Goal: Task Accomplishment & Management: Use online tool/utility

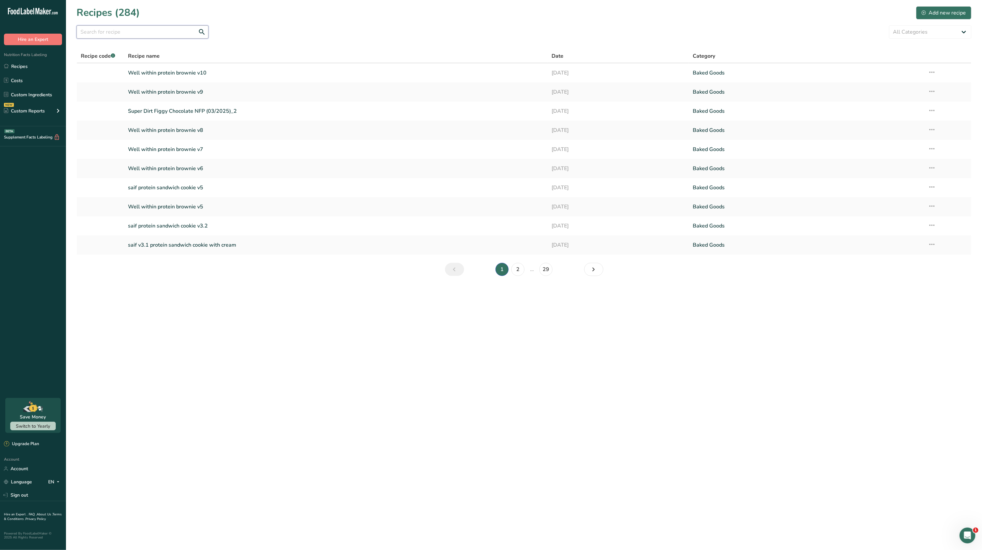
click at [124, 31] on input "text" at bounding box center [143, 31] width 132 height 13
type input "saif"
drag, startPoint x: 924, startPoint y: 70, endPoint x: 929, endPoint y: 70, distance: 5.3
click at [929, 70] on td "Recipe Setup Delete Recipe Duplicate Recipe Scale Recipe Save as Sub-Recipe .a-…" at bounding box center [947, 72] width 47 height 19
click at [929, 70] on icon at bounding box center [932, 72] width 8 height 12
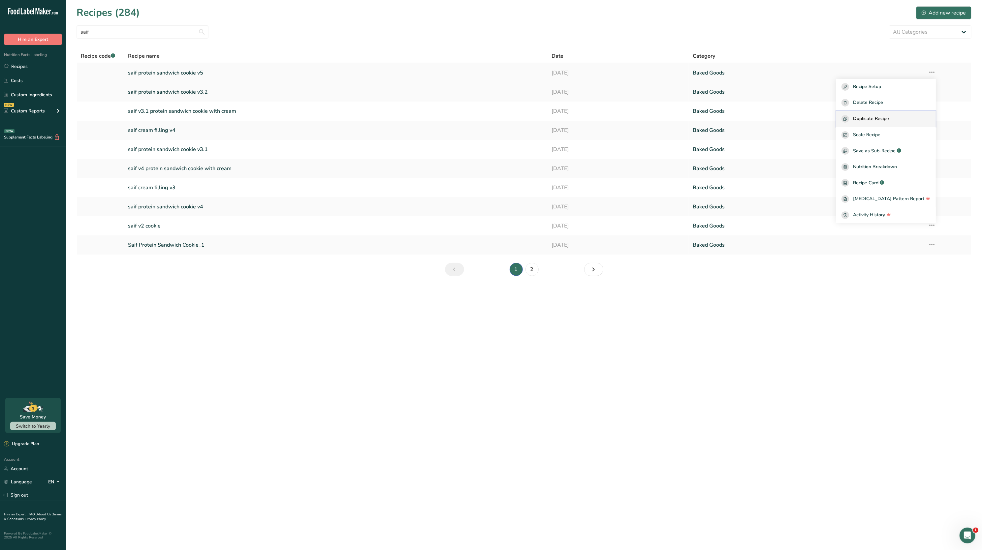
click at [889, 119] on span "Duplicate Recipe" at bounding box center [871, 119] width 36 height 8
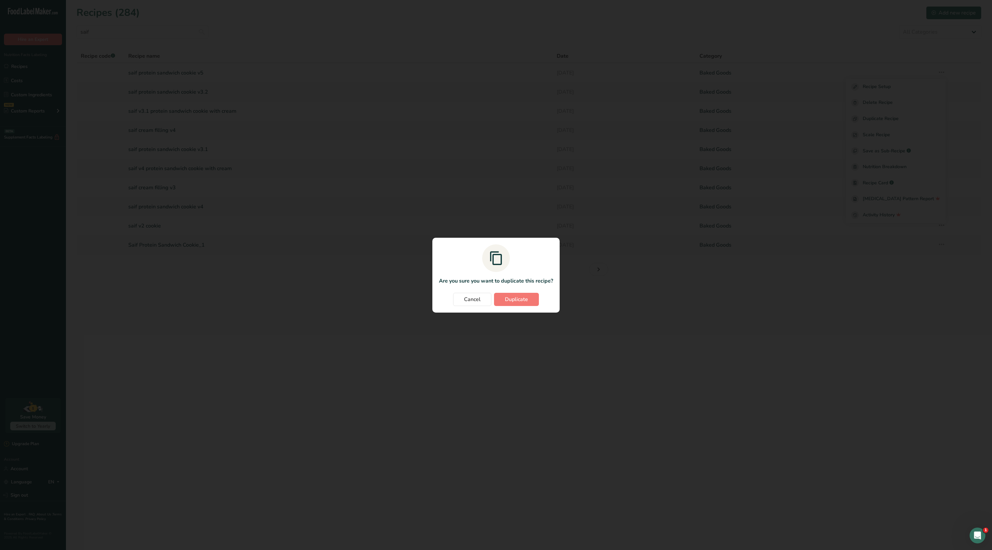
click at [522, 307] on section "Are you sure you want to duplicate this recipe? Cancel Duplicate" at bounding box center [495, 275] width 127 height 75
click at [517, 303] on button "Duplicate" at bounding box center [516, 299] width 45 height 13
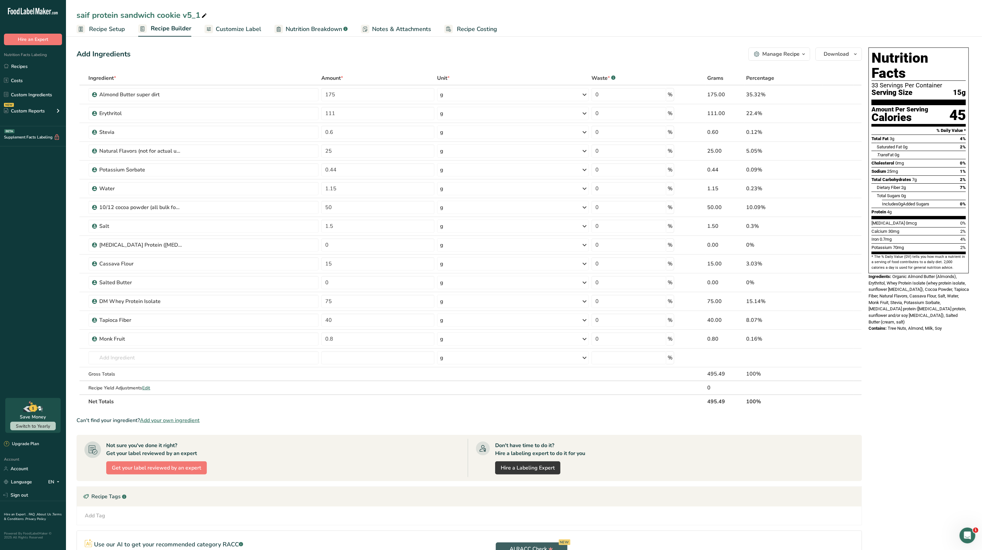
click at [202, 15] on icon at bounding box center [204, 15] width 6 height 9
type input "saif protein sandwich cookie v8"
click at [246, 62] on div "Add Ingredients Manage Recipe Delete Recipe Duplicate Recipe Scale Recipe Save …" at bounding box center [471, 334] width 789 height 579
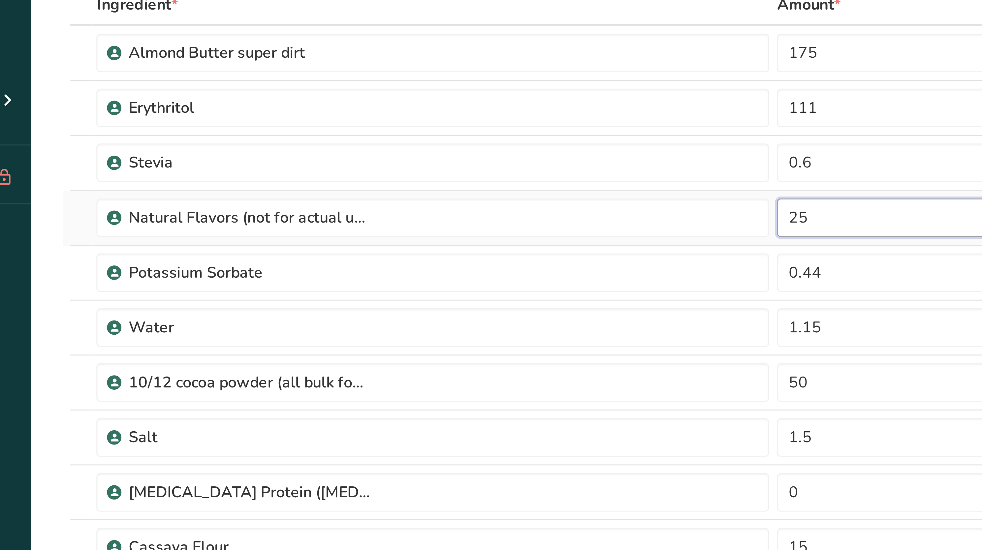
click at [339, 151] on input "25" at bounding box center [377, 150] width 113 height 13
type input "2"
type input "15"
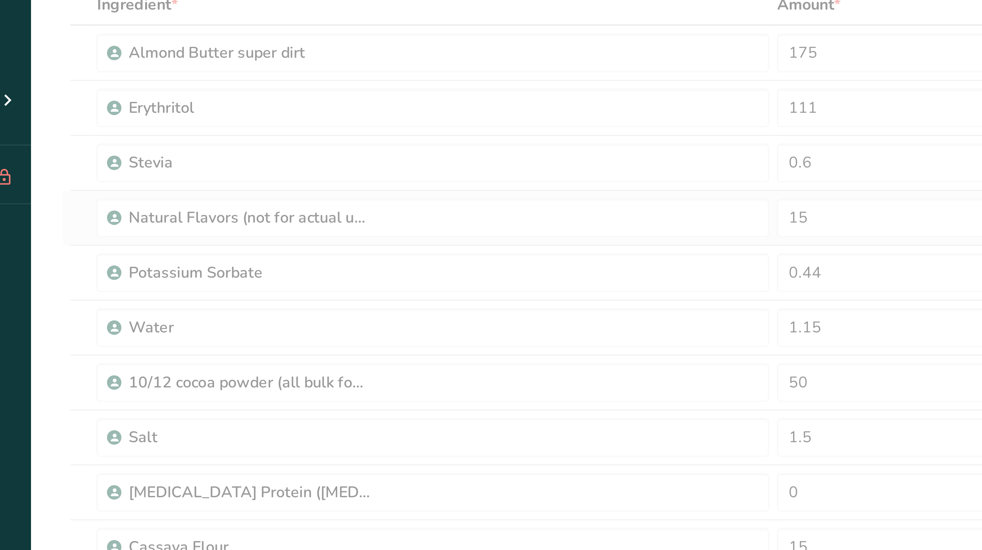
click at [320, 159] on div "Ingredient * Amount * Unit * Waste * .a-a{fill:#347362;}.b-a{fill:#fff;} Grams …" at bounding box center [469, 239] width 785 height 337
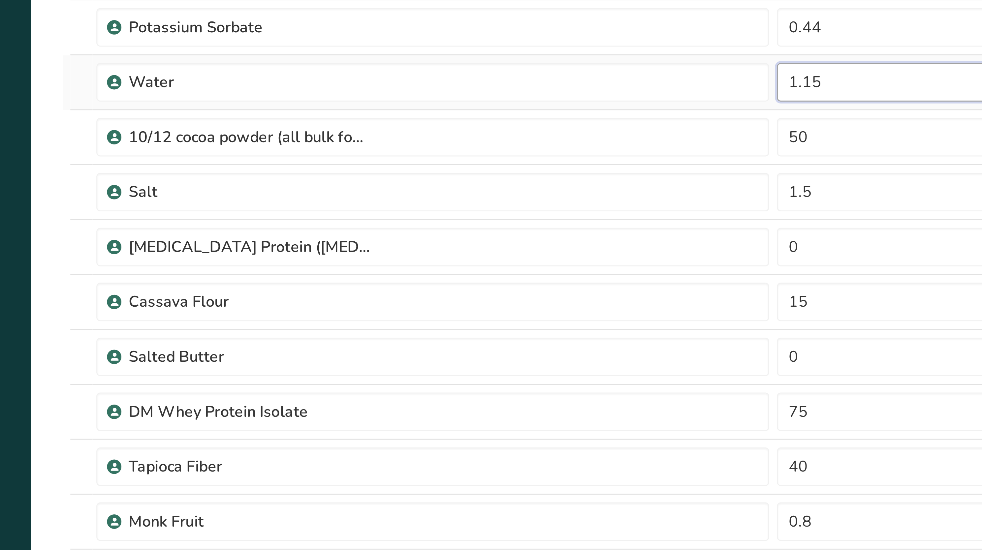
click at [342, 188] on input "1.15" at bounding box center [377, 188] width 113 height 13
type input "1"
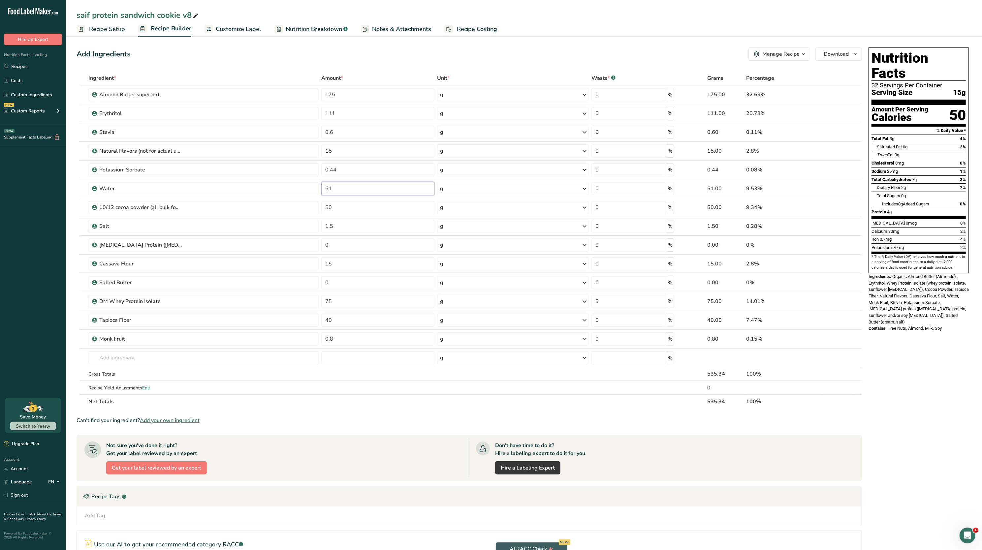
type input "51"
click at [897, 235] on div "Iron 0.7mg 4%" at bounding box center [918, 239] width 94 height 8
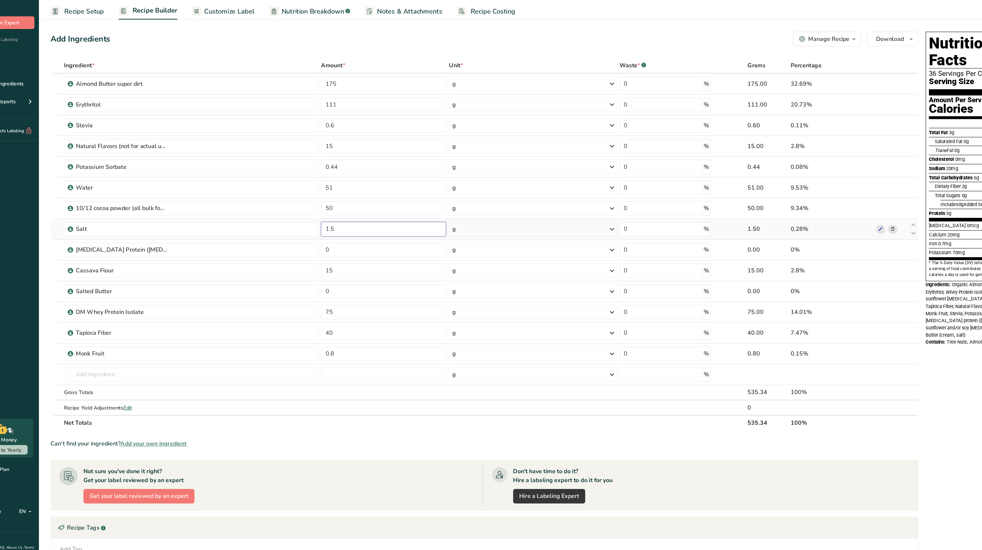
click at [390, 230] on input "1.5" at bounding box center [377, 226] width 113 height 13
type input "1"
type input "0.6"
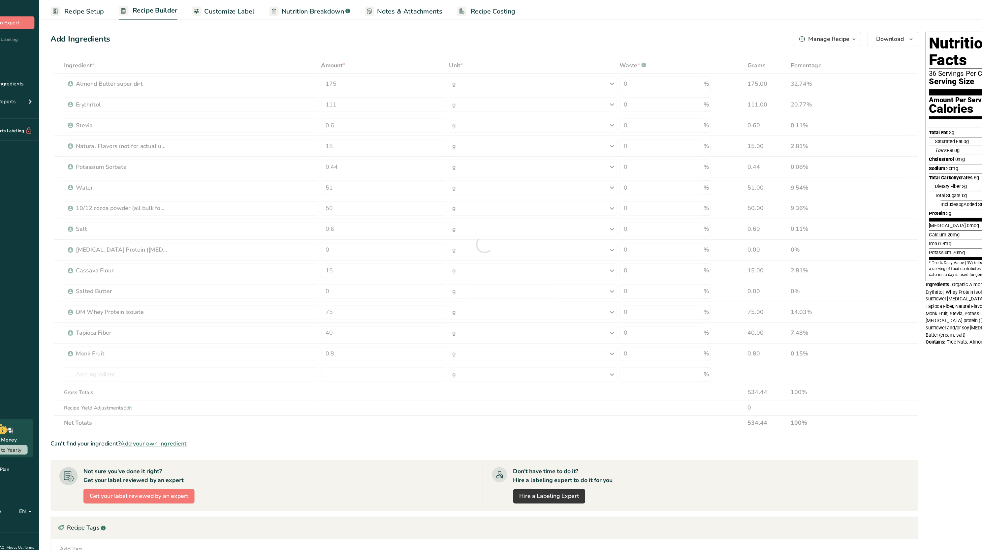
click at [916, 235] on div "Iron 0.7mg 4%" at bounding box center [918, 239] width 94 height 8
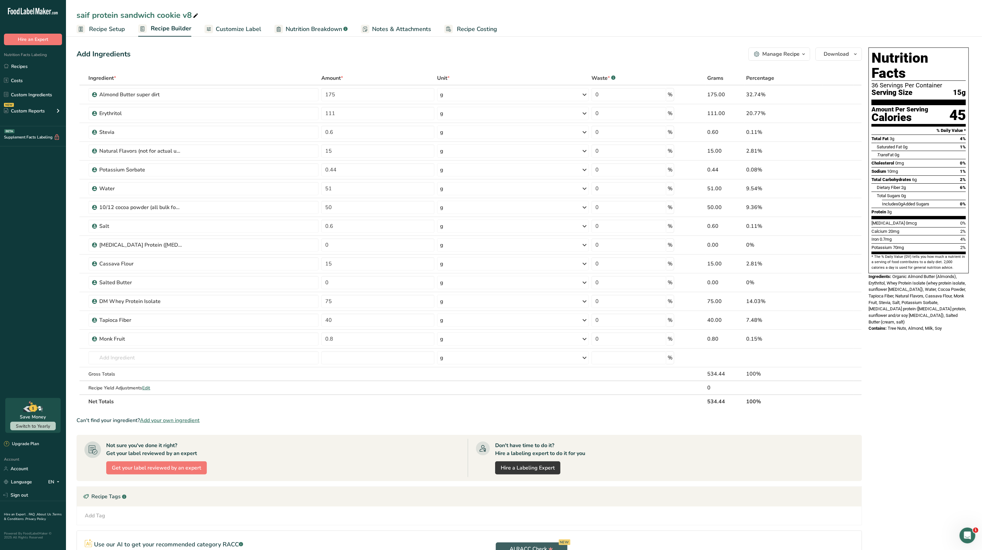
click at [226, 27] on span "Customize Label" at bounding box center [239, 29] width 46 height 9
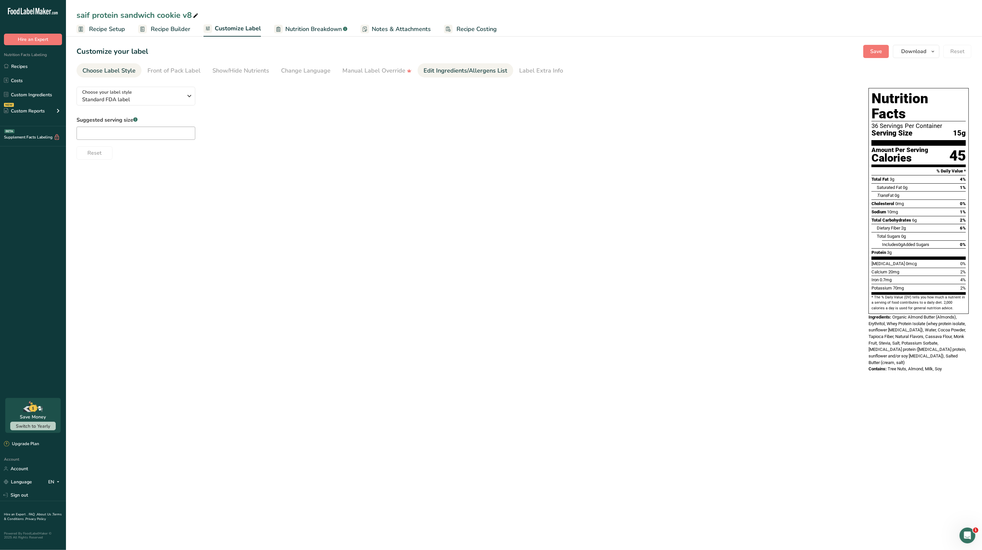
click at [424, 71] on div "Edit Ingredients/Allergens List" at bounding box center [465, 70] width 84 height 9
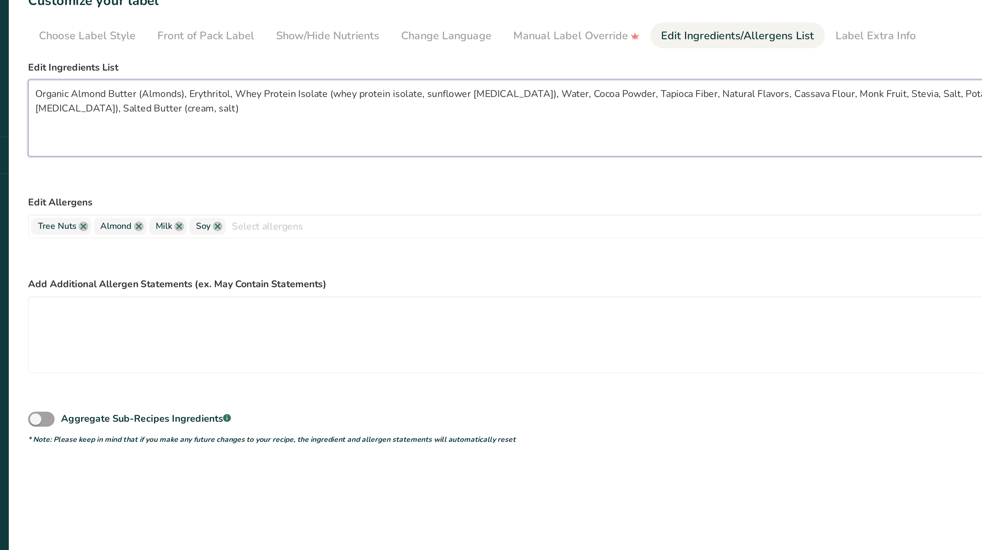
click at [101, 103] on textarea "Organic Almond Butter (Almonds), Erythritol, Whey Protein Isolate (whey protein…" at bounding box center [466, 116] width 779 height 42
click at [140, 102] on textarea "Almond Butter (Almonds), Erythritol, Whey Protein Isolate (whey protein isolate…" at bounding box center [466, 116] width 779 height 42
type textarea "Almond Butter, Erythritol, Whey Protein Isolate (whey protein isolate, sunflowe…"
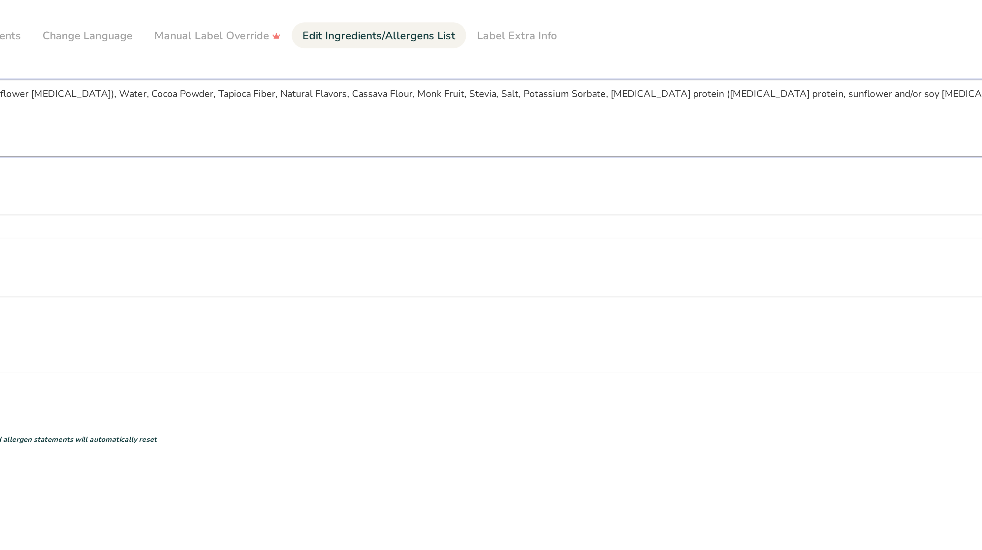
drag, startPoint x: 418, startPoint y: 104, endPoint x: 453, endPoint y: 104, distance: 34.6
click at [453, 104] on textarea "Almond Butter, Erythritol, Whey Protein Isolate (whey protein isolate, sunflowe…" at bounding box center [466, 116] width 779 height 42
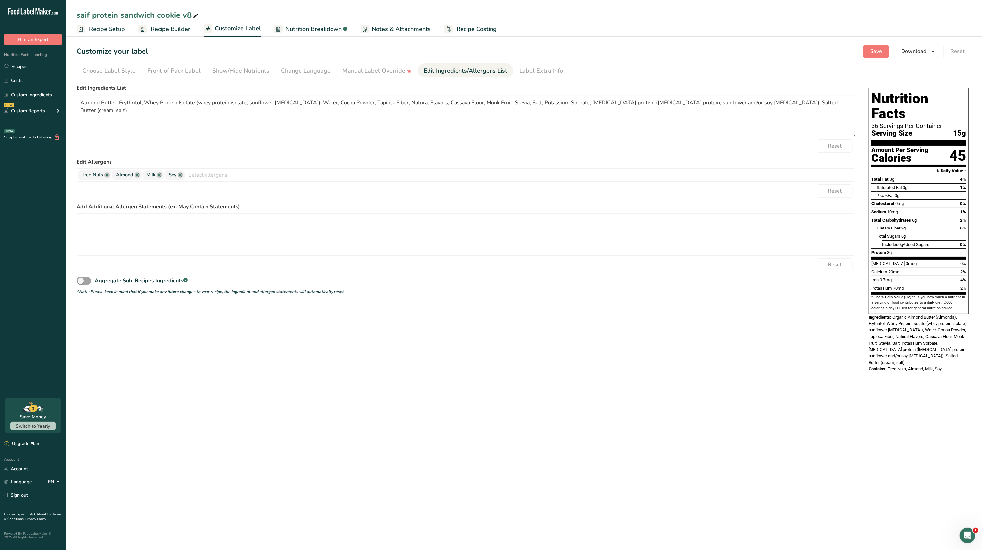
click at [156, 29] on span "Recipe Builder" at bounding box center [171, 29] width 40 height 9
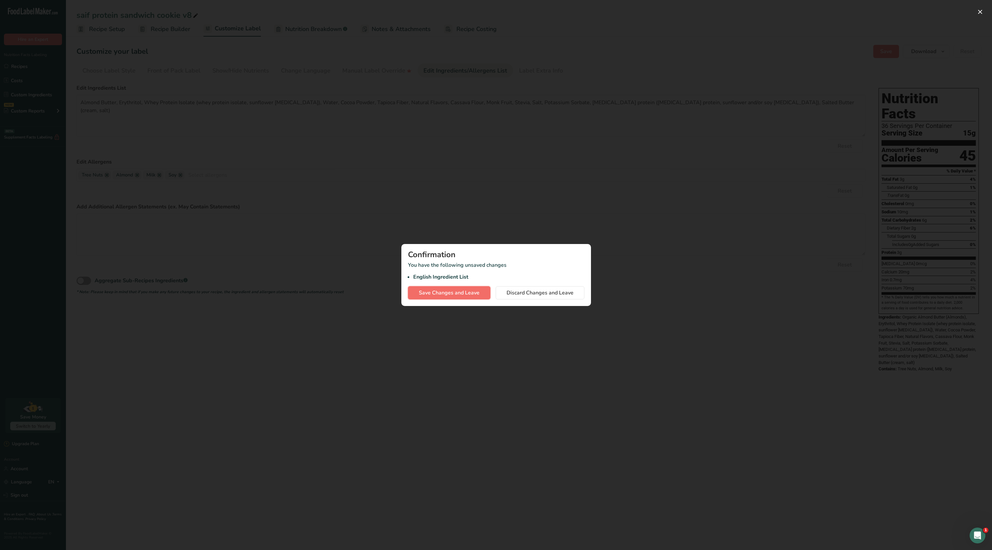
click at [462, 293] on span "Save Changes and Leave" at bounding box center [449, 293] width 61 height 8
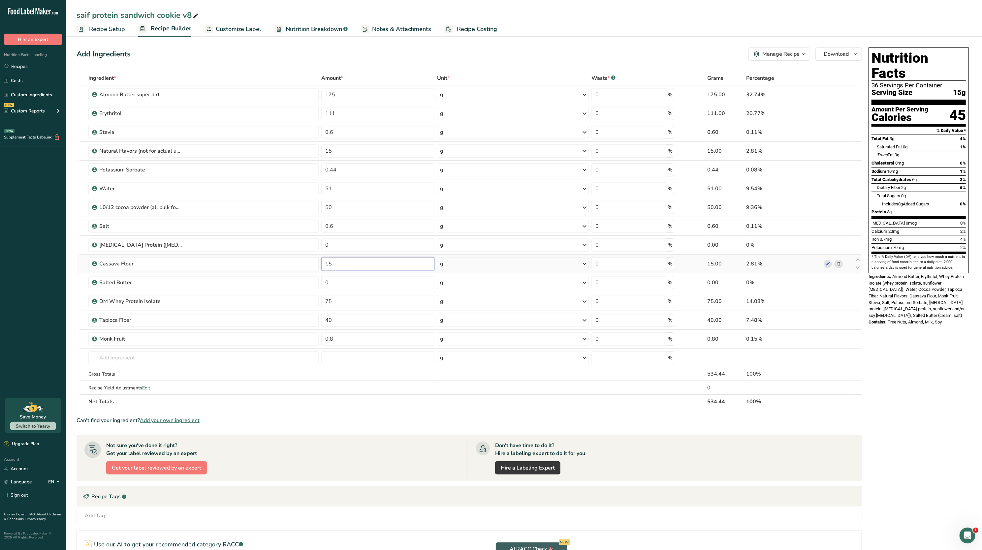
click at [341, 262] on input "15" at bounding box center [377, 263] width 113 height 13
type input "1"
type input "0"
click at [896, 296] on span "Almond Butter, Erythritol, Whey Protein Isolate (whey protein isolate, sunflowe…" at bounding box center [916, 296] width 96 height 44
click at [839, 265] on icon at bounding box center [838, 264] width 5 height 7
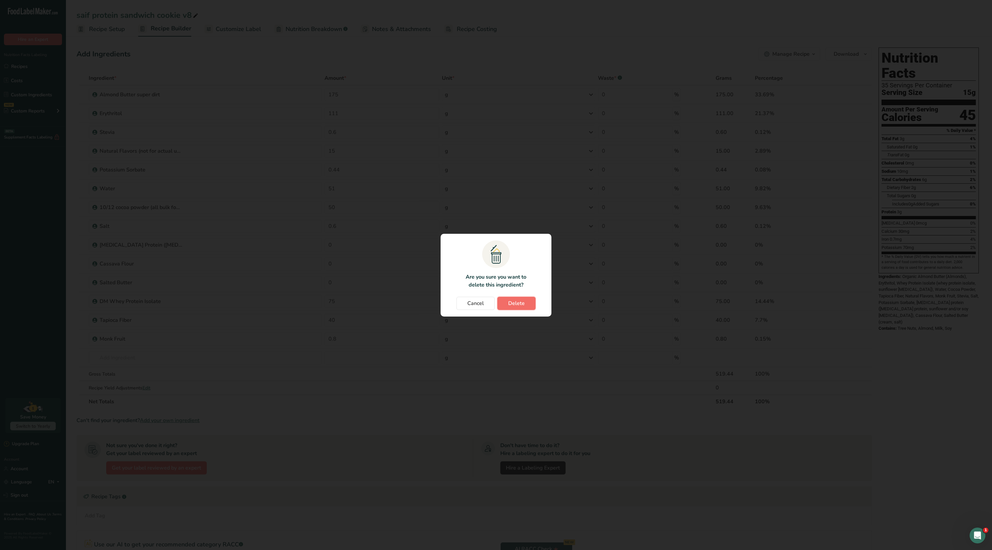
click at [516, 297] on button "Delete" at bounding box center [516, 303] width 38 height 13
type input "75"
type input "40"
type input "0.8"
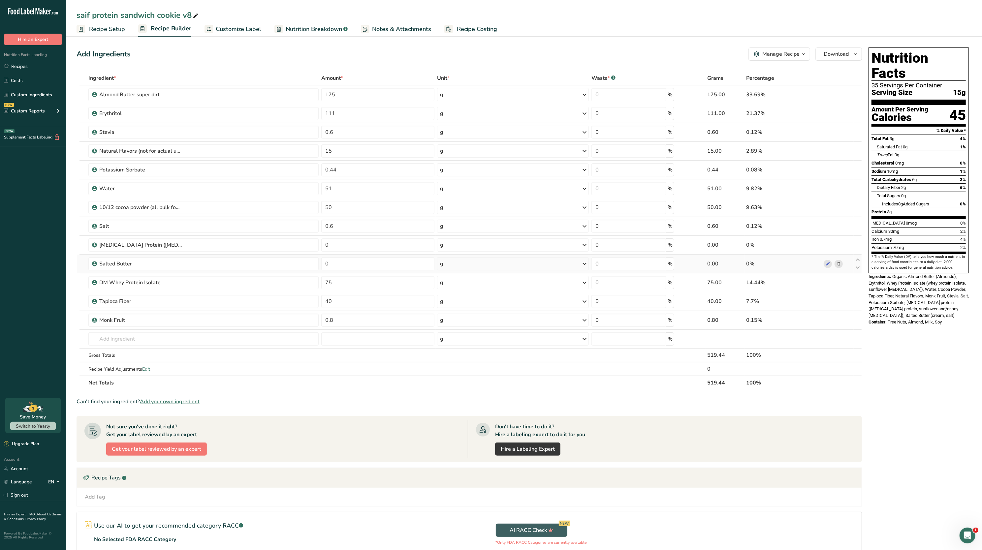
click at [840, 263] on icon at bounding box center [838, 264] width 5 height 7
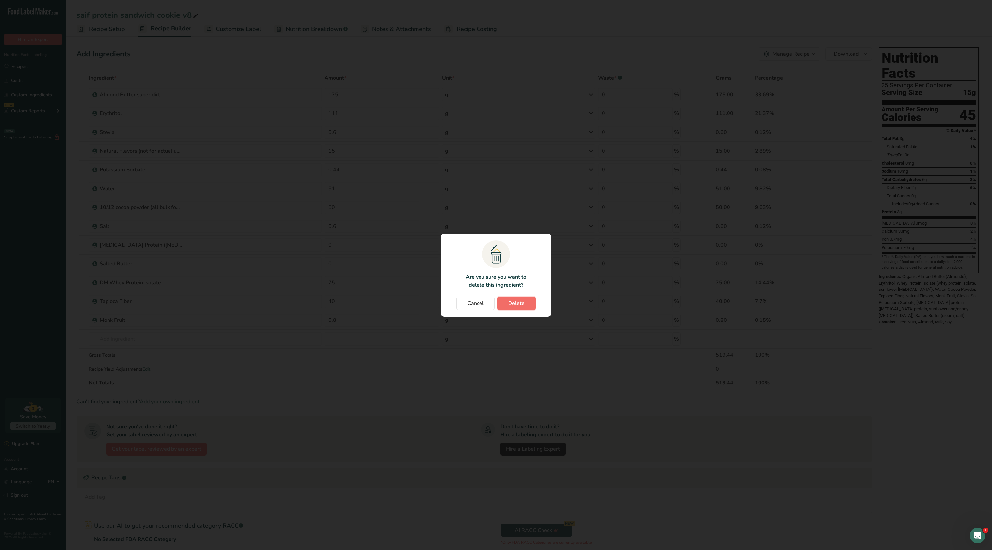
click at [524, 307] on button "Delete" at bounding box center [516, 303] width 38 height 13
type input "75"
type input "40"
type input "0.8"
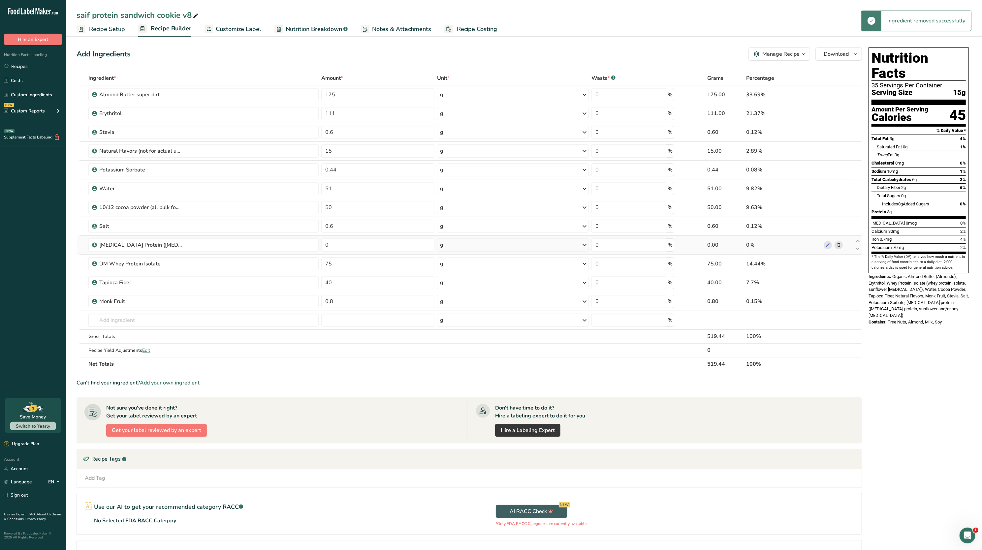
click at [835, 243] on span at bounding box center [839, 245] width 8 height 8
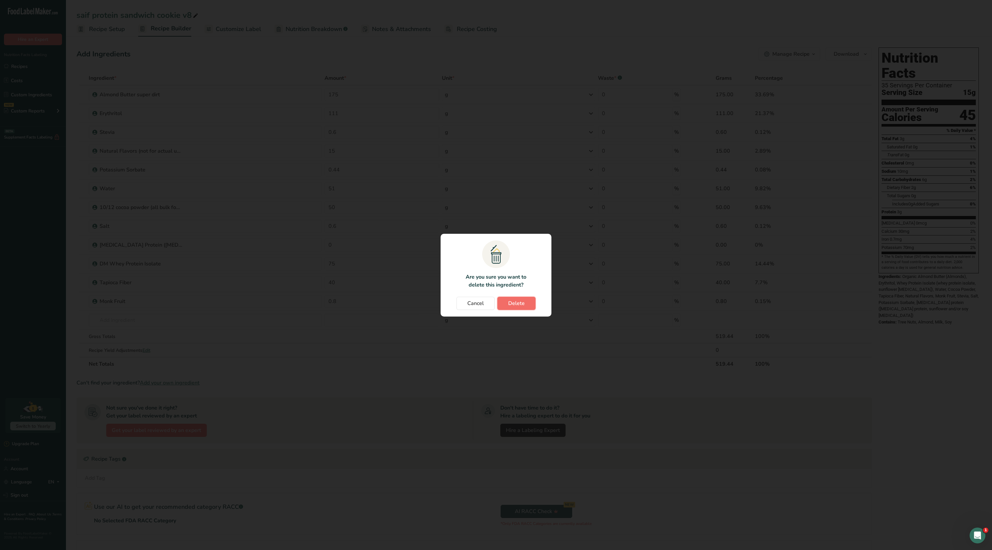
click at [526, 299] on button "Delete" at bounding box center [516, 303] width 38 height 13
type input "75"
type input "40"
type input "0.8"
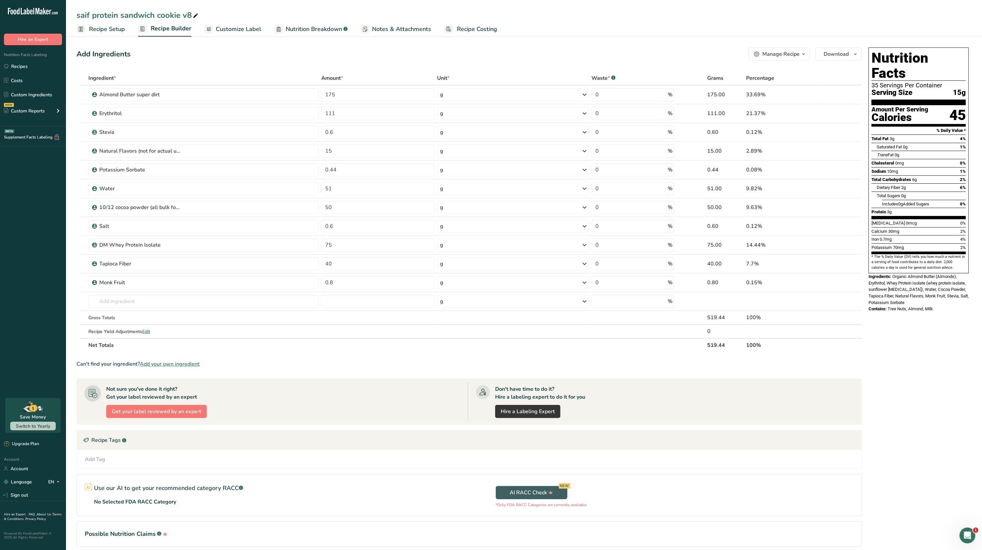
click at [246, 32] on span "Customize Label" at bounding box center [239, 29] width 46 height 9
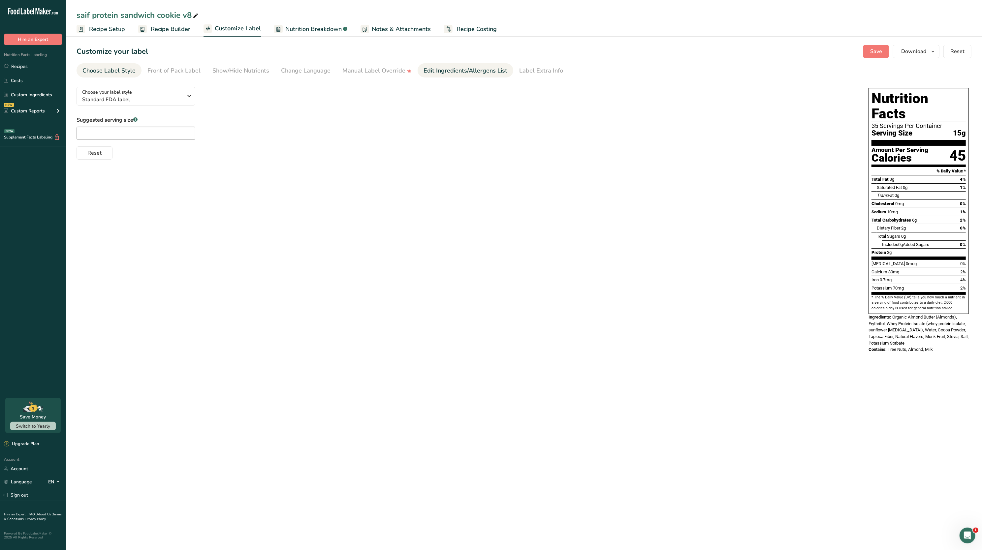
click at [467, 74] on div "Edit Ingredients/Allergens List" at bounding box center [465, 70] width 84 height 9
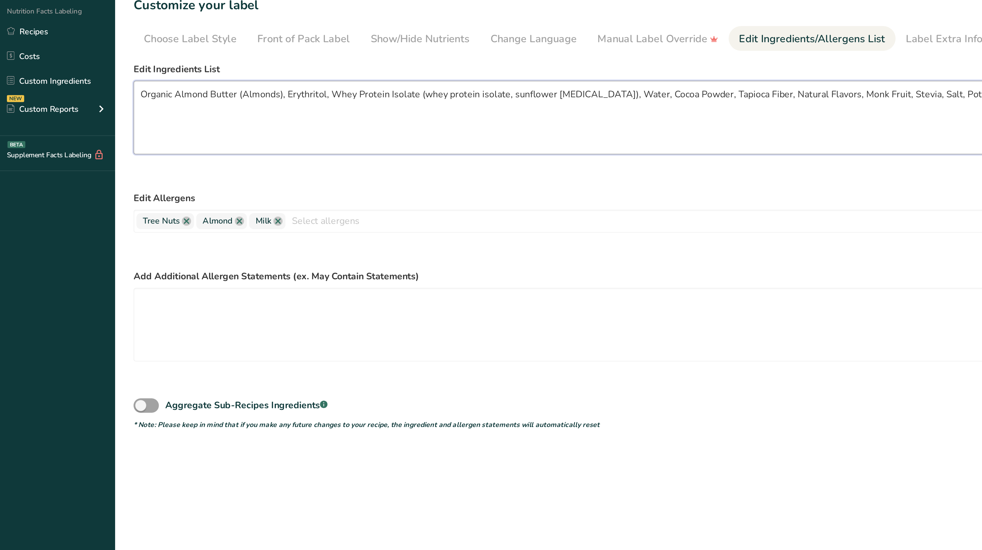
click at [101, 105] on textarea "Organic Almond Butter (Almonds), Erythritol, Whey Protein Isolate (whey protein…" at bounding box center [466, 116] width 779 height 42
click at [129, 102] on textarea "Almond Butter (Almonds), Erythritol, Whey Protein Isolate (whey protein isolate…" at bounding box center [466, 116] width 779 height 42
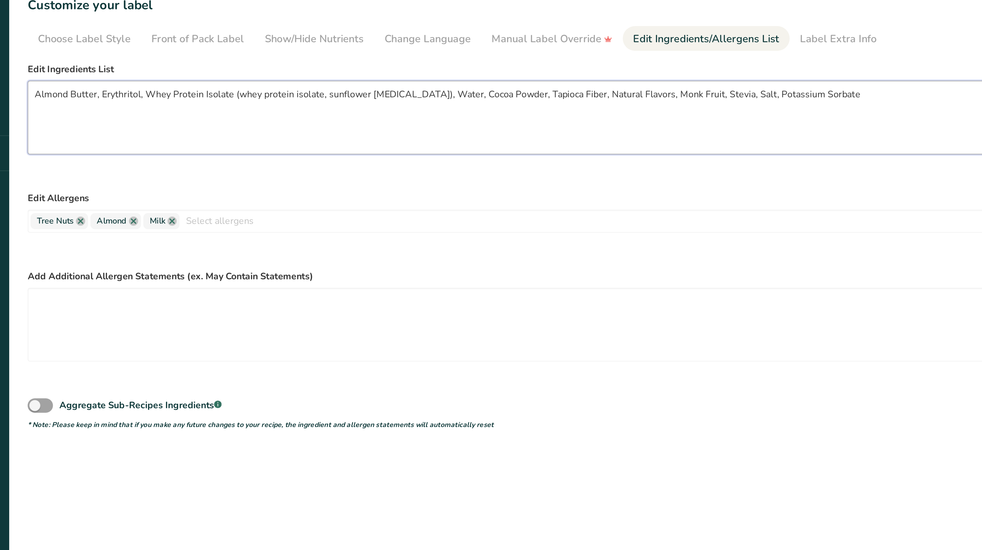
click at [534, 103] on textarea "Almond Butter, Erythritol, Whey Protein Isolate (whey protein isolate, sunflowe…" at bounding box center [466, 116] width 779 height 42
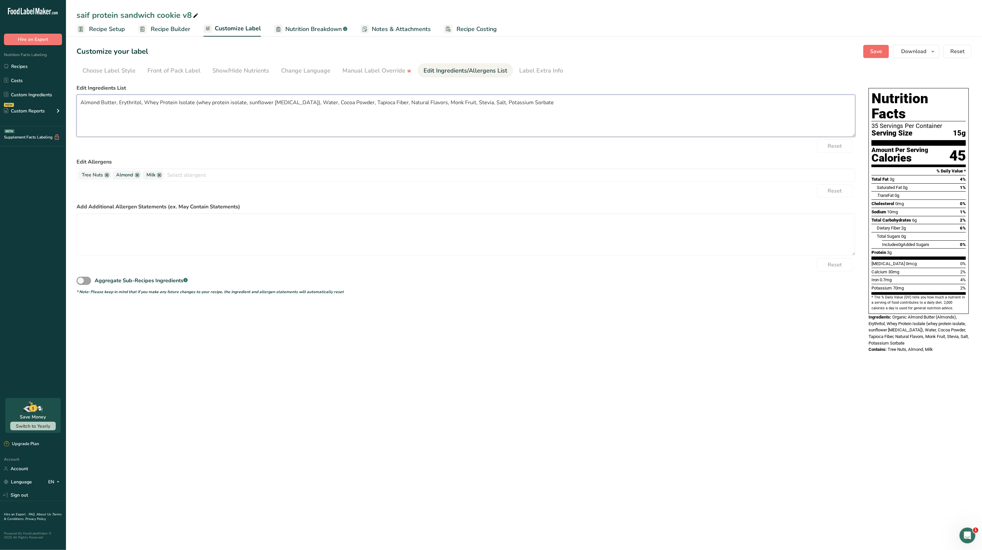
type textarea "Almond Butter, Erythritol, Whey Protein Isolate (whey protein isolate, sunflowe…"
click at [883, 55] on button "Save" at bounding box center [876, 51] width 26 height 13
click at [924, 49] on span "Download" at bounding box center [913, 51] width 25 height 8
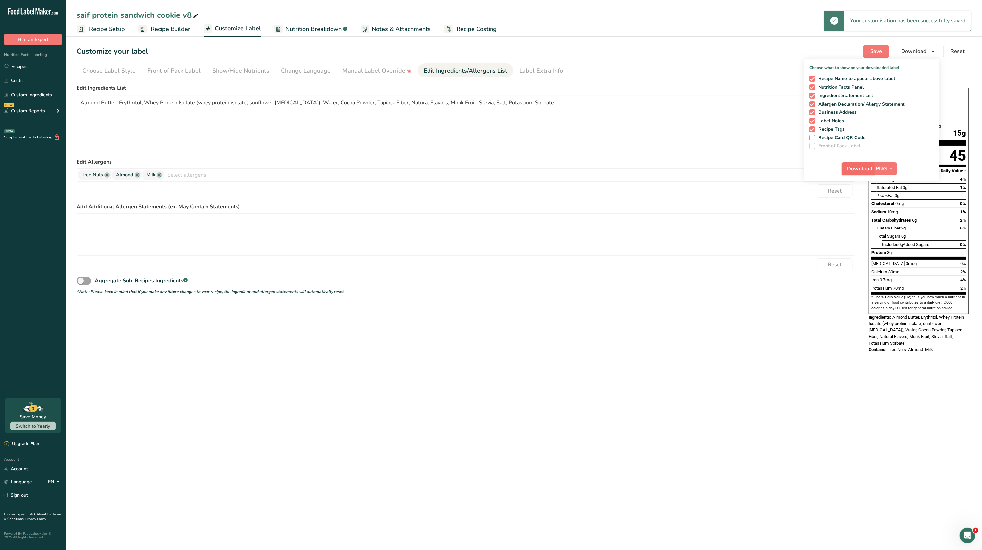
click at [860, 170] on span "Download" at bounding box center [859, 169] width 25 height 8
click at [21, 69] on link "Recipes" at bounding box center [33, 66] width 66 height 13
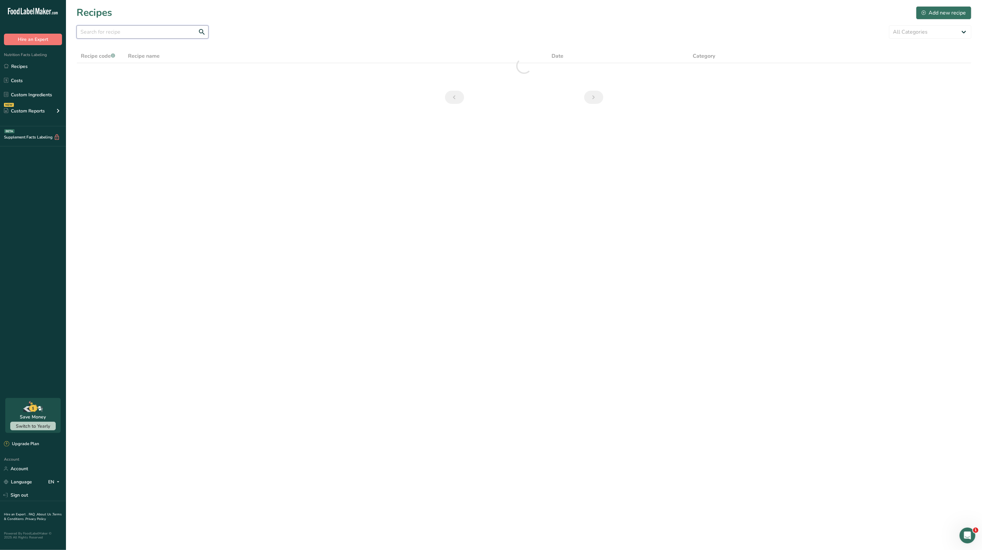
click at [141, 32] on input "text" at bounding box center [143, 31] width 132 height 13
type input "saif"
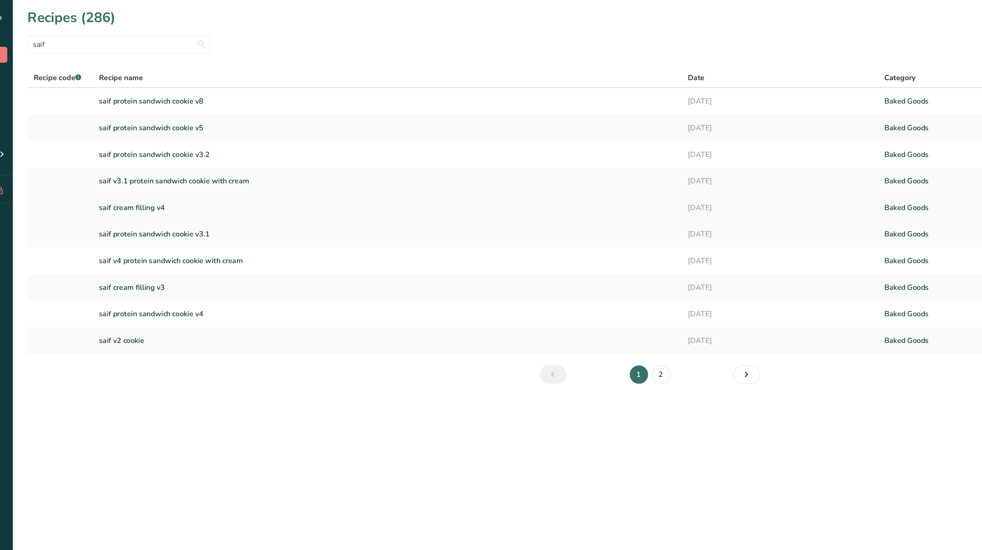
click at [168, 146] on link "saif cream filling v4" at bounding box center [336, 149] width 416 height 14
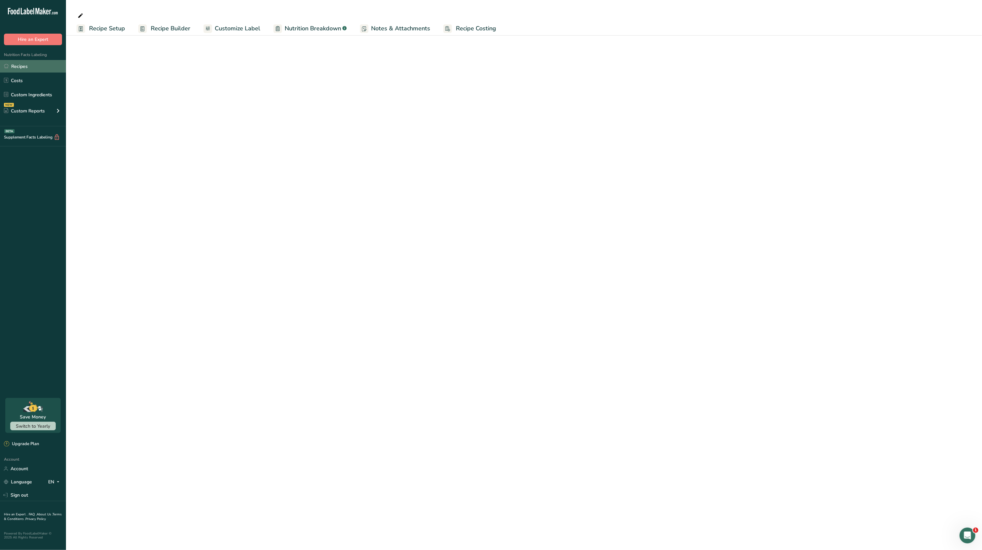
click at [28, 62] on link "Recipes" at bounding box center [33, 66] width 66 height 13
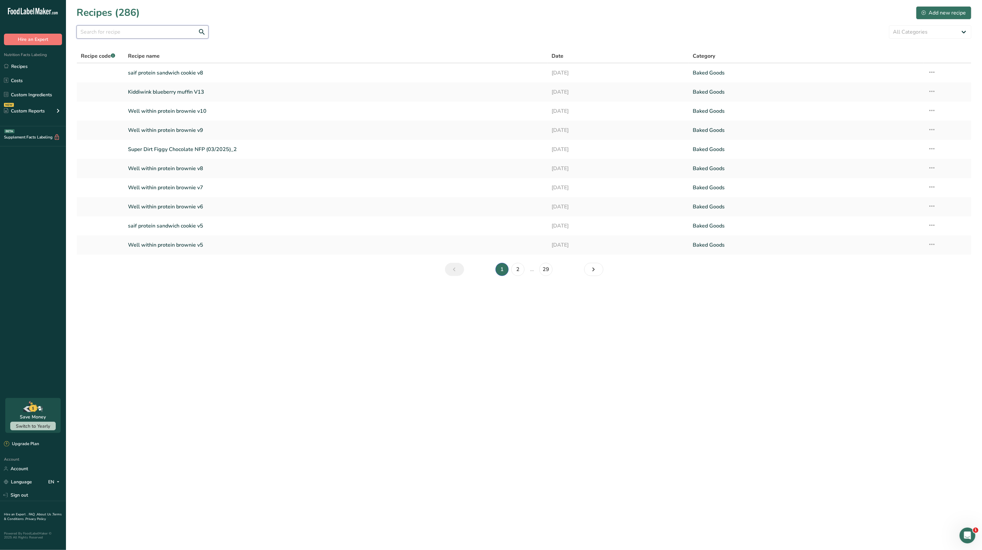
click at [107, 33] on input "text" at bounding box center [143, 31] width 132 height 13
type input "saif cream"
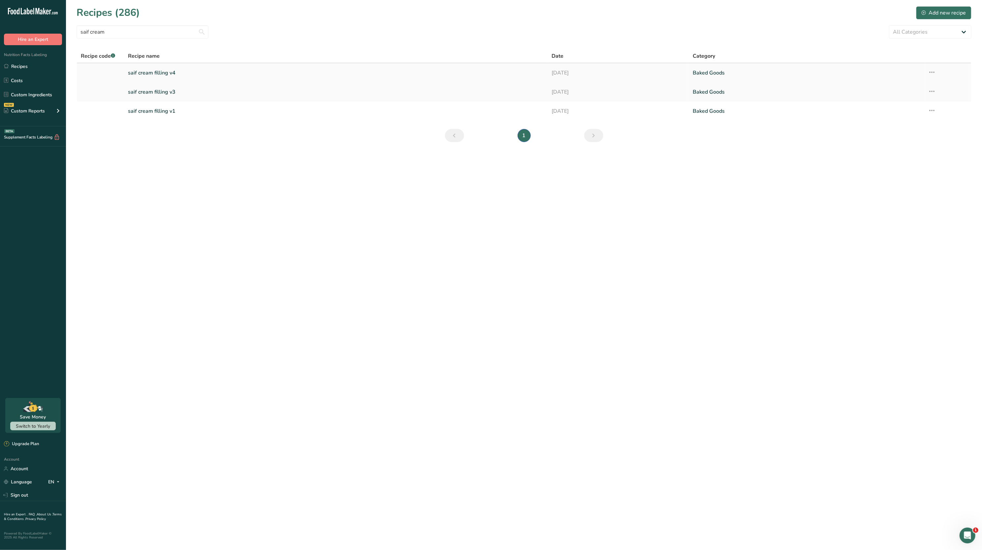
click at [934, 71] on icon at bounding box center [932, 72] width 8 height 12
click at [889, 117] on span "Duplicate Recipe" at bounding box center [871, 119] width 36 height 8
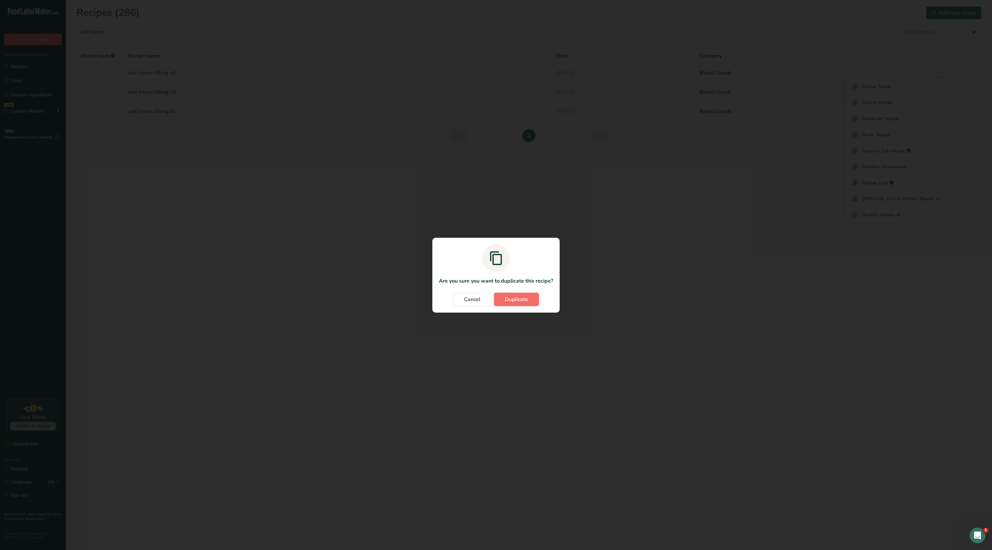
click at [508, 297] on span "Duplicate" at bounding box center [516, 300] width 23 height 8
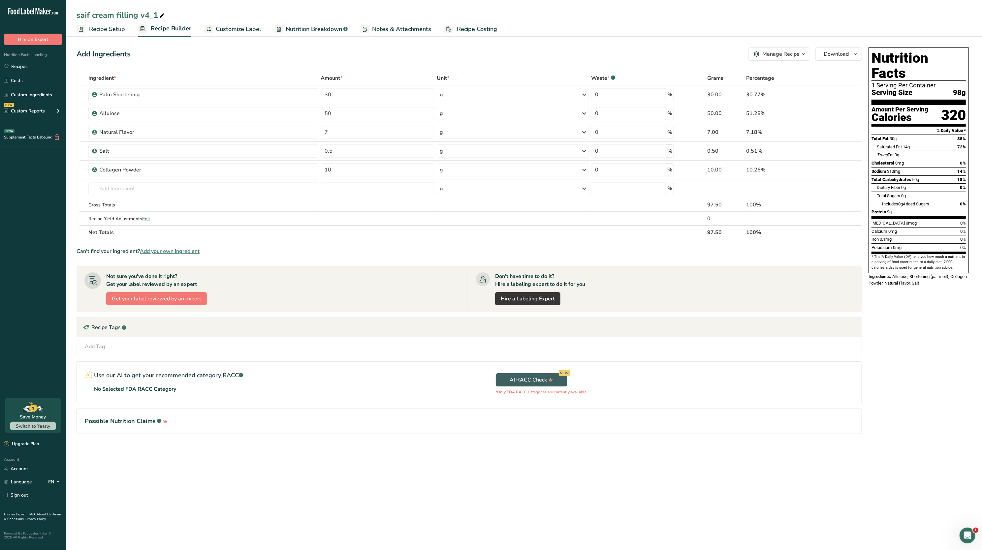
click at [162, 14] on icon at bounding box center [162, 15] width 6 height 9
type input "saif cream filling v5"
click at [201, 64] on div "Add Ingredients Manage Recipe Delete Recipe Duplicate Recipe Scale Recipe Save …" at bounding box center [471, 250] width 789 height 410
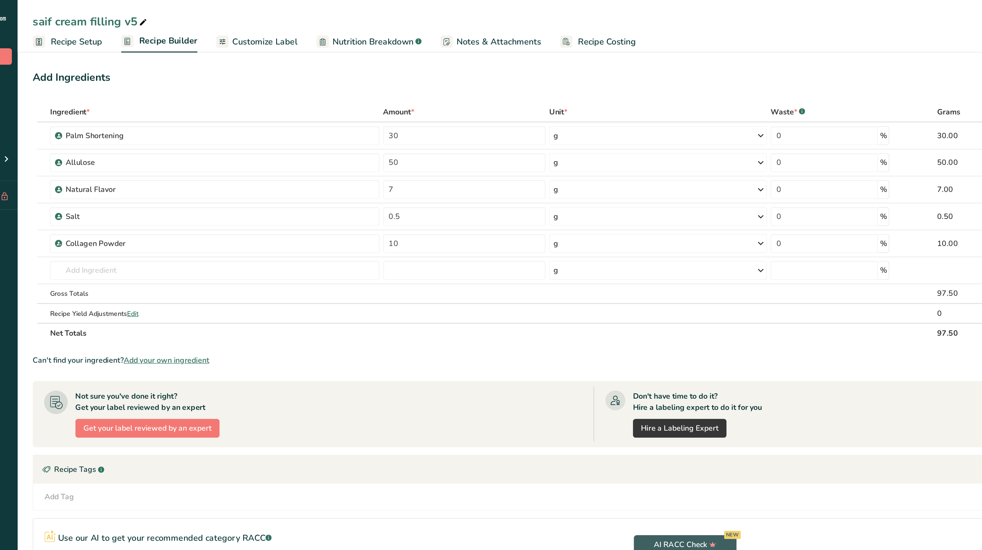
click at [151, 13] on icon at bounding box center [153, 15] width 6 height 9
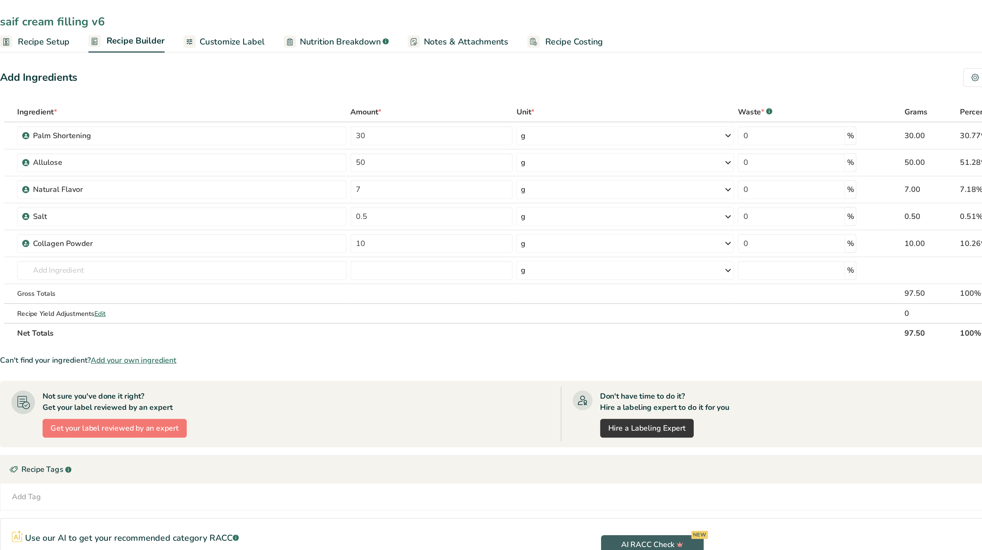
type input "saif cream filling v6"
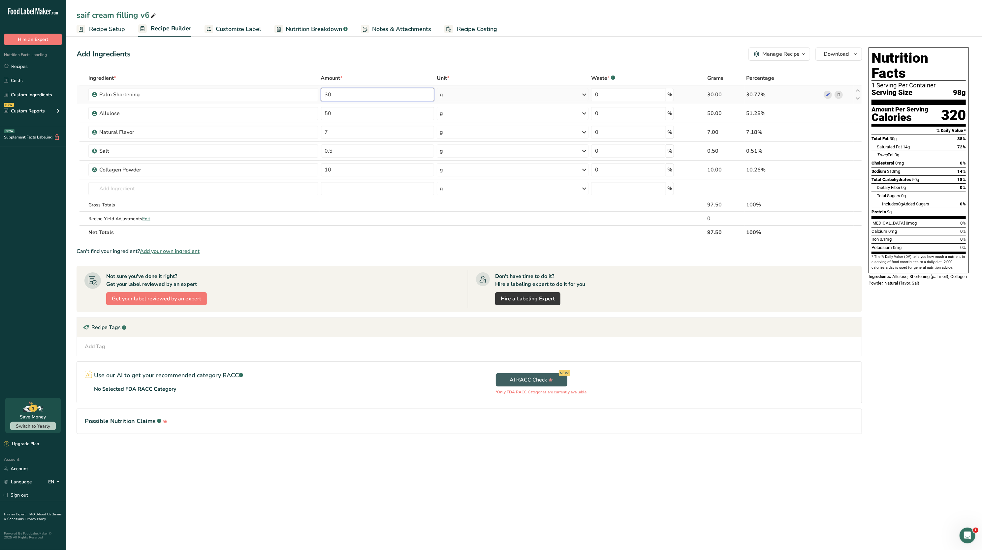
click at [363, 95] on input "30" at bounding box center [377, 94] width 113 height 13
type input "3"
type input "16.4"
click at [398, 71] on div "Add Ingredients Manage Recipe Delete Recipe Duplicate Recipe Scale Recipe Save …" at bounding box center [471, 250] width 789 height 410
click at [213, 195] on input "text" at bounding box center [203, 188] width 230 height 13
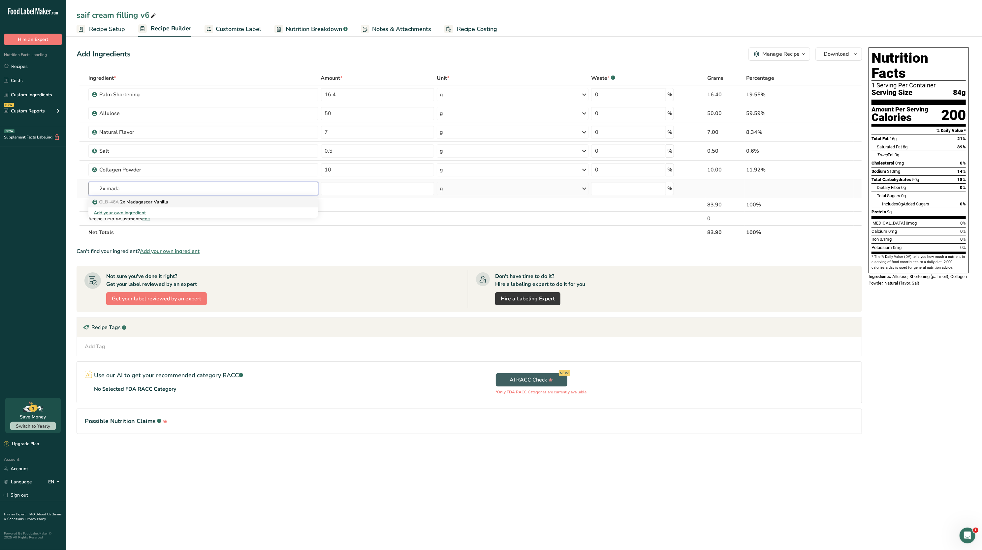
type input "2x mada"
click at [196, 203] on div "GLB-46A 2x Madagascar Vanilla" at bounding box center [198, 202] width 208 height 7
type input "2x Madagascar Vanilla"
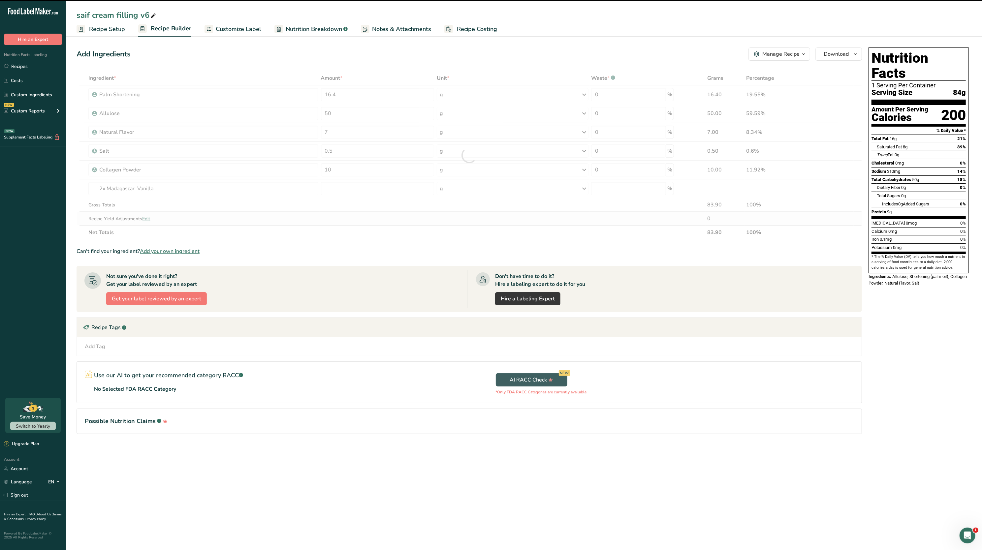
type input "0"
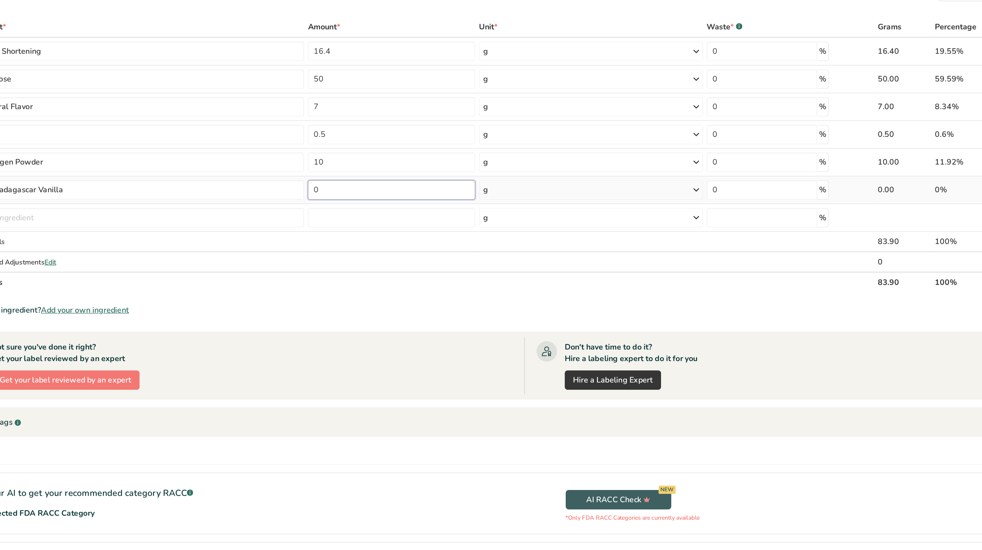
click at [348, 186] on input "0" at bounding box center [377, 188] width 113 height 13
type input "3.3"
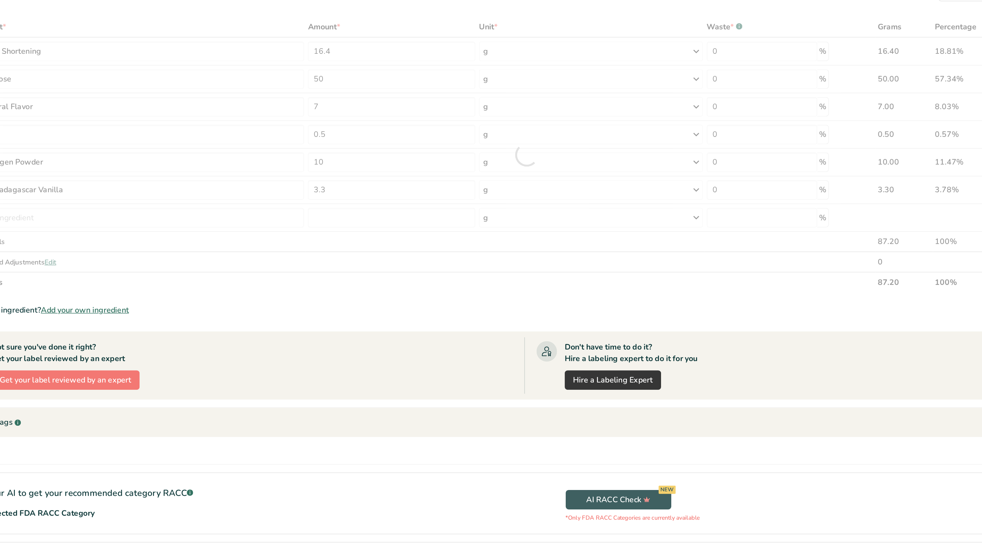
click at [355, 264] on section "Ingredient * Amount * Unit * Waste * .a-a{fill:#347362;}.b-a{fill:#fff;} Grams …" at bounding box center [469, 267] width 785 height 392
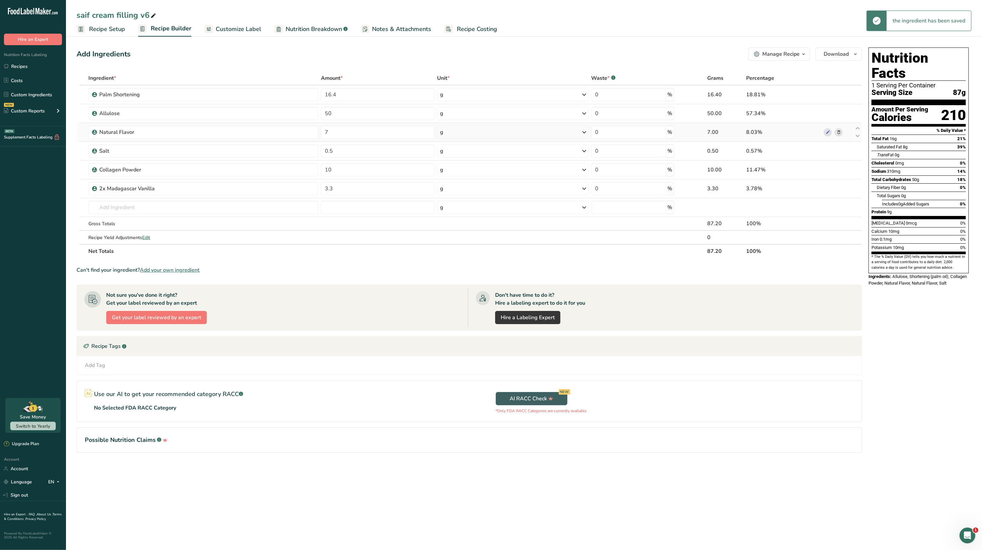
click at [837, 132] on icon at bounding box center [838, 132] width 5 height 7
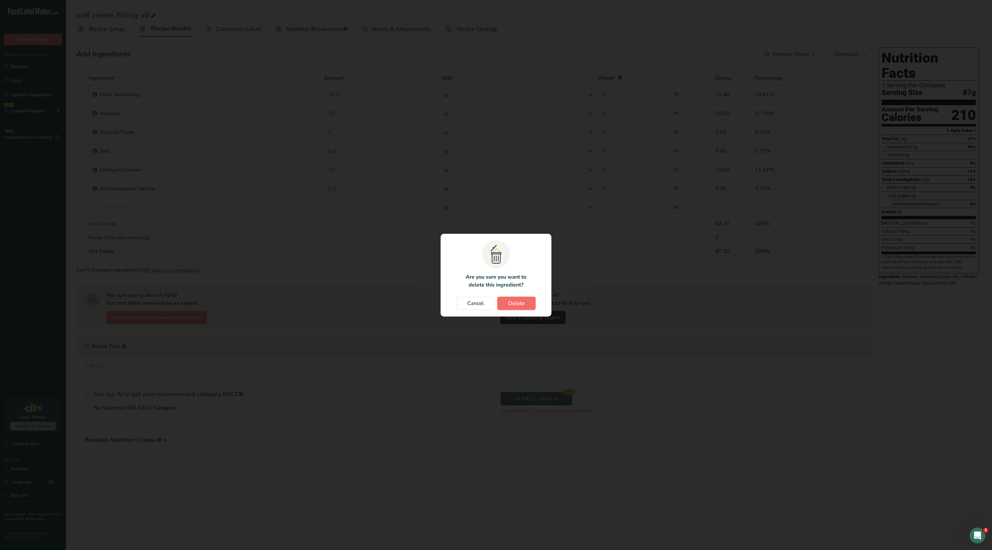
click at [521, 307] on button "Delete" at bounding box center [516, 303] width 38 height 13
type input "0.5"
type input "10"
type input "3.3"
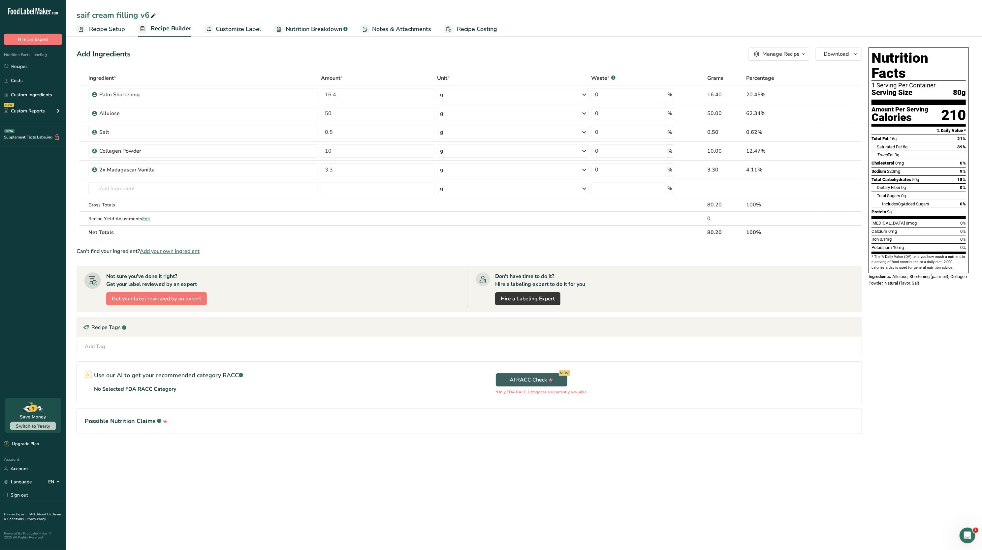
click at [111, 27] on span "Recipe Setup" at bounding box center [107, 29] width 36 height 9
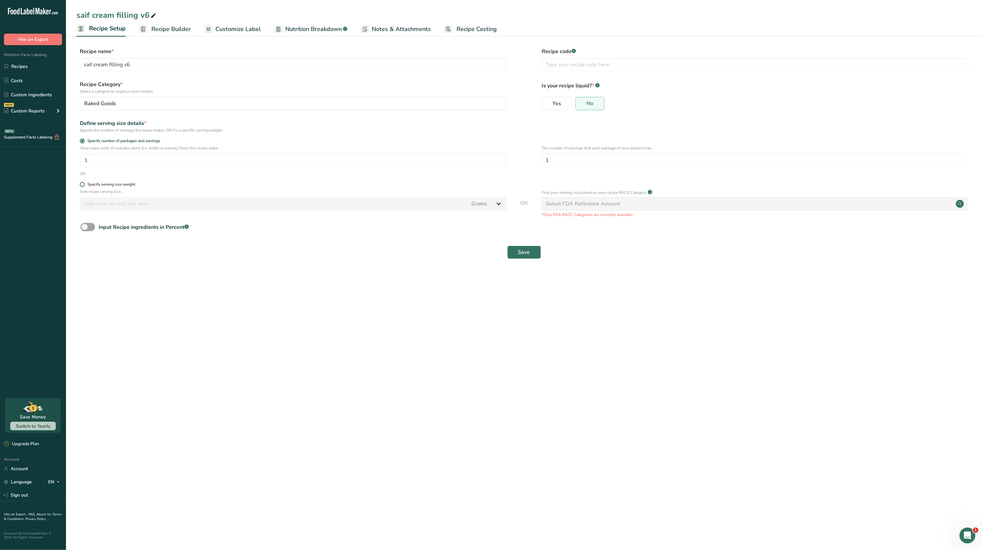
click at [84, 186] on span at bounding box center [82, 184] width 5 height 5
click at [84, 186] on input "Specify serving size weight" at bounding box center [82, 184] width 4 height 4
radio input "true"
radio input "false"
click at [121, 202] on input "number" at bounding box center [274, 203] width 388 height 13
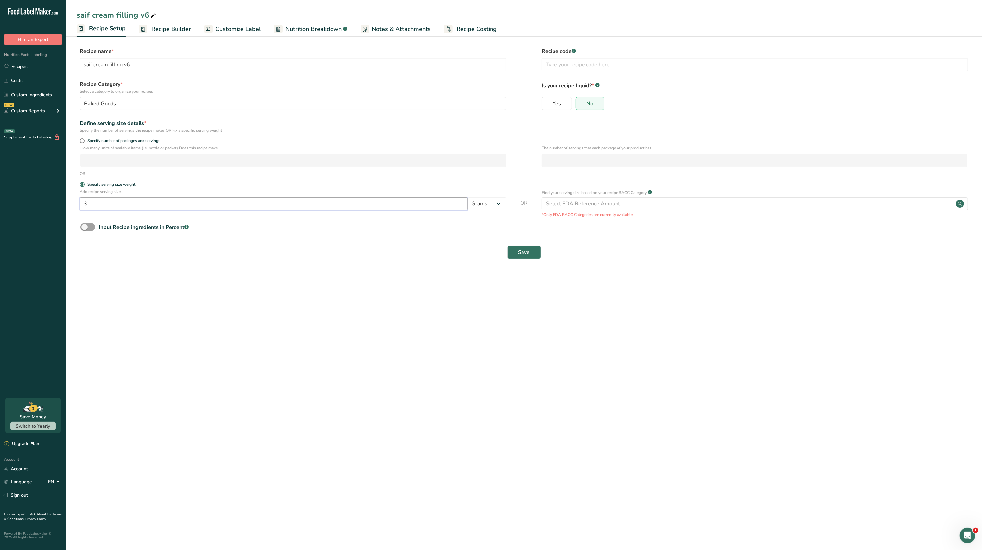
type input "3"
click at [354, 319] on main "saif cream filling v6 Recipe Setup Recipe Builder Customize Label Nutrition Bre…" at bounding box center [491, 275] width 982 height 550
click at [530, 252] on button "Save" at bounding box center [524, 252] width 34 height 13
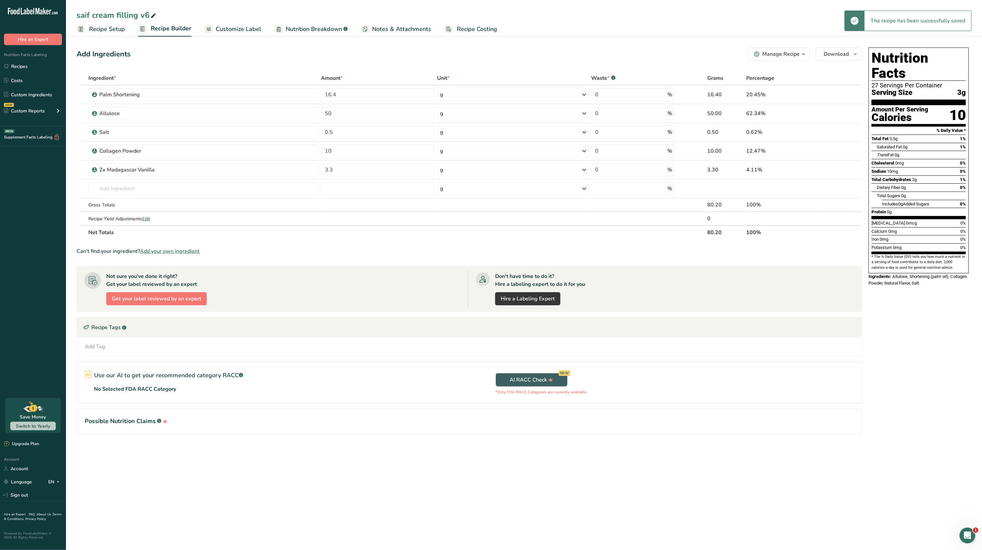
click at [123, 35] on link "Recipe Setup" at bounding box center [101, 29] width 48 height 15
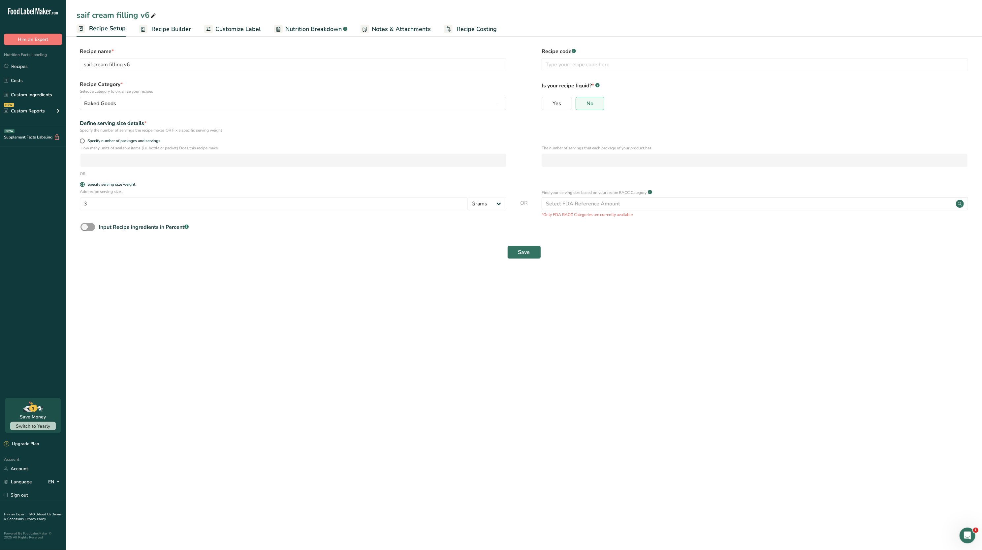
click at [173, 29] on span "Recipe Builder" at bounding box center [171, 29] width 40 height 9
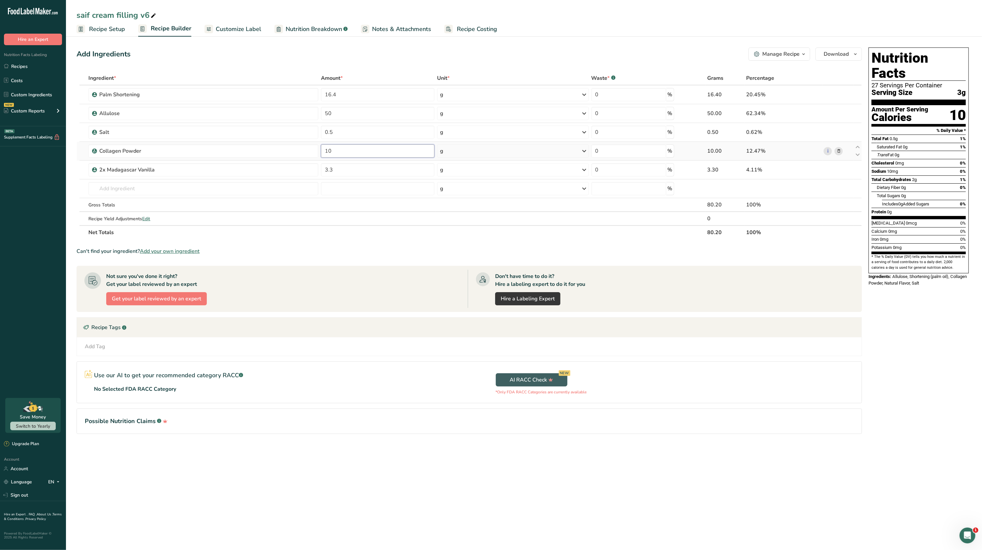
click at [379, 152] on input "10" at bounding box center [377, 150] width 113 height 13
click at [836, 150] on div "Ingredient * Amount * Unit * Waste * .a-a{fill:#347362;}.b-a{fill:#fff;} Grams …" at bounding box center [469, 155] width 785 height 168
click at [841, 151] on icon at bounding box center [838, 151] width 5 height 7
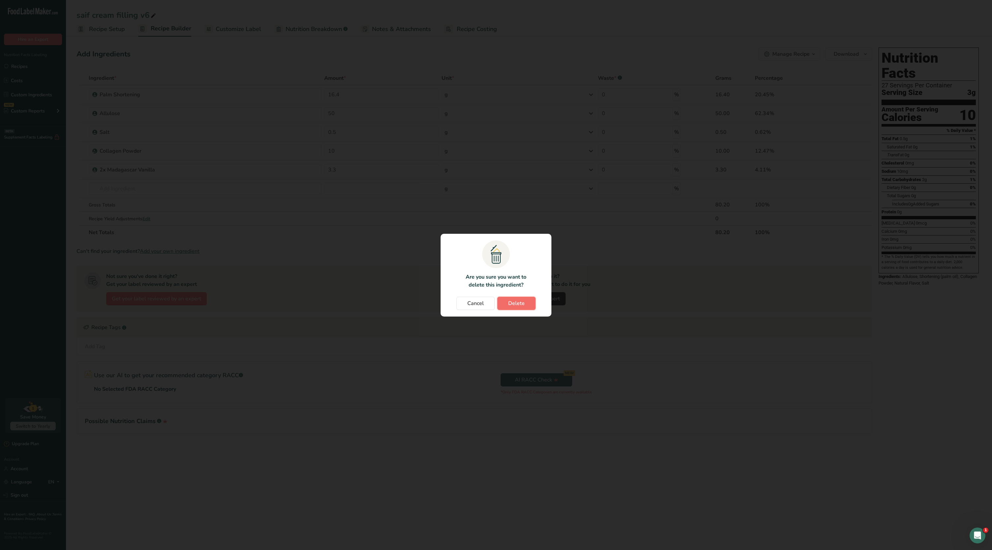
click at [514, 298] on button "Delete" at bounding box center [516, 303] width 38 height 13
type input "3.3"
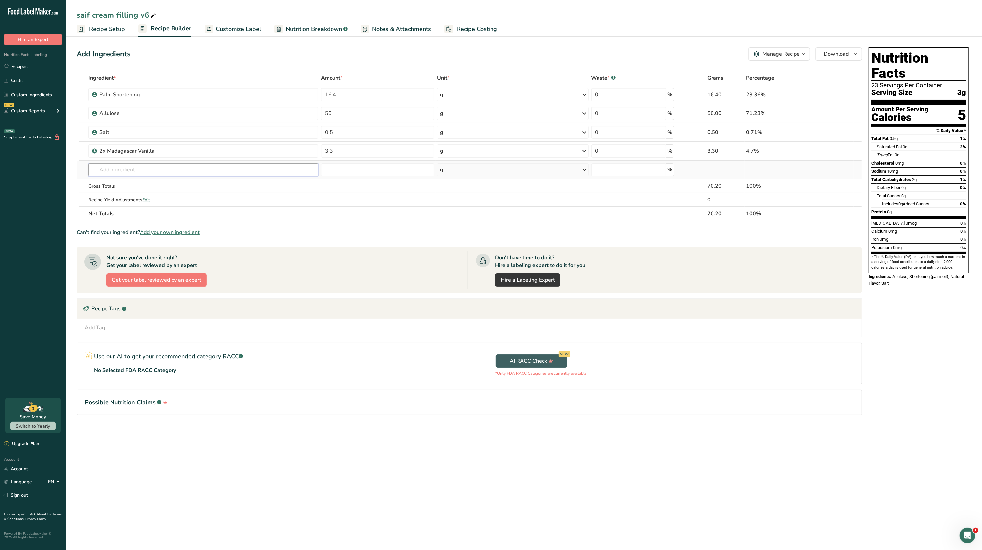
click at [251, 169] on input "text" at bounding box center [203, 169] width 230 height 13
type input "tapioca fiber"
click at [178, 184] on div "Tapioca Fiber" at bounding box center [198, 183] width 209 height 7
type input "Tapioca Fiber"
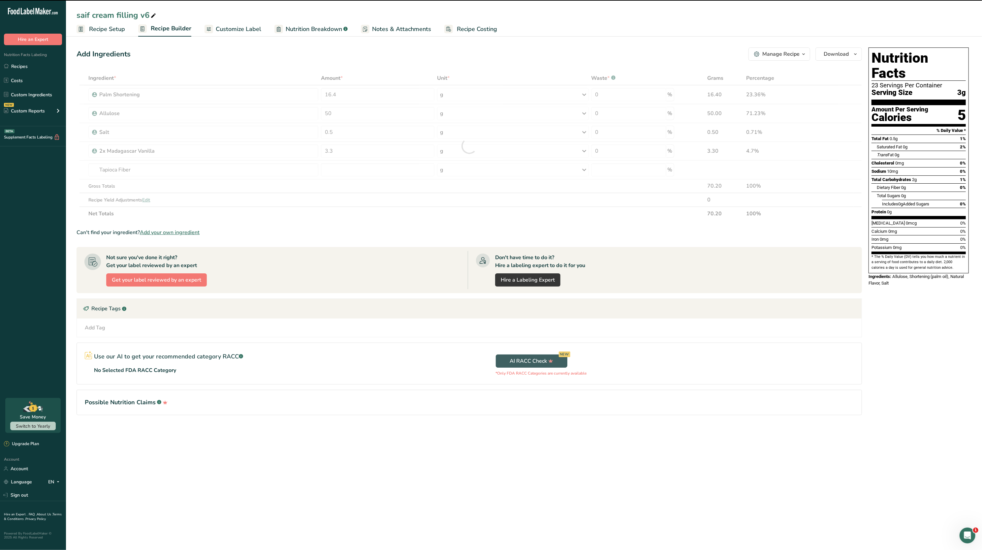
type input "0"
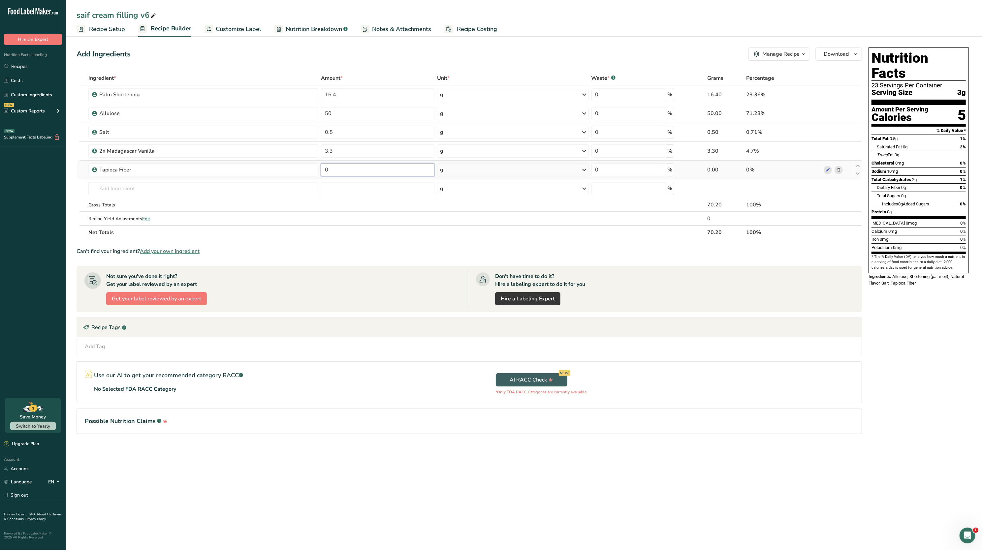
click at [328, 168] on input "0" at bounding box center [377, 169] width 113 height 13
type input "10.8"
click at [360, 223] on div "Ingredient * Amount * Unit * Waste * .a-a{fill:#347362;}.b-a{fill:#fff;} Grams …" at bounding box center [469, 155] width 785 height 168
click at [328, 26] on span "Nutrition Breakdown" at bounding box center [314, 29] width 56 height 9
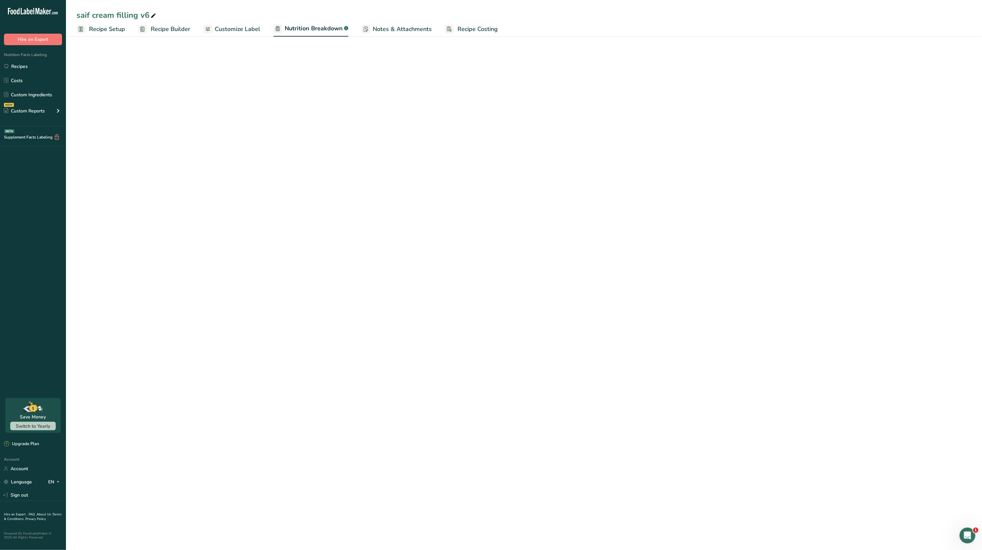
select select "Calories"
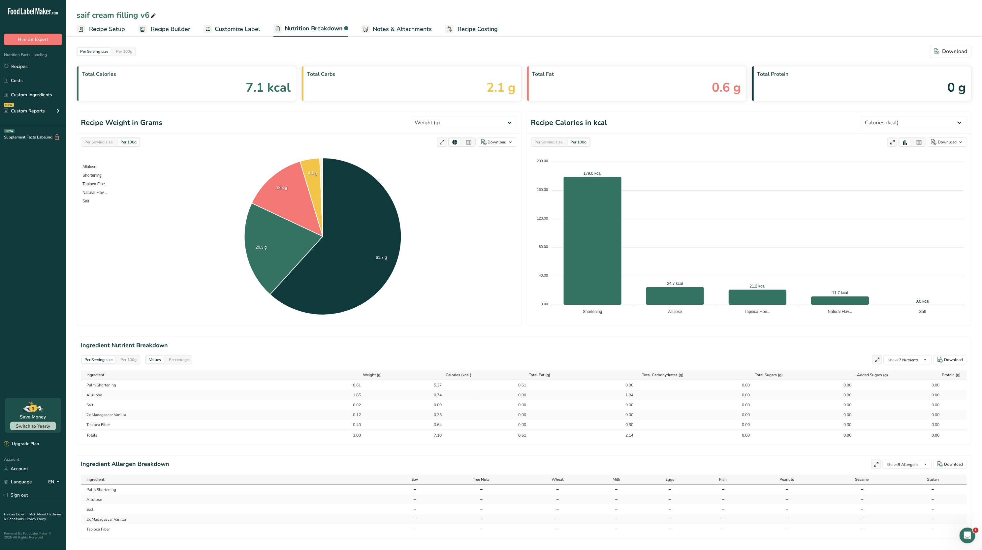
click at [387, 23] on link "Notes & Attachments" at bounding box center [396, 29] width 70 height 15
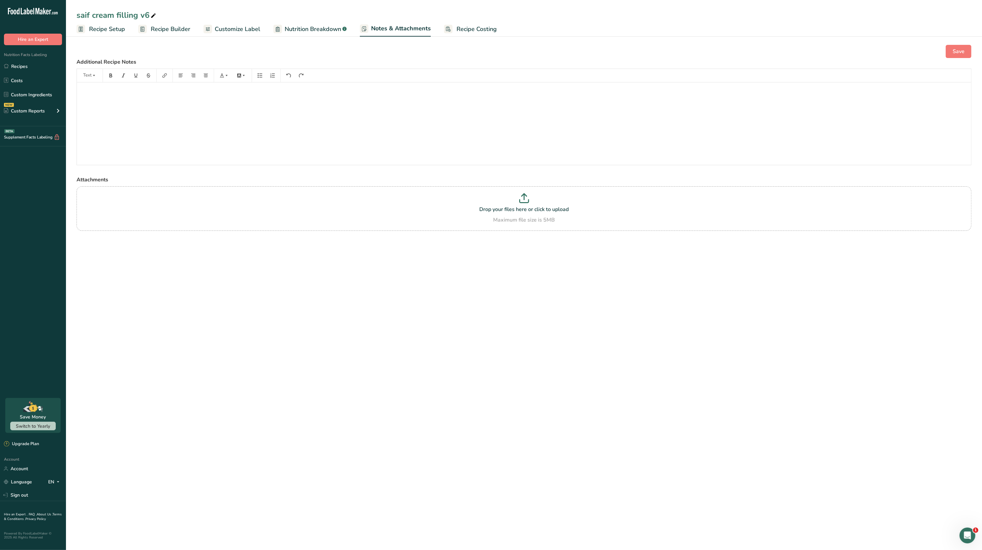
click at [168, 28] on span "Recipe Builder" at bounding box center [171, 29] width 40 height 9
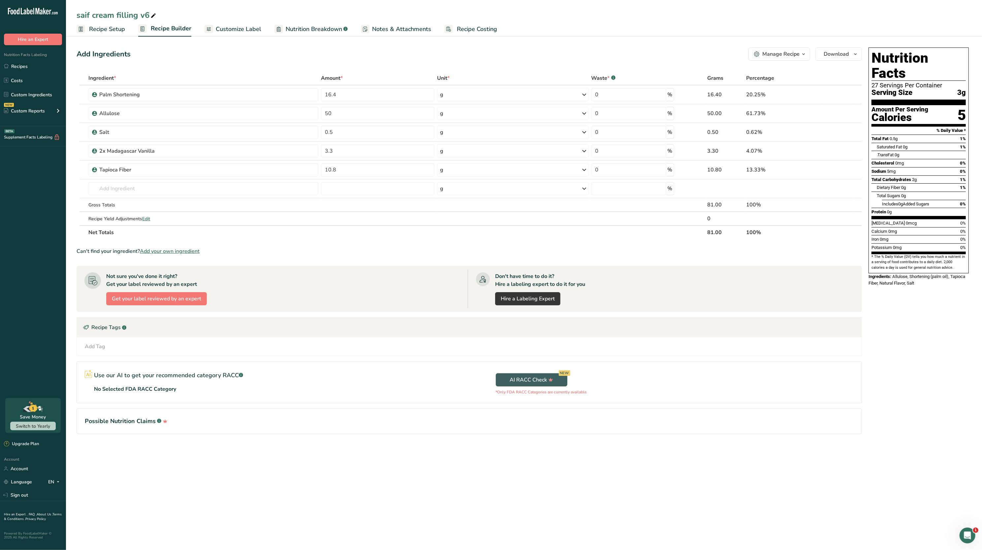
click at [243, 30] on span "Customize Label" at bounding box center [239, 29] width 46 height 9
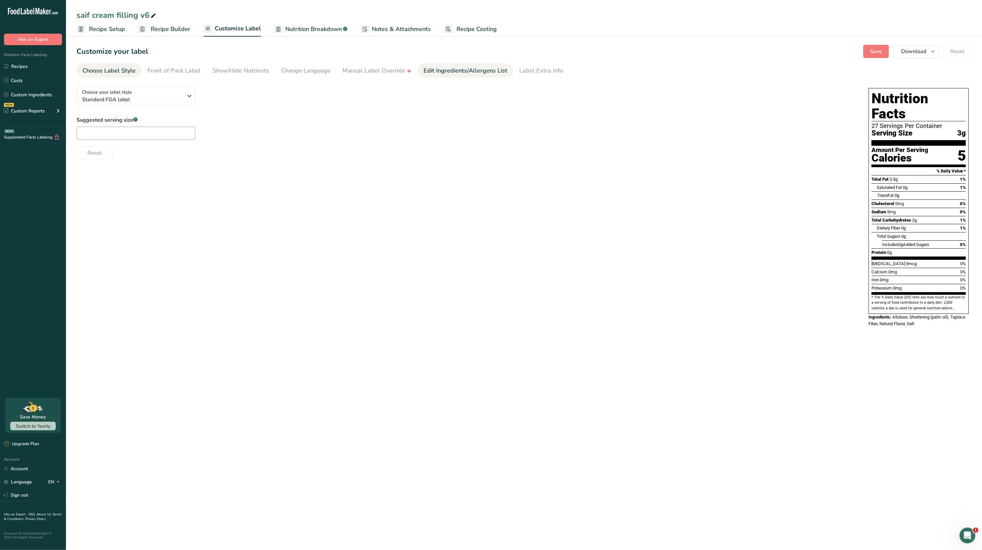
drag, startPoint x: 440, startPoint y: 78, endPoint x: 436, endPoint y: 67, distance: 12.0
click at [436, 67] on section "Customize your label Save Download Choose what to show on your downloaded label…" at bounding box center [524, 189] width 916 height 310
click at [436, 67] on div "Edit Ingredients/Allergens List" at bounding box center [465, 70] width 84 height 9
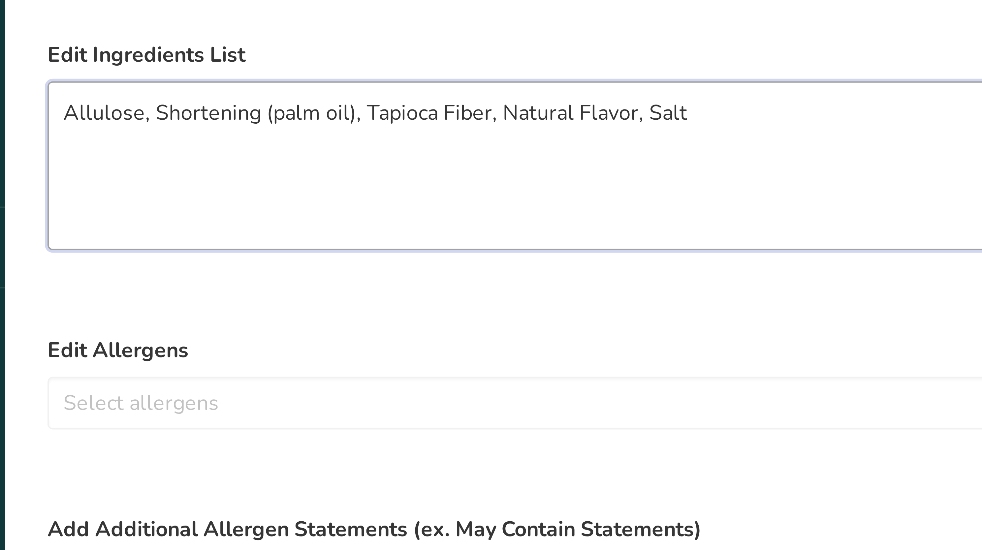
drag, startPoint x: 152, startPoint y: 104, endPoint x: 129, endPoint y: 104, distance: 23.4
click at [129, 104] on textarea "Allulose, Shortening (palm oil), Tapioca Fiber, Natural Flavor, Salt" at bounding box center [466, 116] width 779 height 42
click at [105, 103] on textarea "Allulose, Shortening, Tapioca Fiber, Natural Flavor, Salt" at bounding box center [466, 116] width 779 height 42
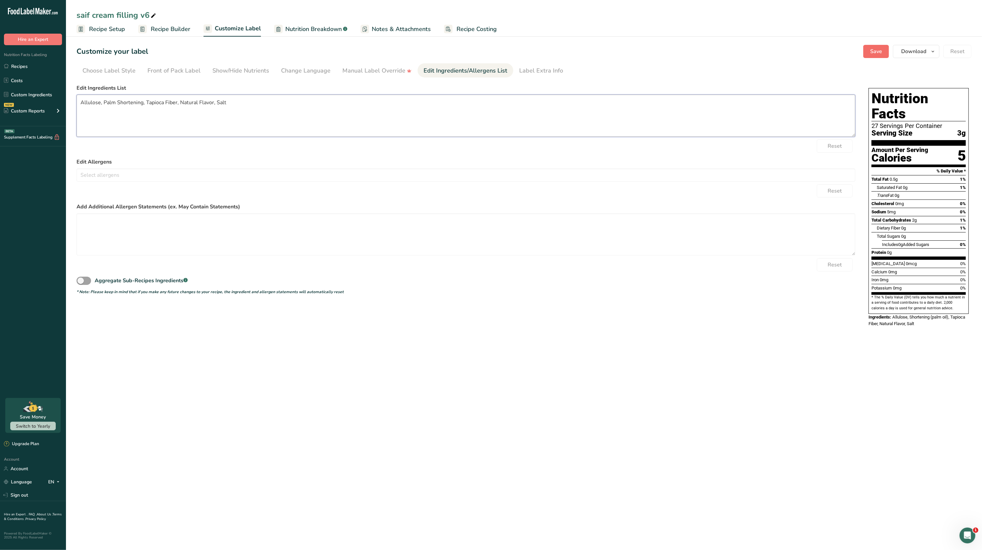
type textarea "Allulose, Palm Shortening, Tapioca Fiber, Natural Flavor, Salt"
click at [881, 47] on span "Save" at bounding box center [876, 51] width 12 height 8
click at [164, 30] on span "Recipe Builder" at bounding box center [171, 29] width 40 height 9
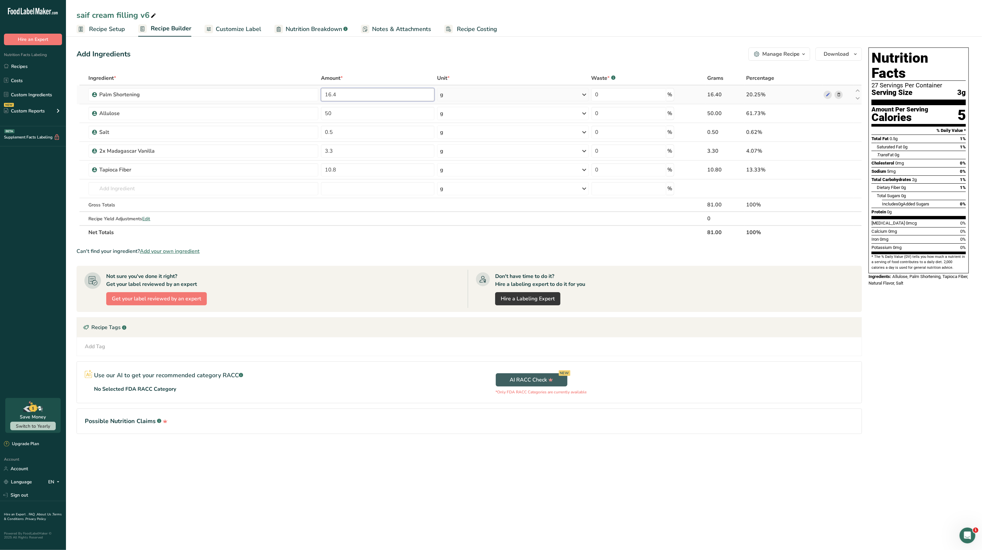
click at [367, 93] on input "16.4" at bounding box center [377, 94] width 113 height 13
type input "1"
type input "5"
click at [353, 75] on div "Ingredient * Amount * Unit * Waste * .a-a{fill:#347362;}.b-a{fill:#fff;} Grams …" at bounding box center [469, 155] width 785 height 168
click at [348, 92] on input "5" at bounding box center [377, 94] width 113 height 13
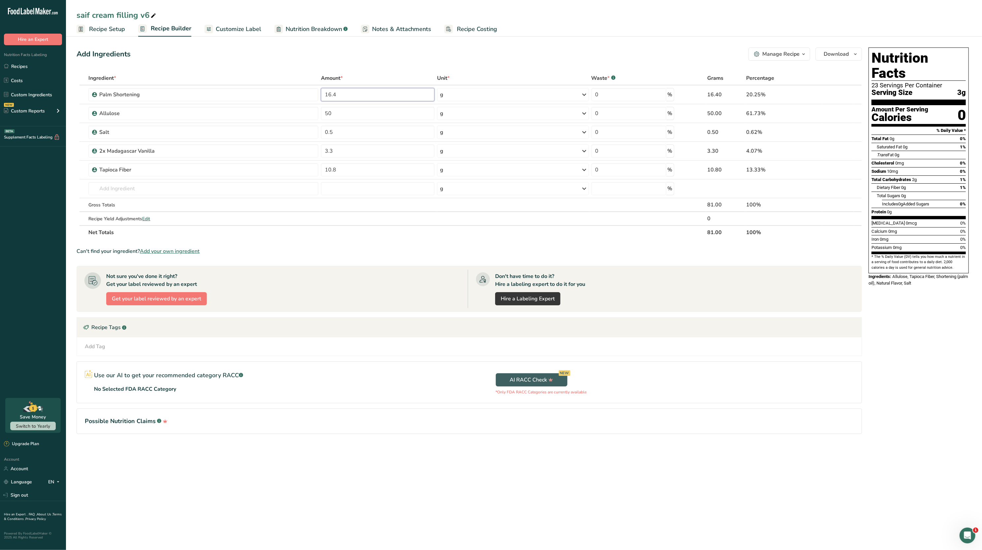
type input "16.4"
click at [345, 71] on div "Ingredient * Amount * Unit * Waste * .a-a{fill:#347362;}.b-a{fill:#fff;} Grams …" at bounding box center [469, 155] width 785 height 168
click at [247, 26] on span "Customize Label" at bounding box center [239, 29] width 46 height 9
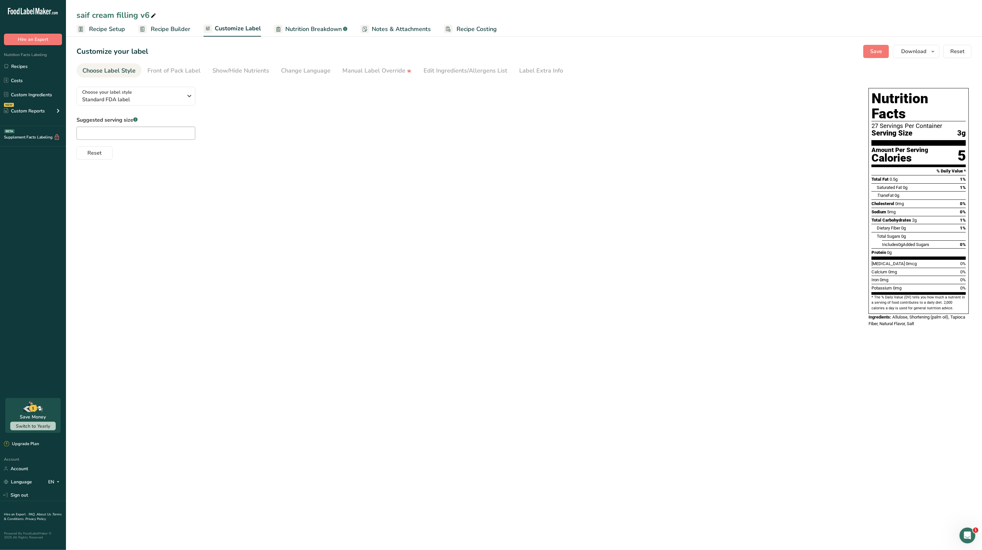
click at [316, 27] on span "Nutrition Breakdown" at bounding box center [313, 29] width 56 height 9
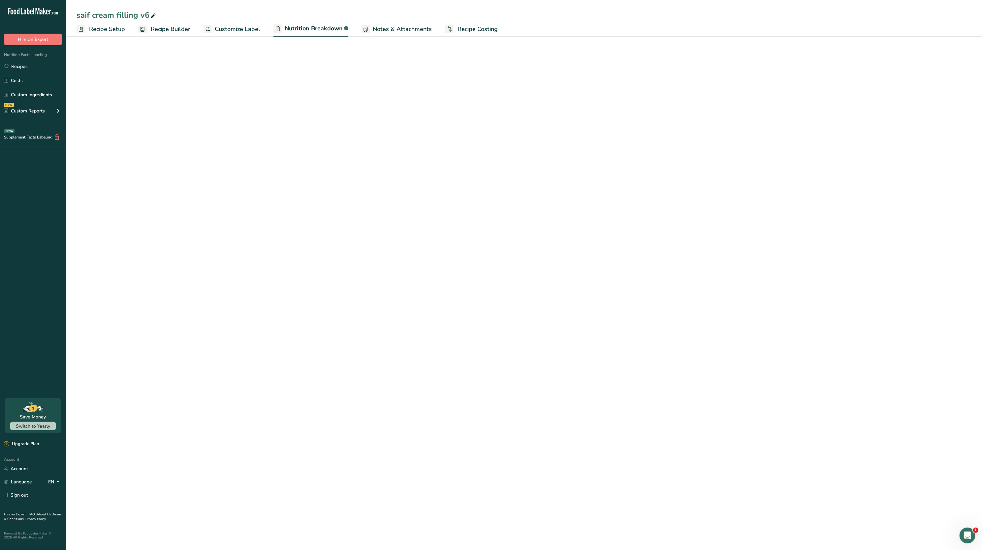
select select "Calories"
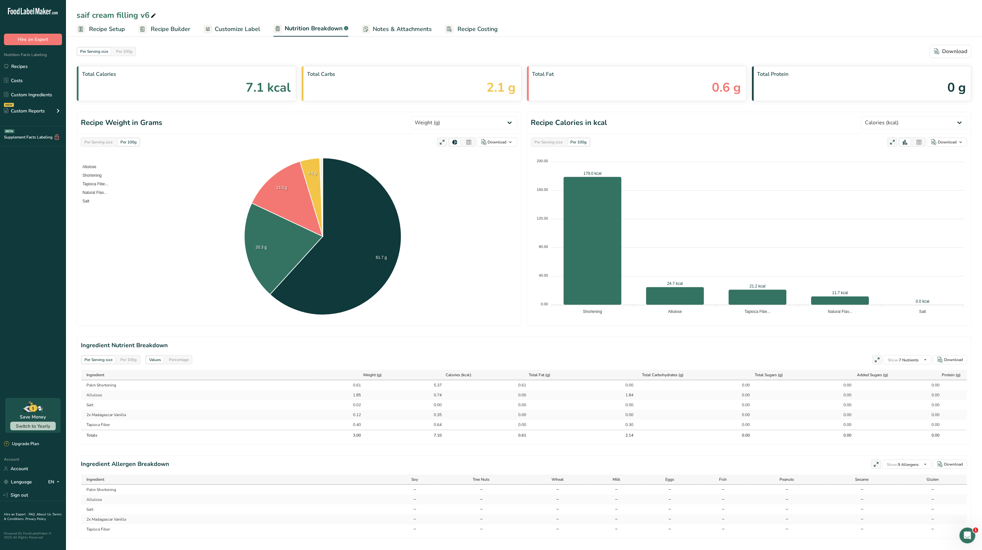
click at [401, 25] on span "Notes & Attachments" at bounding box center [402, 29] width 59 height 9
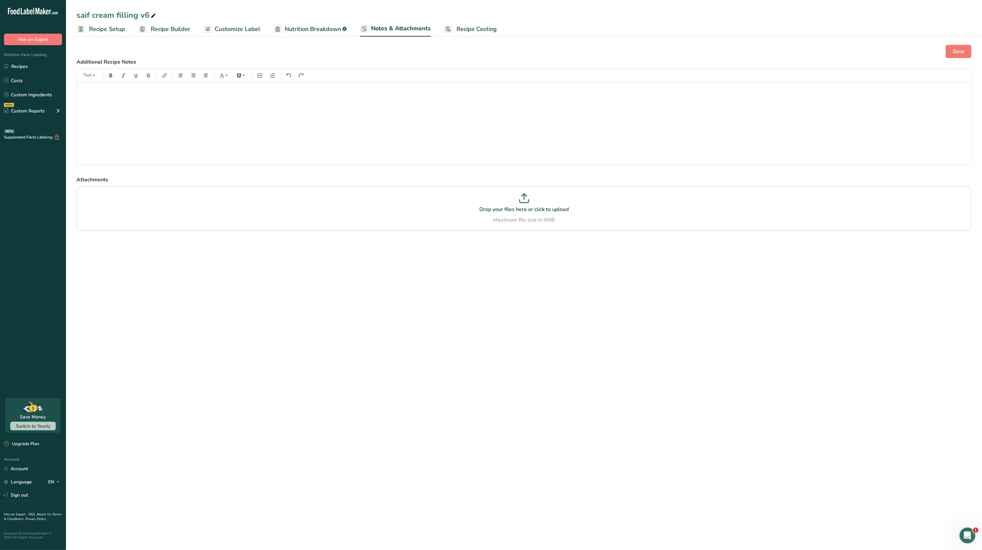
click at [463, 27] on span "Recipe Costing" at bounding box center [476, 29] width 40 height 9
select select "1"
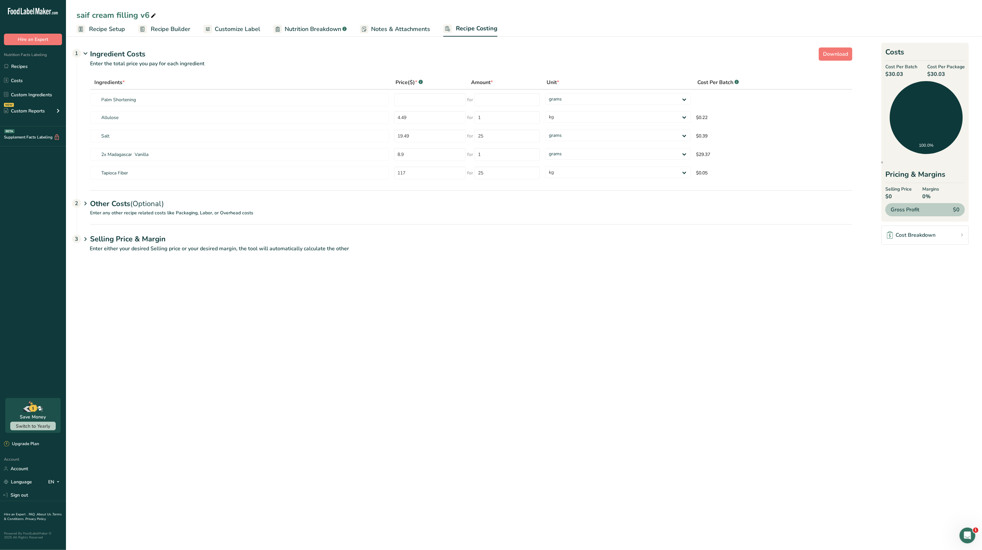
click at [240, 25] on span "Customize Label" at bounding box center [238, 29] width 46 height 9
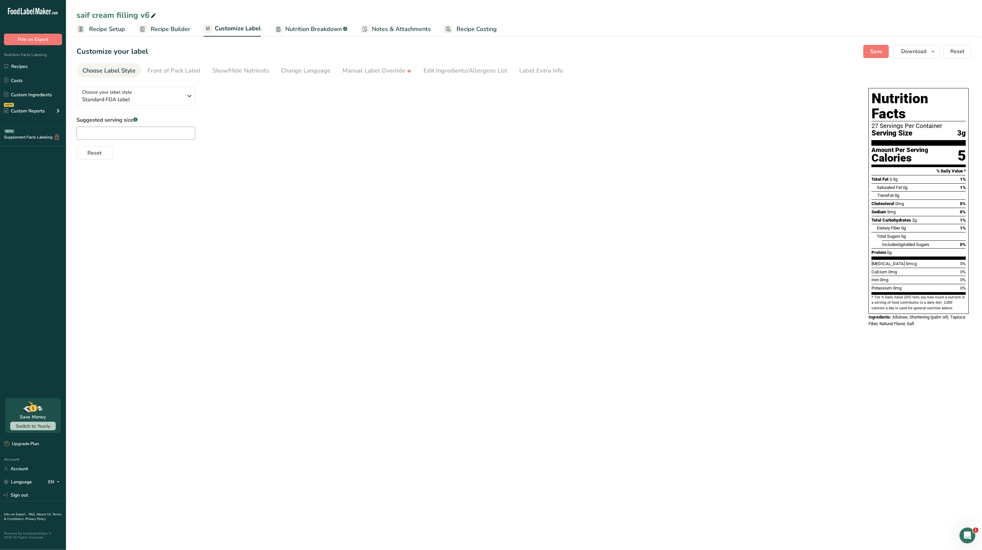
click at [185, 32] on span "Recipe Builder" at bounding box center [171, 29] width 40 height 9
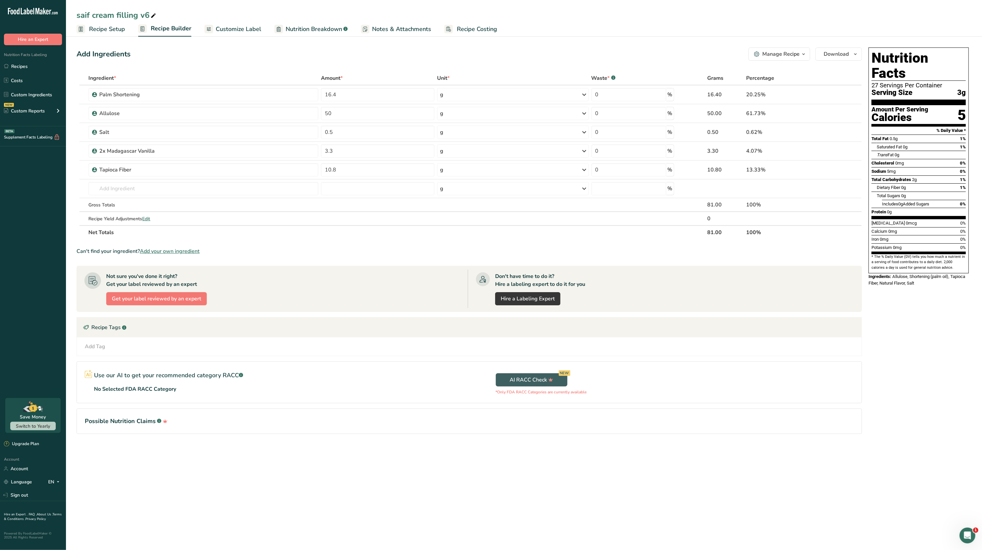
click at [236, 30] on span "Customize Label" at bounding box center [239, 29] width 46 height 9
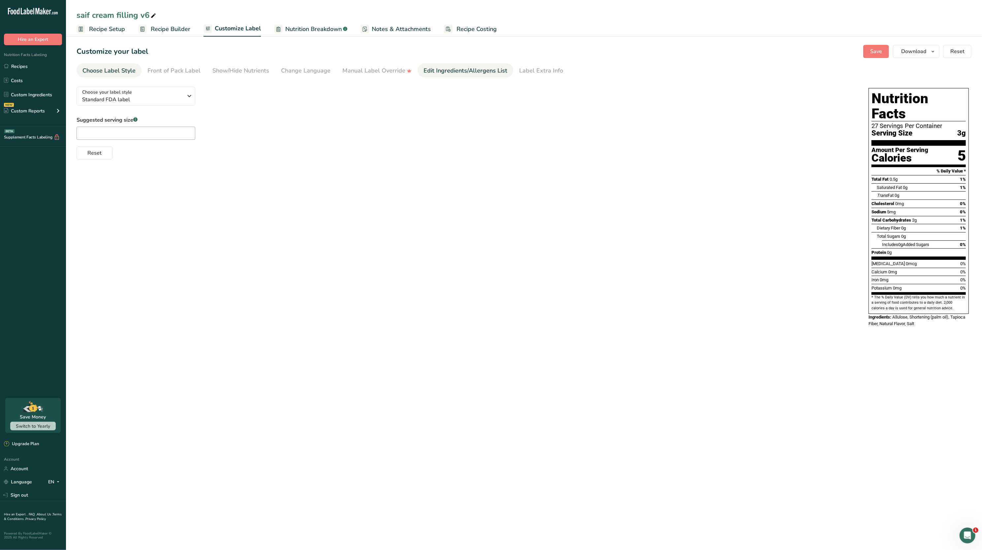
click at [445, 71] on div "Edit Ingredients/Allergens List" at bounding box center [465, 70] width 84 height 9
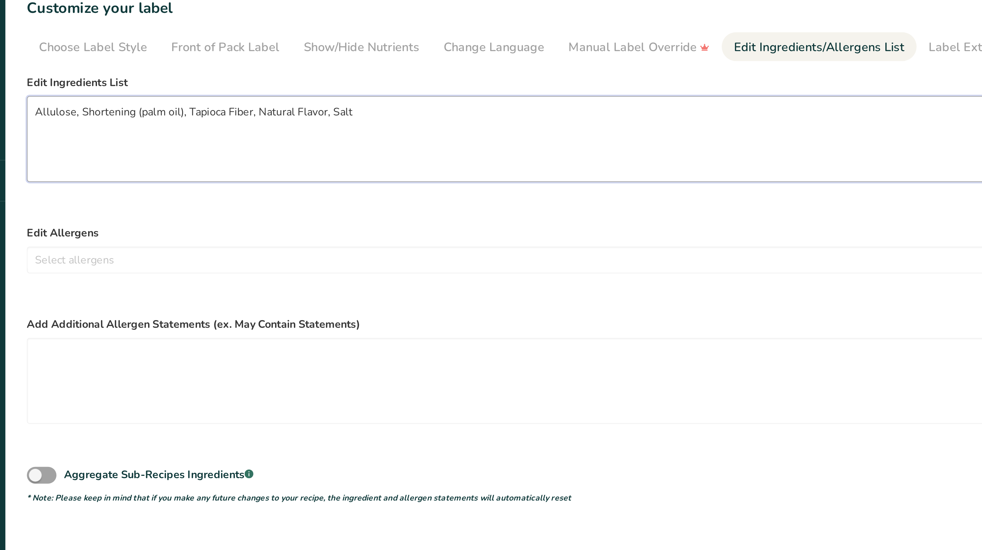
click at [105, 103] on textarea "Allulose, Shortening (palm oil), Tapioca Fiber, Natural Flavor, Salt" at bounding box center [466, 116] width 779 height 42
drag, startPoint x: 166, startPoint y: 103, endPoint x: 143, endPoint y: 106, distance: 22.3
click at [143, 106] on textarea "Allulose, Palm Shortening (palm oil), Tapioca Fiber, Natural Flavor, Salt" at bounding box center [466, 116] width 779 height 42
type textarea "Allulose, Palm Shortening, Tapioca Fiber, Natural Flavor, Salt"
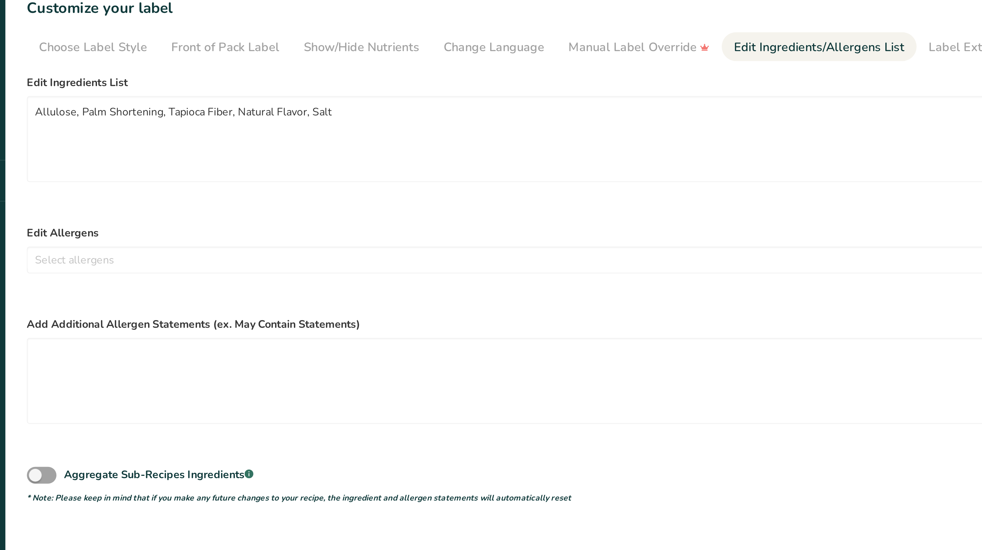
click at [161, 155] on form "Edit Ingredients List Allulose, Palm Shortening, Tapioca Fiber, Natural Flavor,…" at bounding box center [466, 189] width 779 height 211
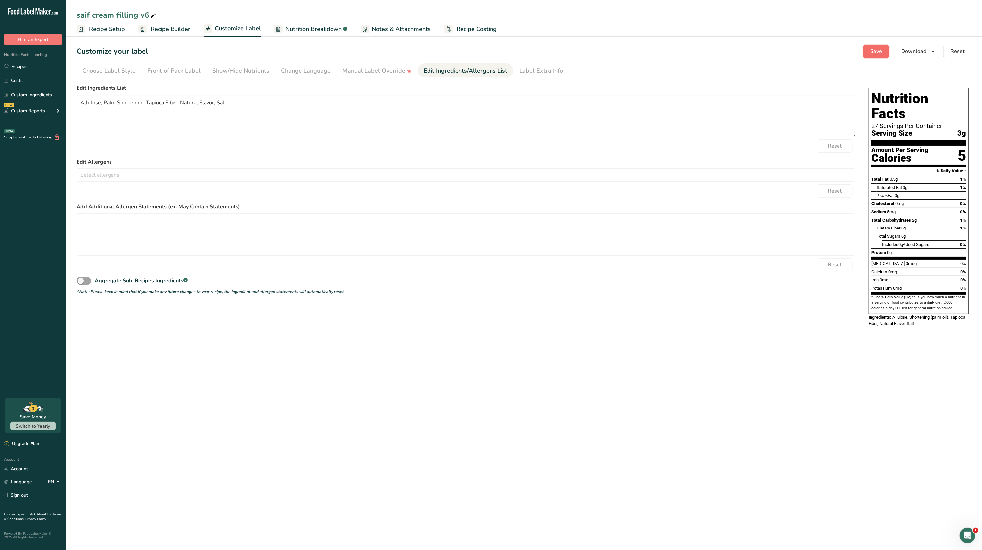
click at [865, 55] on button "Save" at bounding box center [876, 51] width 26 height 13
click at [924, 53] on span "Download" at bounding box center [913, 51] width 25 height 8
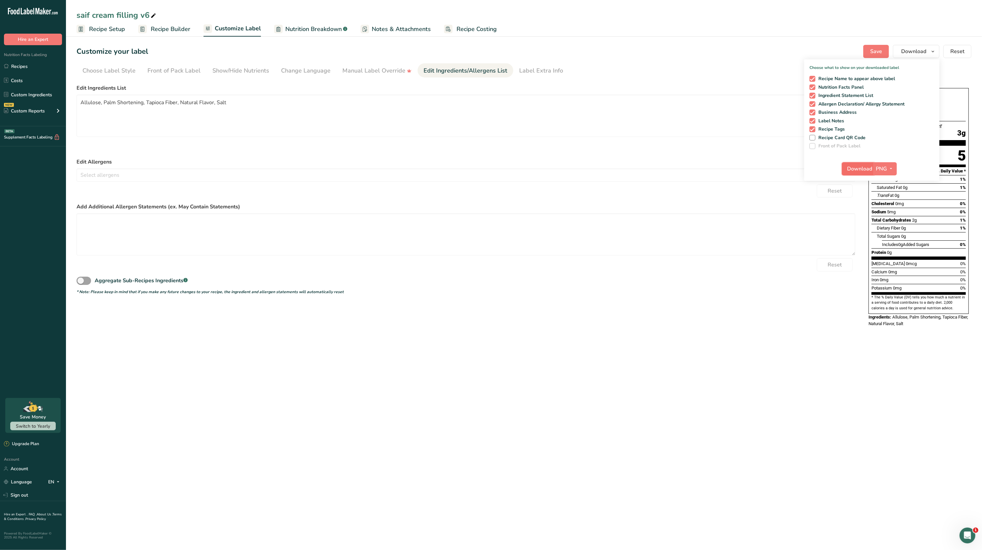
click at [864, 171] on span "Download" at bounding box center [859, 169] width 25 height 8
click at [32, 65] on link "Recipes" at bounding box center [33, 66] width 66 height 13
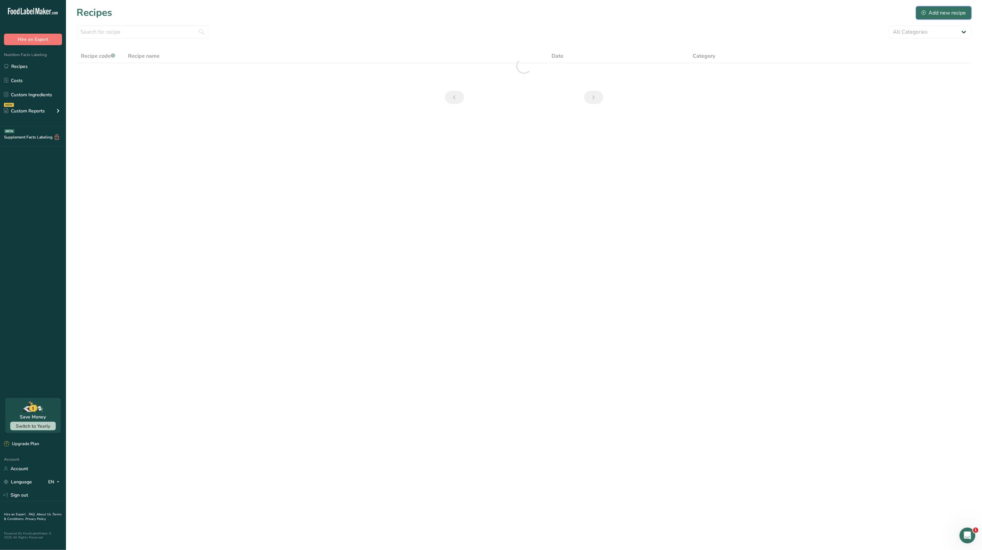
click at [931, 13] on div "Add new recipe" at bounding box center [943, 13] width 44 height 8
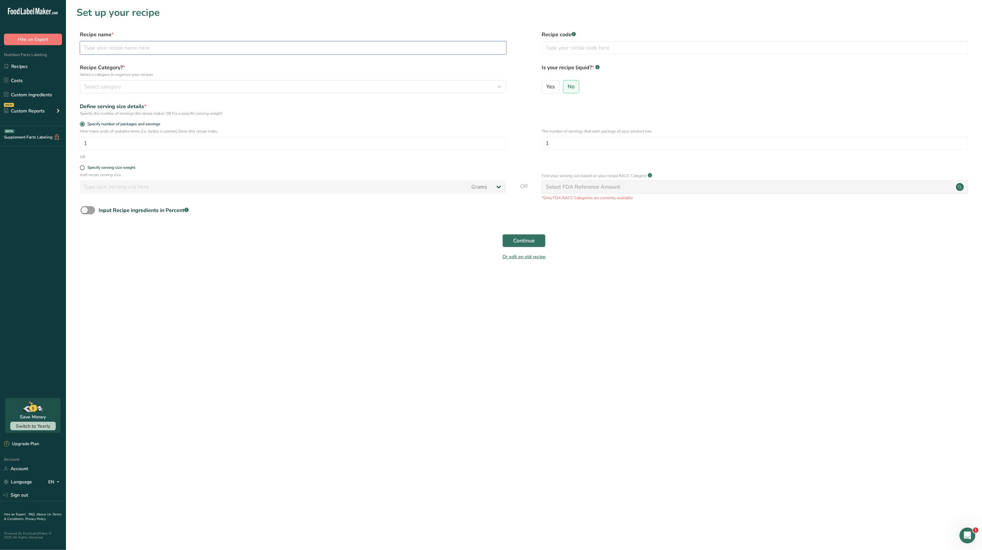
click at [379, 42] on input "text" at bounding box center [293, 47] width 426 height 13
type input "sai"
type input "said protein cookie v8 + cream v6"
click at [528, 241] on span "Continue" at bounding box center [523, 241] width 21 height 8
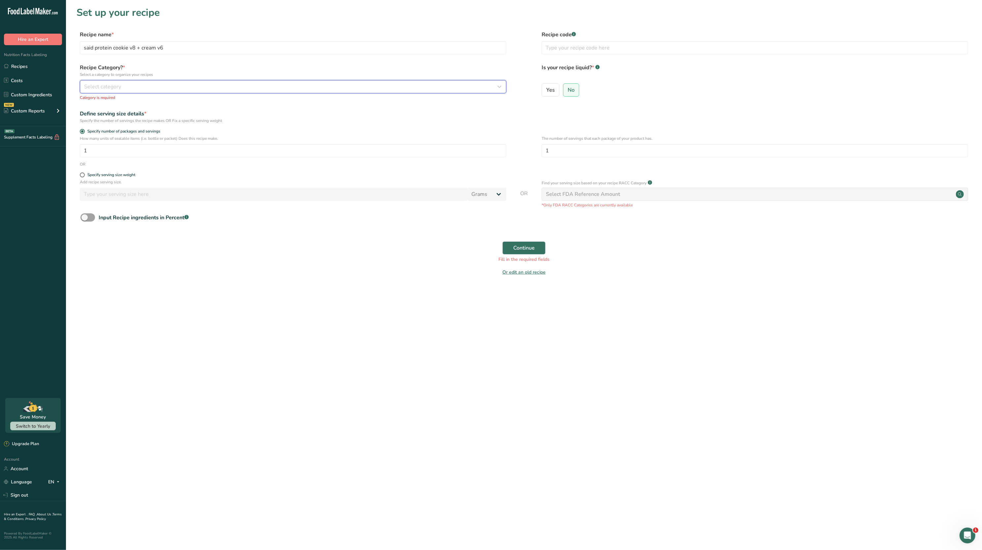
click at [366, 85] on div "Select category" at bounding box center [291, 87] width 414 height 8
click at [178, 134] on div "Baked Goods" at bounding box center [162, 133] width 164 height 12
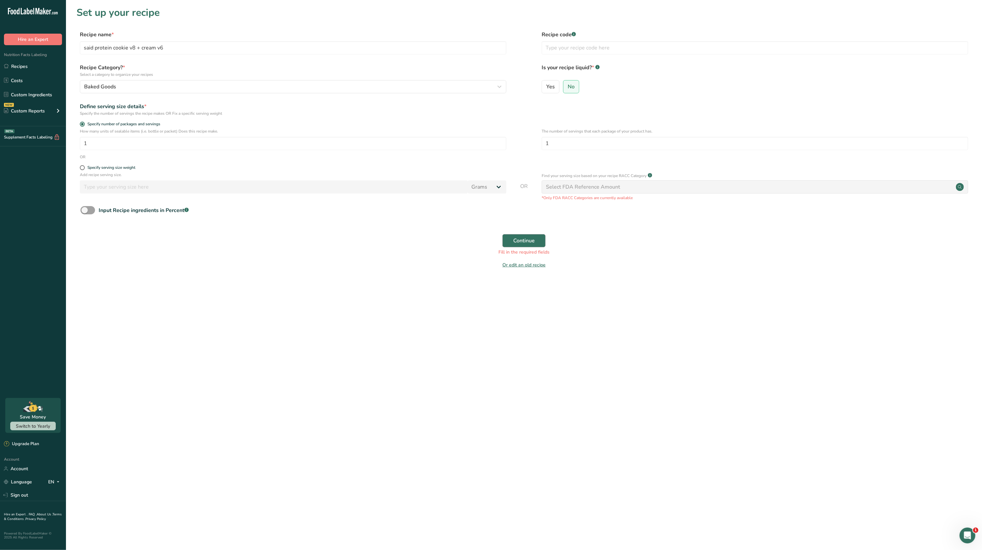
click at [526, 234] on div "Continue Fill in the required fields" at bounding box center [524, 244] width 895 height 29
click at [523, 245] on button "Continue" at bounding box center [523, 240] width 43 height 13
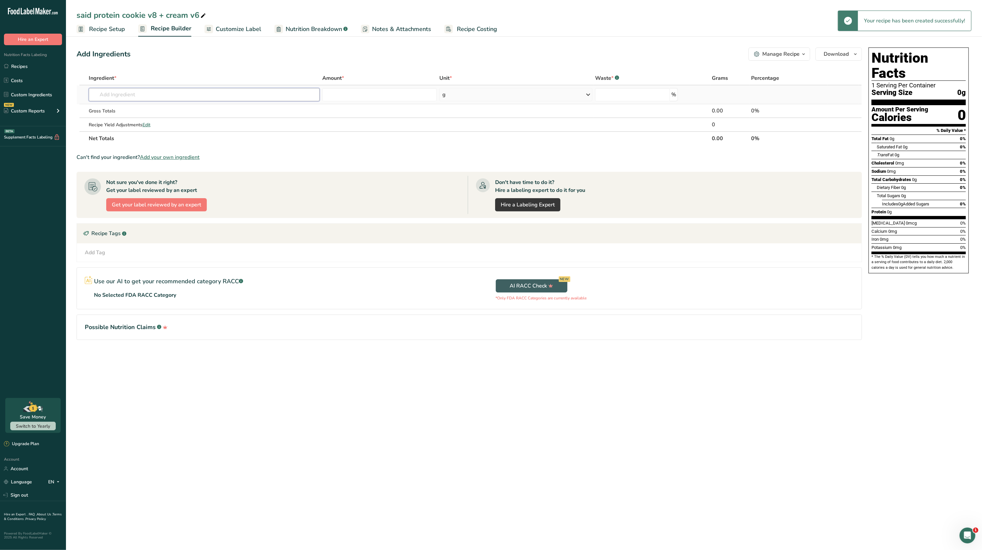
click at [201, 93] on input "text" at bounding box center [204, 94] width 231 height 13
type input "fhvbkjs"
click at [136, 117] on div "Add your own ingredient" at bounding box center [204, 118] width 221 height 7
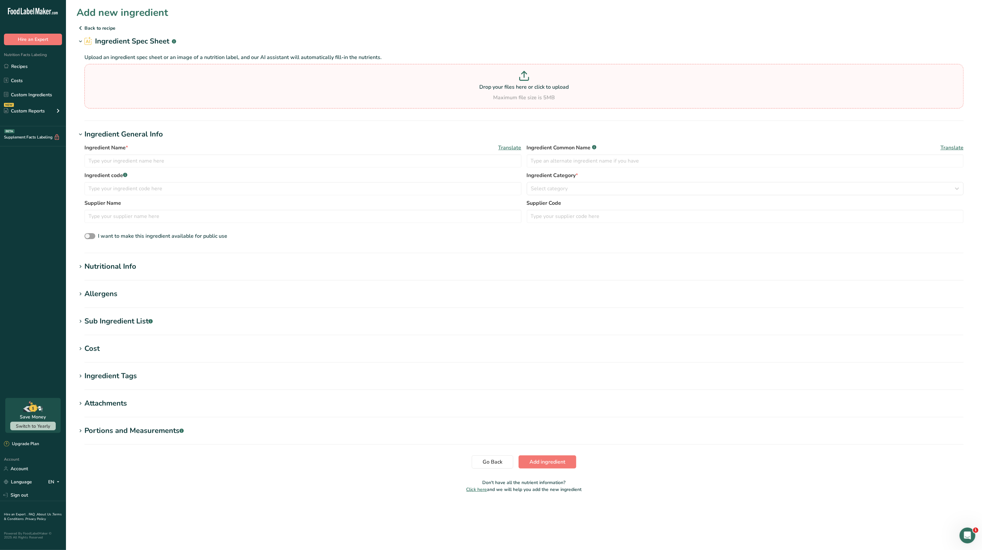
click at [173, 80] on p at bounding box center [524, 77] width 876 height 12
click at [173, 80] on input "Drop your files here or click to upload Maximum file size is 5MB" at bounding box center [523, 86] width 879 height 45
type input "C:\fakepath\saif cream filling v6_8_25_2025, 4_48_35 PM.png"
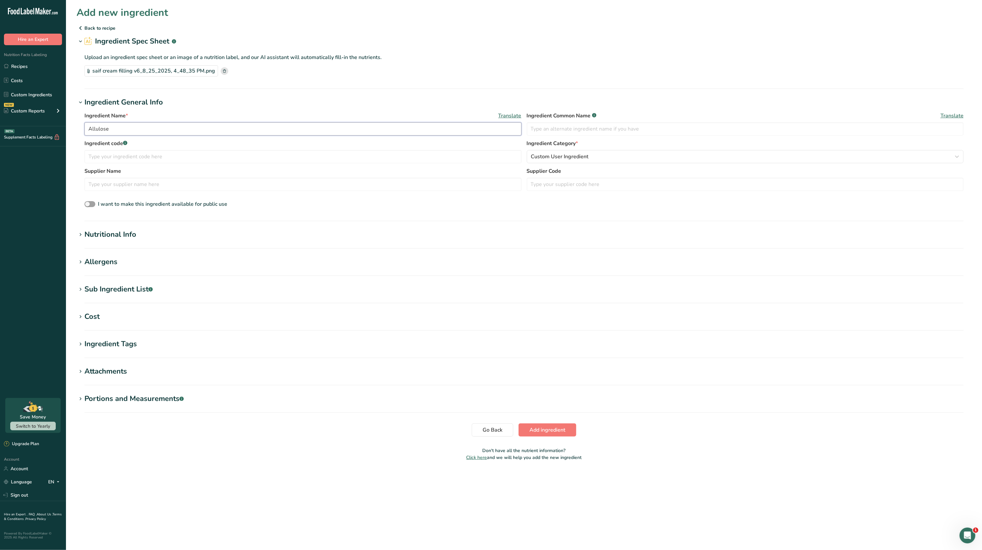
click at [96, 133] on input "Allulose" at bounding box center [302, 128] width 437 height 13
type input "said cream v6"
click at [562, 132] on input "text" at bounding box center [745, 128] width 437 height 13
type input "Cream"
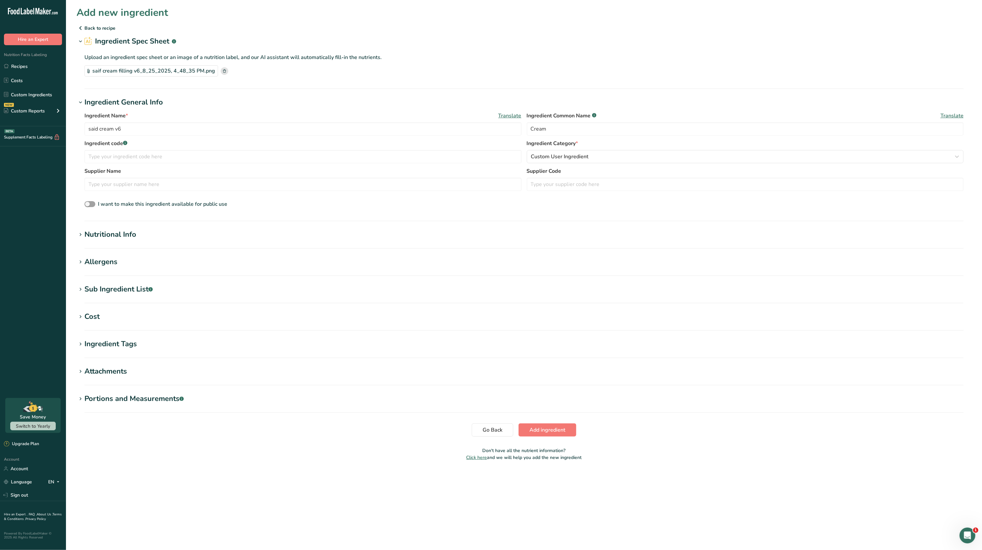
click at [118, 232] on div "Nutritional Info" at bounding box center [110, 234] width 52 height 11
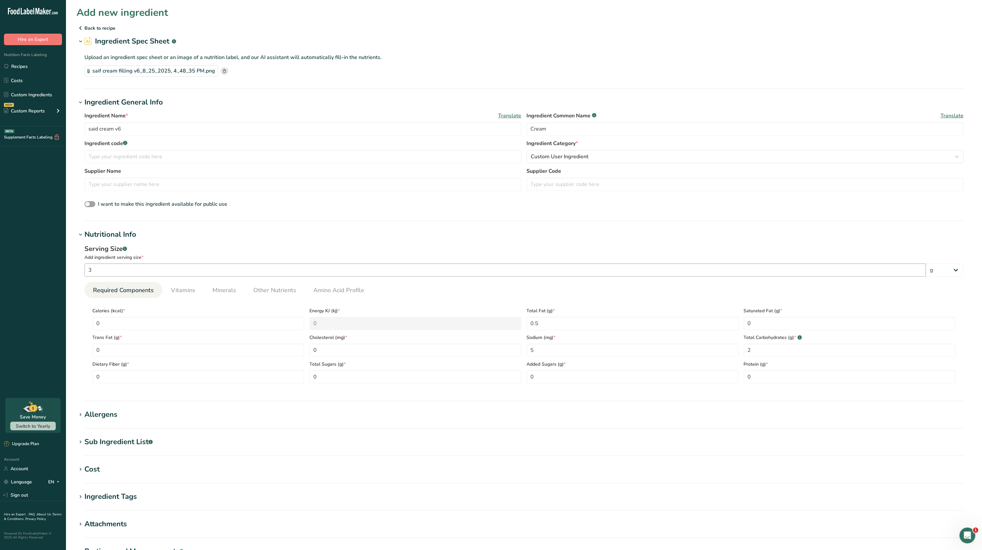
scroll to position [95, 0]
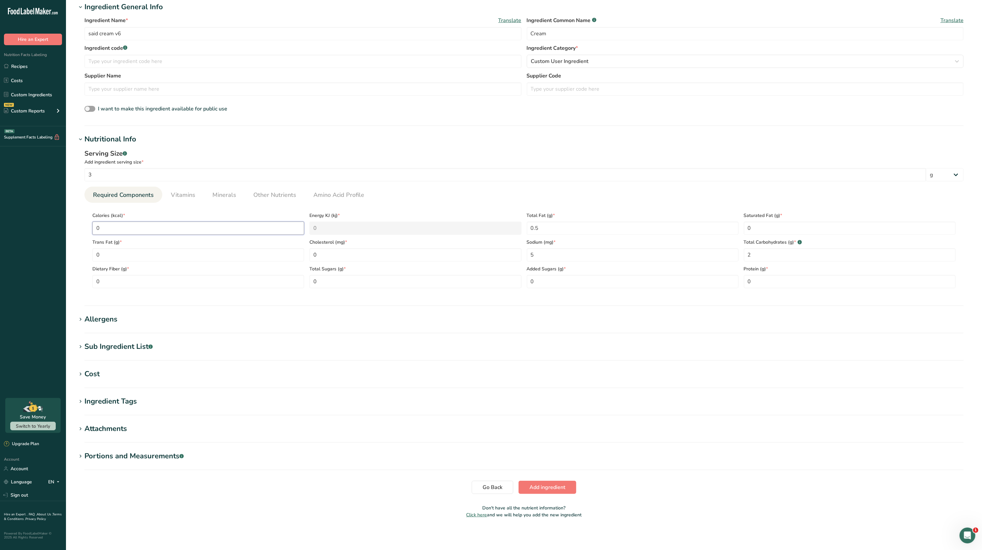
click at [171, 232] on input "0" at bounding box center [198, 228] width 212 height 13
type input "5"
type KJ "20.9"
type input "5"
click at [562, 483] on button "Add ingredient" at bounding box center [547, 487] width 58 height 13
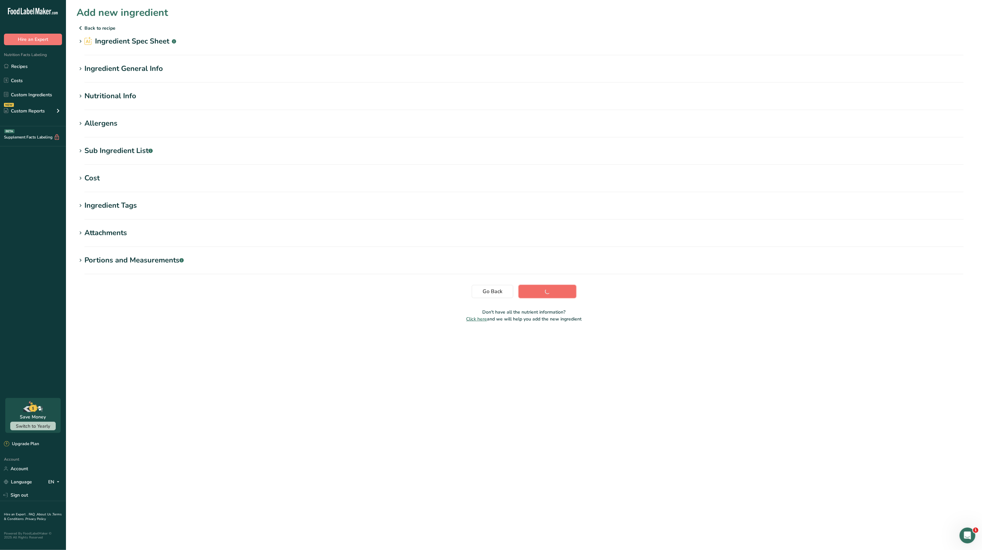
scroll to position [0, 0]
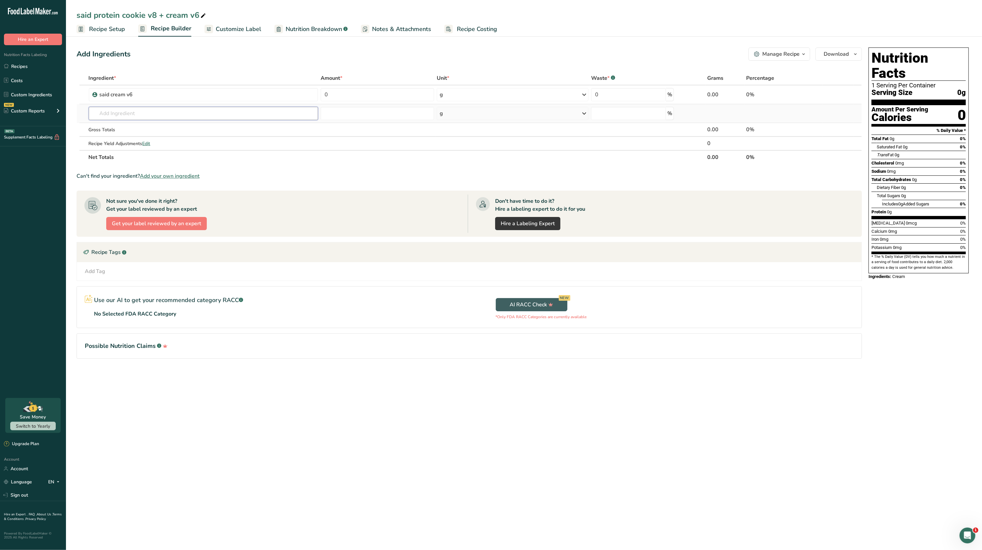
click at [274, 108] on input "text" at bounding box center [204, 113] width 230 height 13
type input "dvnldvln"
click at [132, 135] on div "Add your own ingredient" at bounding box center [203, 137] width 219 height 7
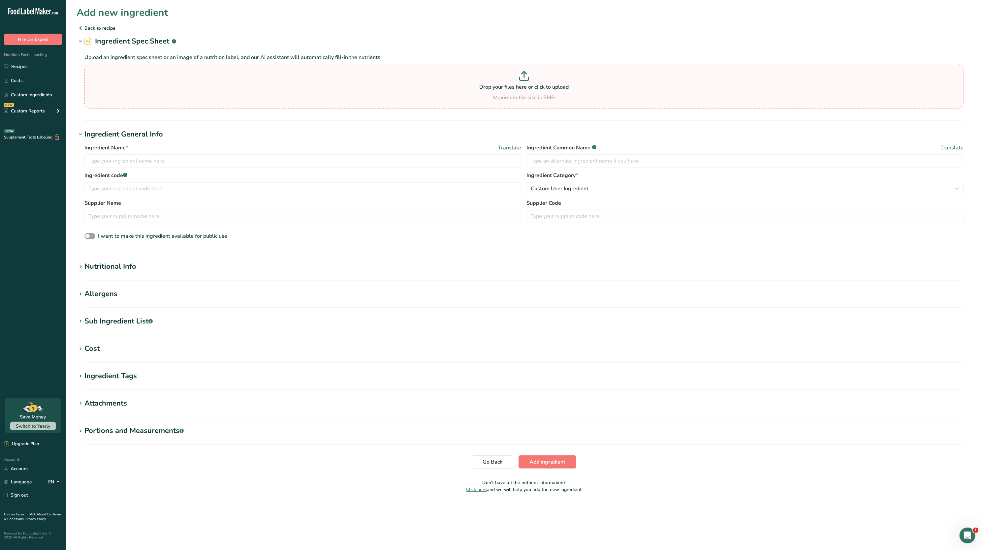
click at [285, 91] on p "Drop your files here or click to upload" at bounding box center [524, 87] width 876 height 8
click at [285, 91] on input "Drop your files here or click to upload Maximum file size is 5MB" at bounding box center [523, 86] width 879 height 45
type input "C:\fakepath\saif protein sandwich cookie v8_8_25_2025, 4_34_56 PM.png"
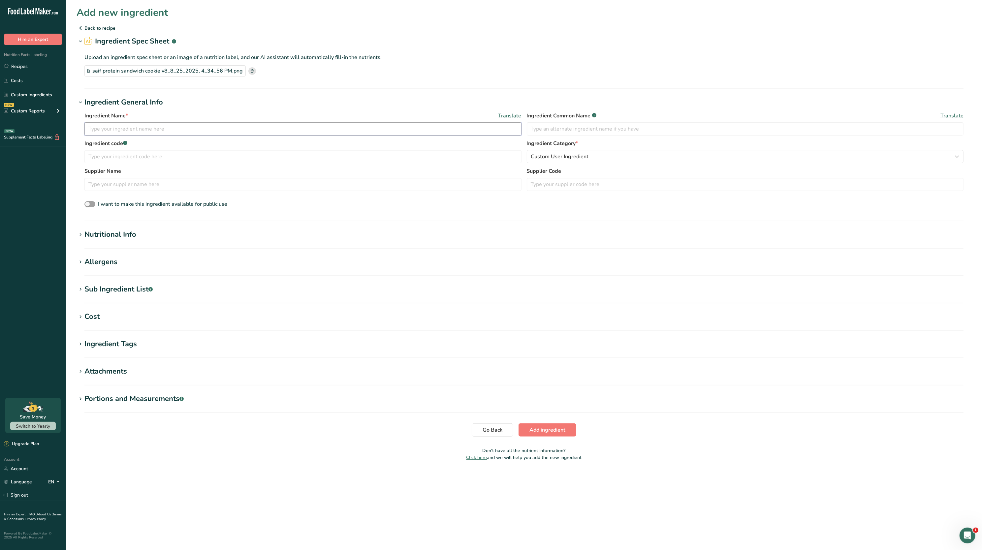
click at [177, 134] on input "text" at bounding box center [302, 128] width 437 height 13
type input "saif cookie v8"
click at [536, 133] on input "text" at bounding box center [745, 128] width 437 height 13
type input "Cookie"
click at [117, 234] on div "Nutritional Info" at bounding box center [110, 234] width 52 height 11
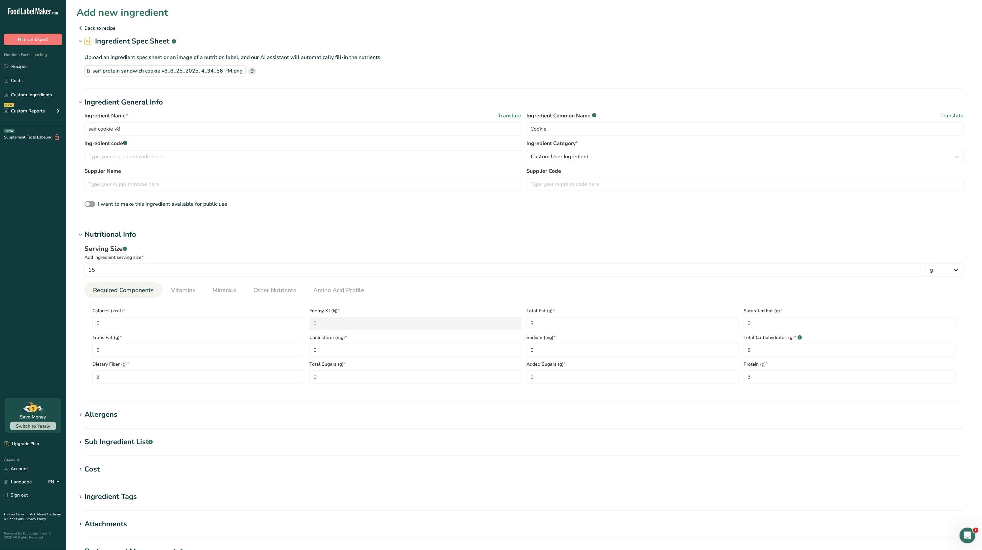
scroll to position [95, 0]
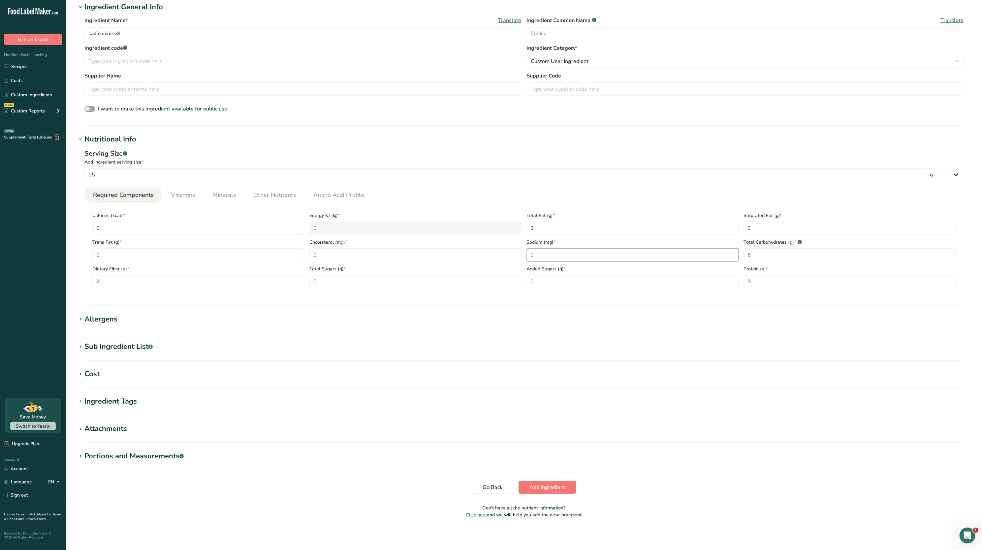
click at [541, 254] on input "0" at bounding box center [633, 254] width 212 height 13
type input "10"
click at [130, 222] on input "0" at bounding box center [198, 228] width 212 height 13
type input "4"
type KJ "16.7"
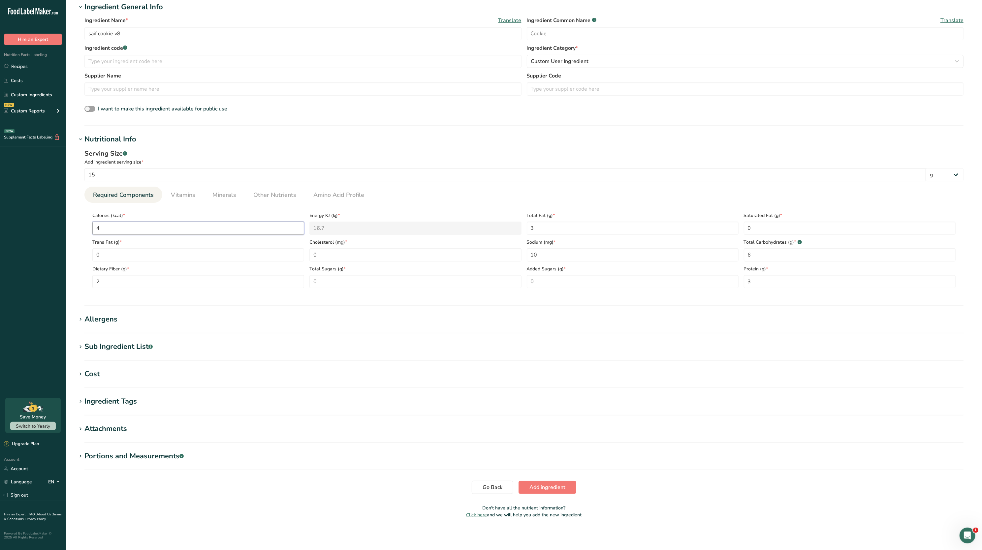
type input "45"
type KJ "188.3"
type input "45"
click at [255, 314] on h1 "Allergens" at bounding box center [524, 319] width 895 height 11
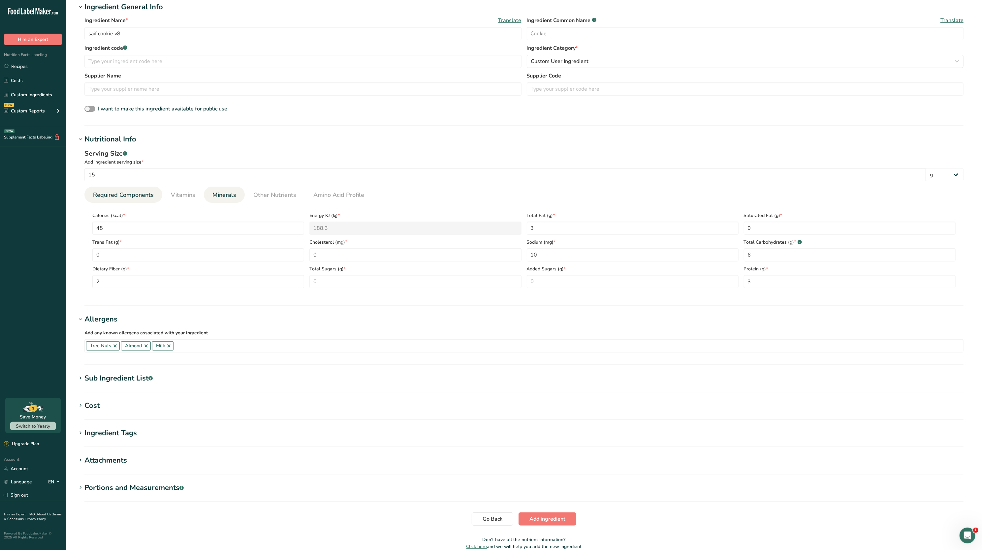
click at [218, 196] on span "Minerals" at bounding box center [224, 195] width 24 height 9
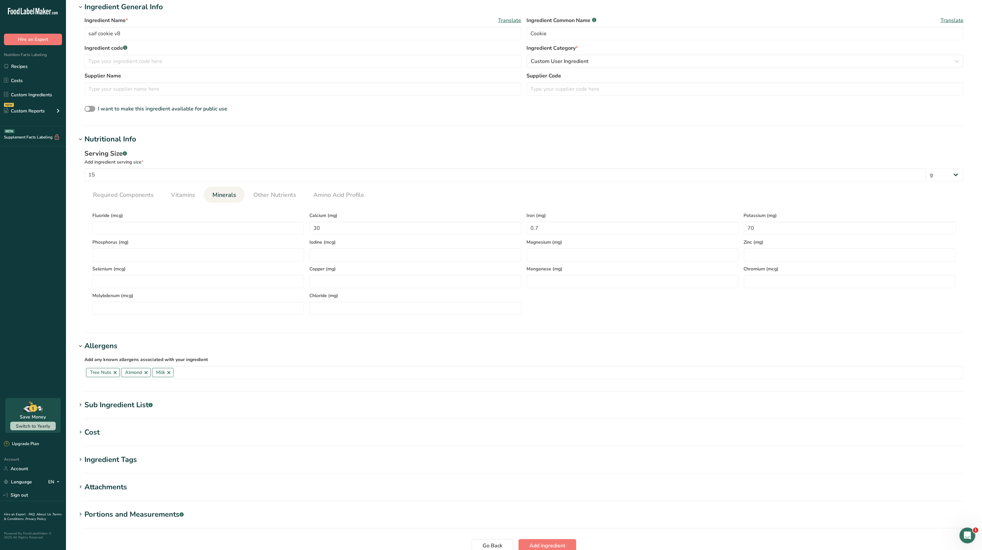
scroll to position [154, 0]
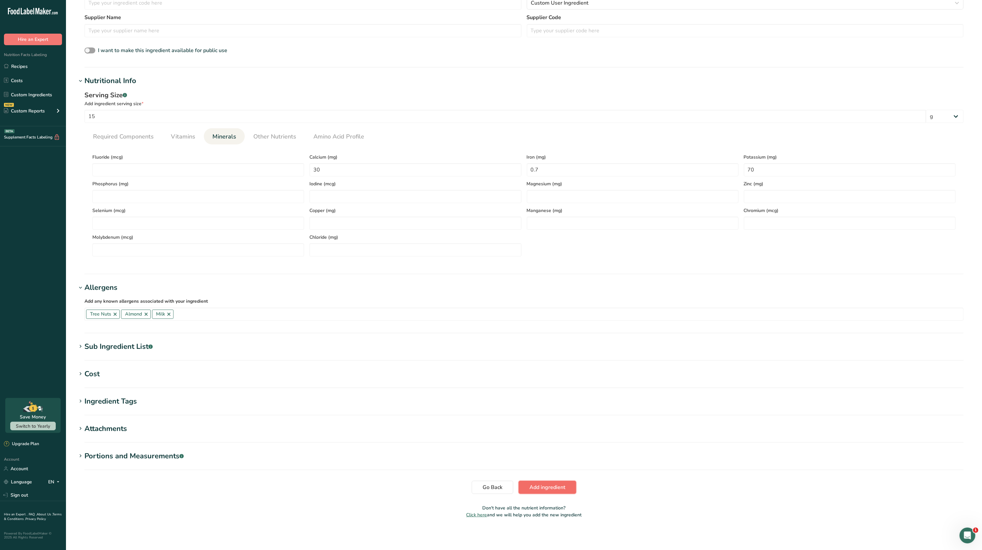
click at [548, 490] on span "Add ingredient" at bounding box center [547, 488] width 36 height 8
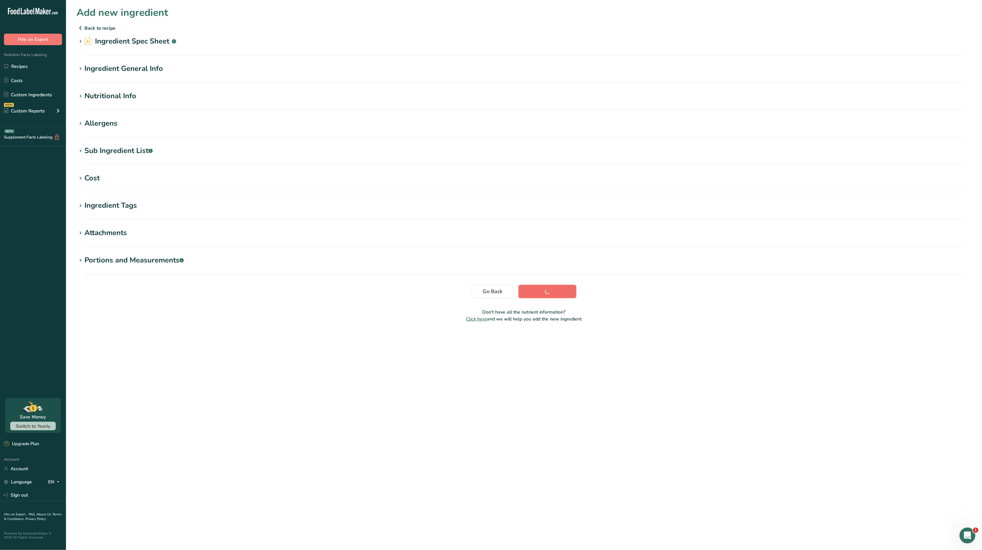
scroll to position [0, 0]
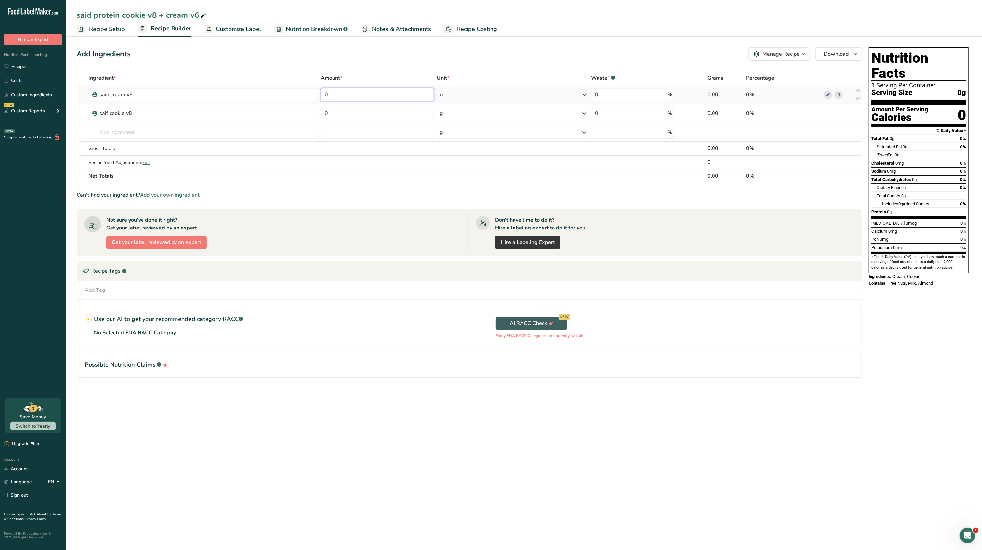
click at [369, 98] on input "0" at bounding box center [377, 94] width 113 height 13
click at [352, 64] on div "Add Ingredients Manage Recipe Delete Recipe Duplicate Recipe Scale Recipe Save …" at bounding box center [471, 222] width 789 height 354
click at [354, 91] on input "45" at bounding box center [377, 94] width 113 height 13
type input "4"
click at [346, 66] on div "Add Ingredients Manage Recipe Delete Recipe Duplicate Recipe Scale Recipe Save …" at bounding box center [471, 222] width 789 height 354
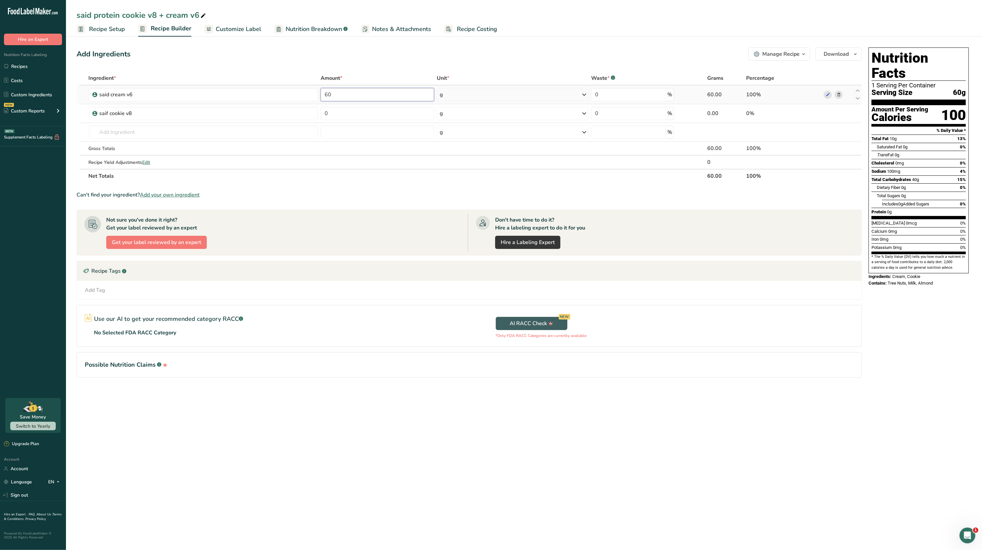
click at [356, 95] on input "60" at bounding box center [377, 94] width 113 height 13
type input "6"
type input "1"
type input "0"
click at [378, 65] on div "Add Ingredients Manage Recipe Delete Recipe Duplicate Recipe Scale Recipe Save …" at bounding box center [471, 222] width 789 height 354
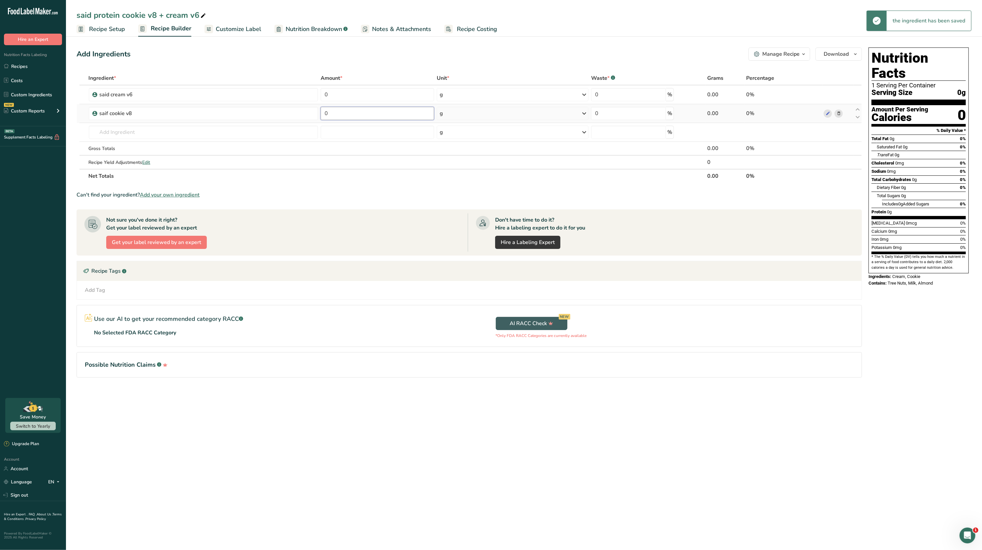
click at [350, 112] on input "0" at bounding box center [377, 113] width 113 height 13
click at [382, 56] on div "Add Ingredients Manage Recipe Delete Recipe Duplicate Recipe Scale Recipe Save …" at bounding box center [469, 53] width 785 height 13
click at [366, 95] on input "0" at bounding box center [377, 94] width 113 height 13
click at [360, 117] on div "Ingredient * Amount * Unit * Waste * .a-a{fill:#347362;}.b-a{fill:#fff;} Grams …" at bounding box center [469, 127] width 785 height 112
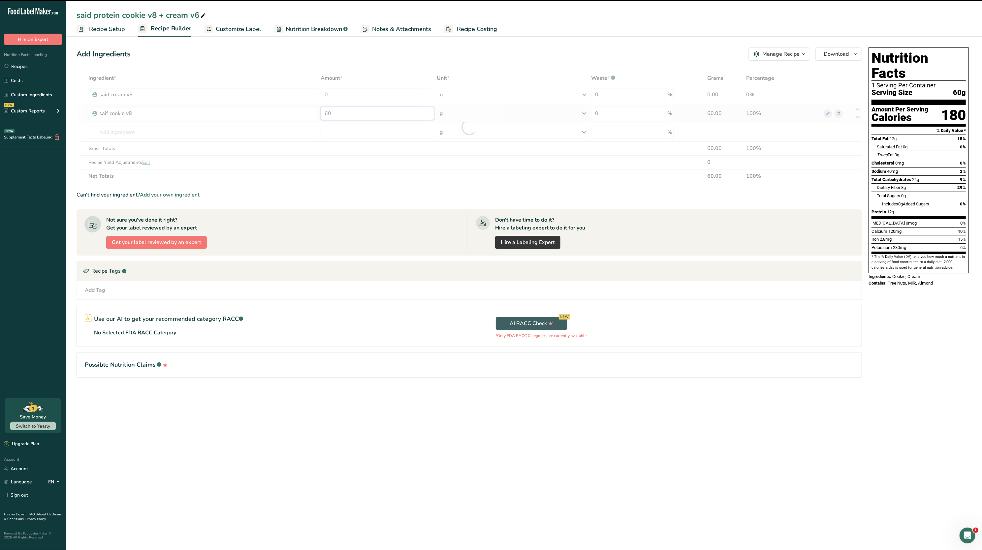
type input "6"
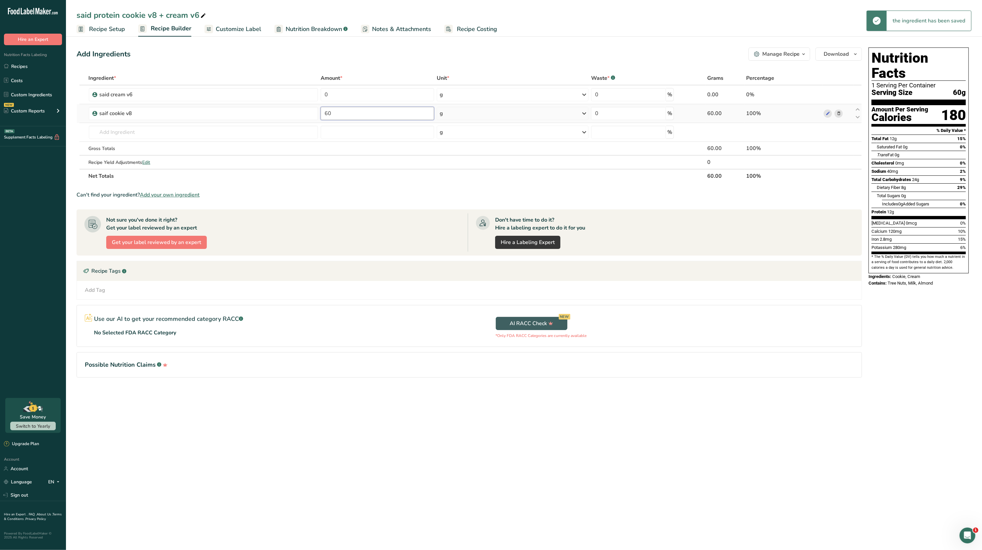
type input "6"
type input "75"
click at [350, 54] on div "Add Ingredients Manage Recipe Delete Recipe Duplicate Recipe Scale Recipe Save …" at bounding box center [469, 53] width 785 height 13
click at [350, 94] on input "0" at bounding box center [377, 94] width 113 height 13
type input "10"
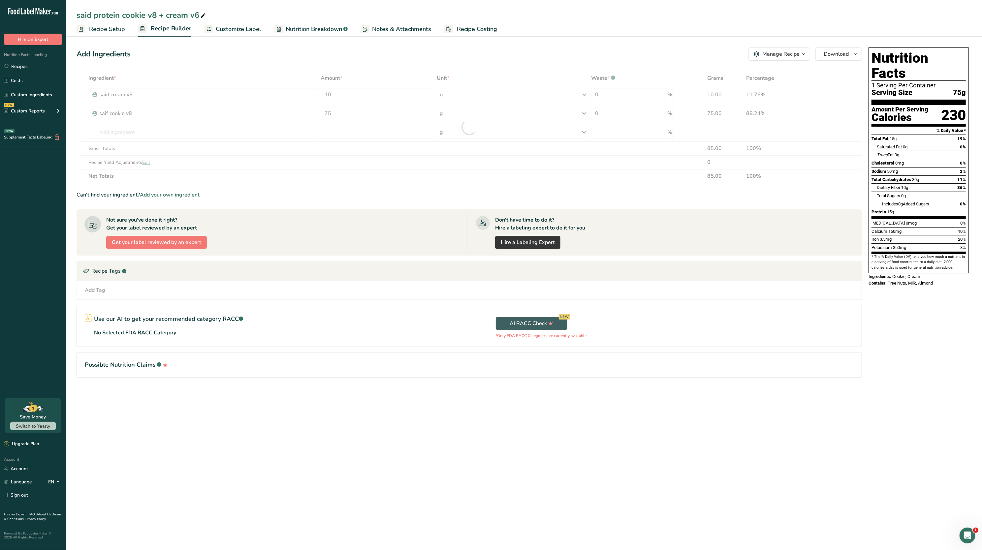
click at [349, 81] on div "Ingredient * Amount * Unit * Waste * .a-a{fill:#347362;}.b-a{fill:#fff;} Grams …" at bounding box center [469, 127] width 785 height 112
click at [327, 23] on link "Nutrition Breakdown .a-a{fill:#347362;}.b-a{fill:#fff;}" at bounding box center [310, 29] width 73 height 15
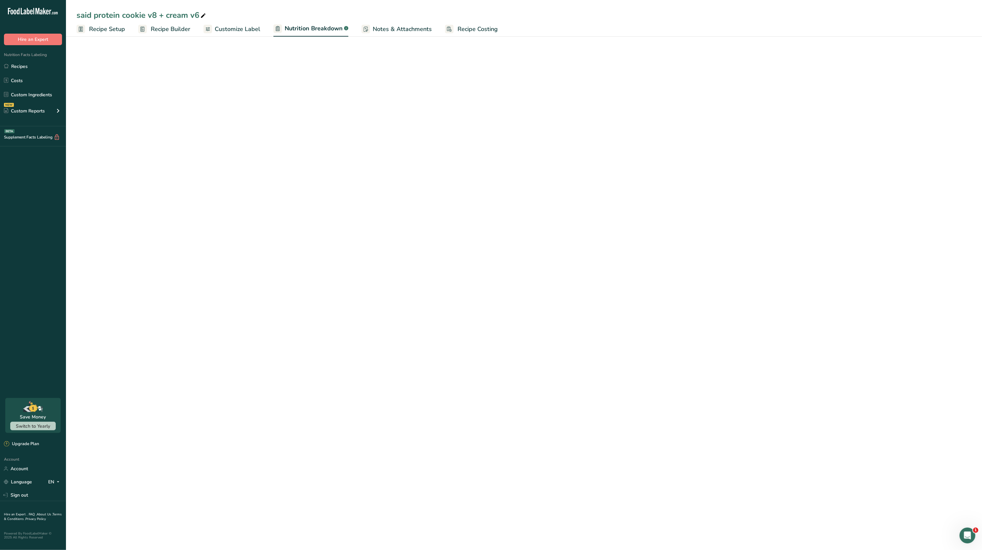
select select "Calories"
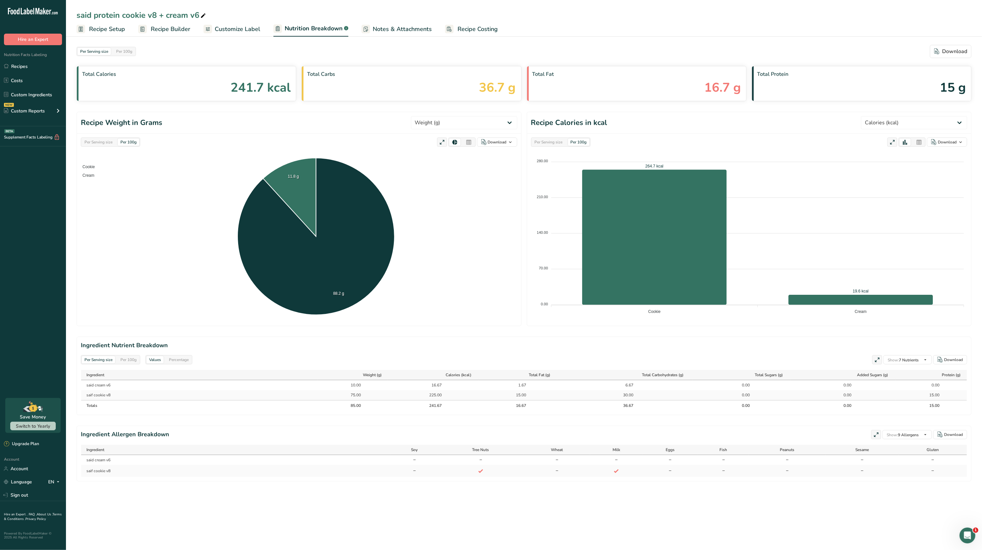
click at [123, 34] on link "Recipe Setup" at bounding box center [101, 29] width 48 height 15
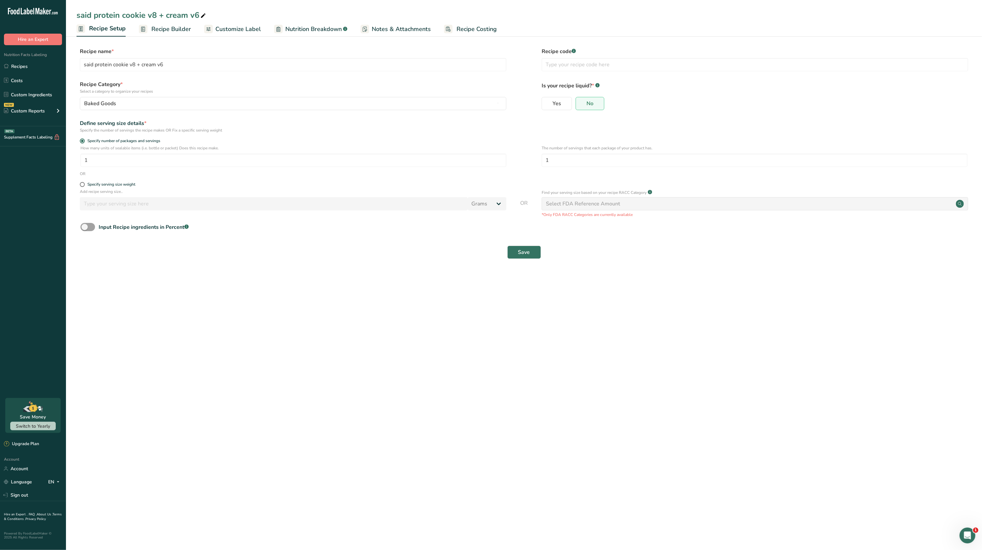
click at [173, 22] on link "Recipe Builder" at bounding box center [165, 29] width 52 height 15
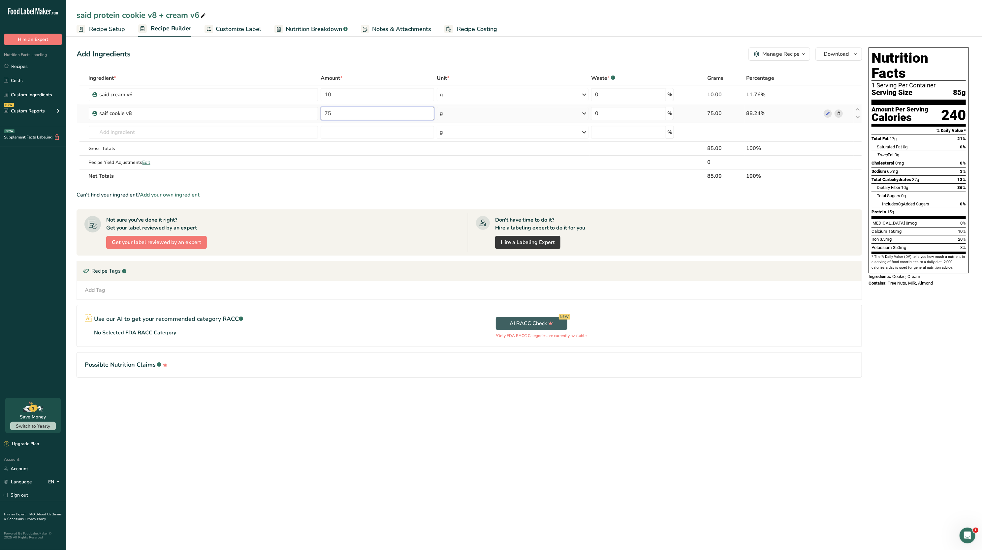
click at [352, 110] on input "75" at bounding box center [377, 113] width 113 height 13
click at [411, 61] on div "Add Ingredients Manage Recipe Delete Recipe Duplicate Recipe Scale Recipe Save …" at bounding box center [471, 222] width 789 height 354
click at [363, 111] on input "70" at bounding box center [377, 113] width 113 height 13
type input "75"
click at [343, 62] on div "Add Ingredients Manage Recipe Delete Recipe Duplicate Recipe Scale Recipe Save …" at bounding box center [471, 222] width 789 height 354
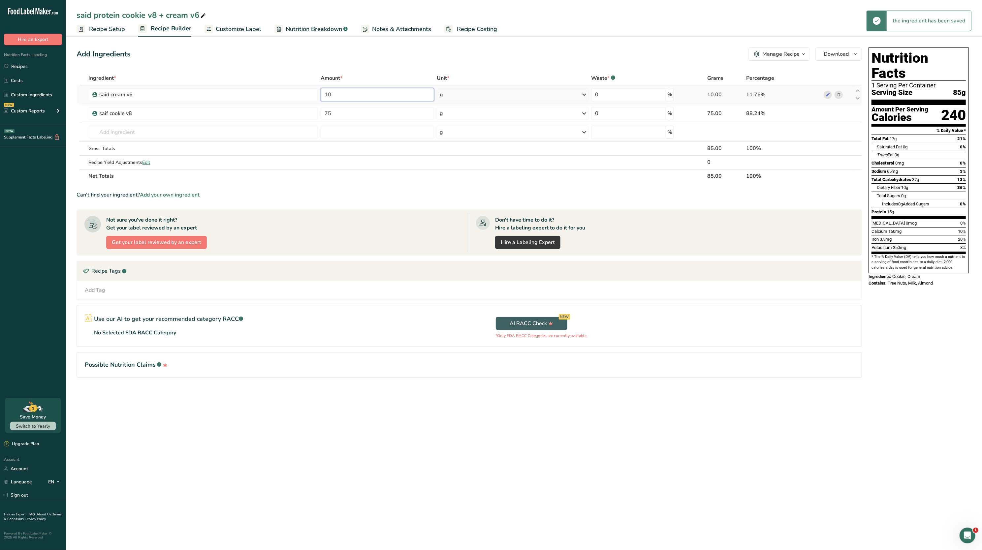
click at [348, 92] on input "10" at bounding box center [377, 94] width 113 height 13
type input "1"
type input "0"
click at [336, 62] on div "Add Ingredients Manage Recipe Delete Recipe Duplicate Recipe Scale Recipe Save …" at bounding box center [471, 222] width 789 height 354
click at [20, 64] on link "Recipes" at bounding box center [33, 66] width 66 height 13
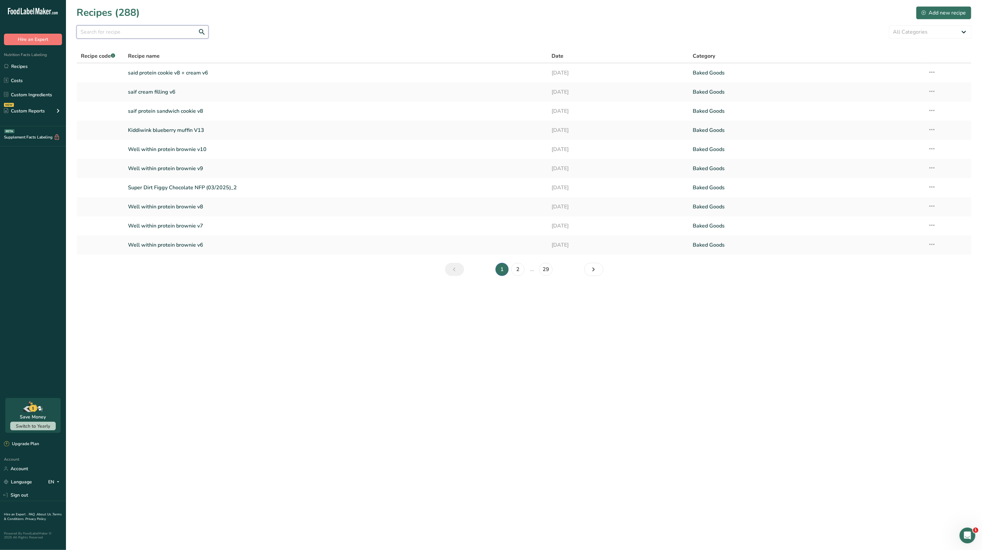
click at [155, 29] on input "text" at bounding box center [143, 31] width 132 height 13
type input "saif"
click at [192, 110] on link "saif protein sandwich cookie v5" at bounding box center [336, 111] width 416 height 14
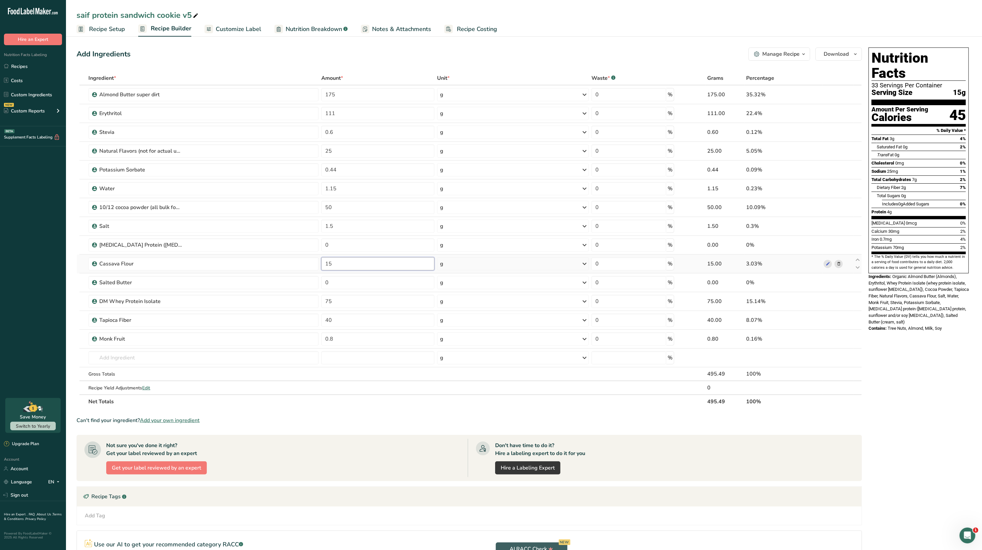
click at [358, 259] on input "15" at bounding box center [377, 263] width 113 height 13
type input "1"
type input "0"
click at [372, 411] on section "Ingredient * Amount * Unit * Waste * .a-a{fill:#347362;}.b-a{fill:#fff;} Grams …" at bounding box center [469, 342] width 785 height 543
click at [342, 261] on input "0" at bounding box center [377, 263] width 113 height 13
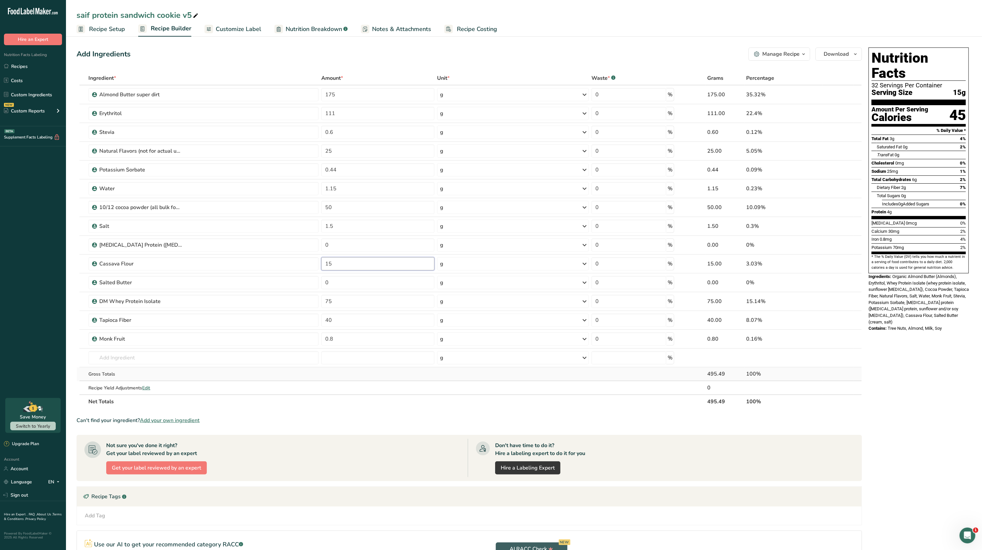
type input "15"
click at [347, 376] on div "Ingredient * Amount * Unit * Waste * .a-a{fill:#347362;}.b-a{fill:#fff;} Grams …" at bounding box center [469, 239] width 785 height 337
click at [20, 69] on link "Recipes" at bounding box center [33, 66] width 66 height 13
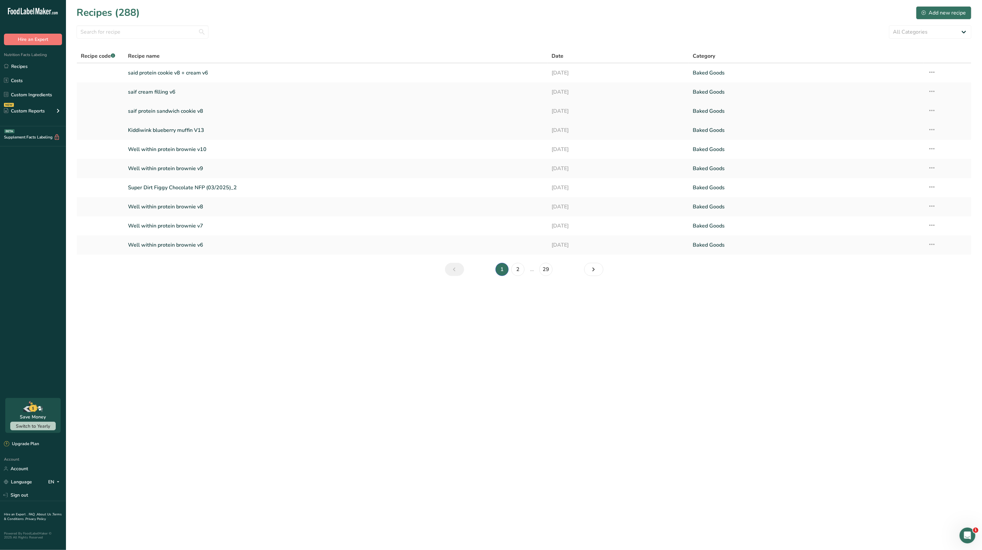
click at [264, 111] on link "saif protein sandwich cookie v8" at bounding box center [336, 111] width 416 height 14
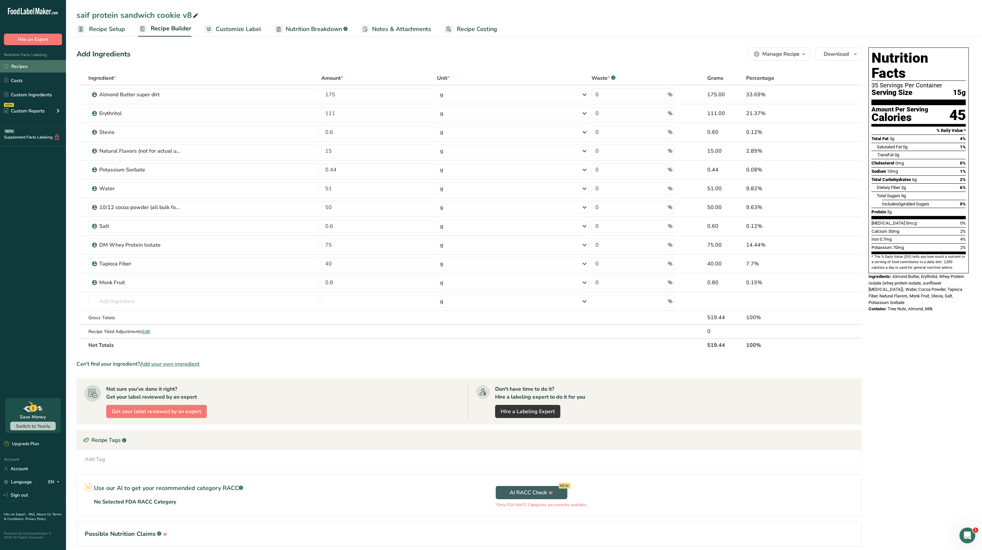
click at [18, 70] on link "Recipes" at bounding box center [33, 66] width 66 height 13
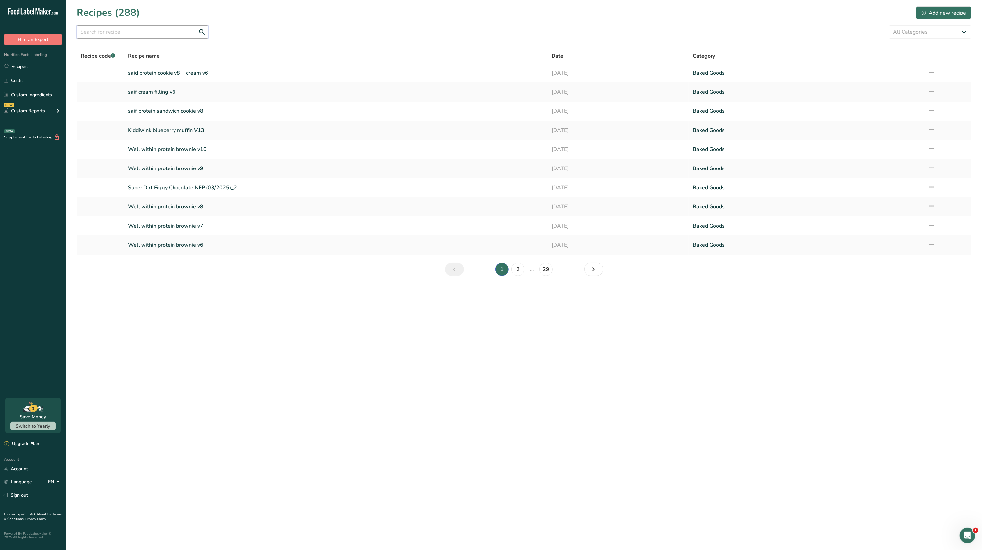
click at [168, 38] on input "text" at bounding box center [143, 31] width 132 height 13
type input "saif"
click at [934, 111] on icon at bounding box center [932, 111] width 8 height 12
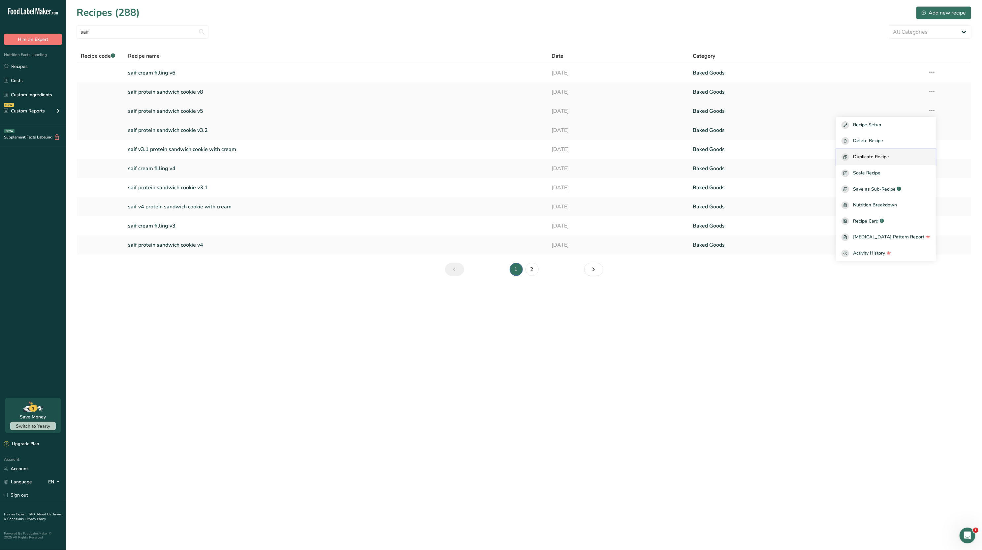
click at [877, 160] on span "Duplicate Recipe" at bounding box center [871, 157] width 36 height 8
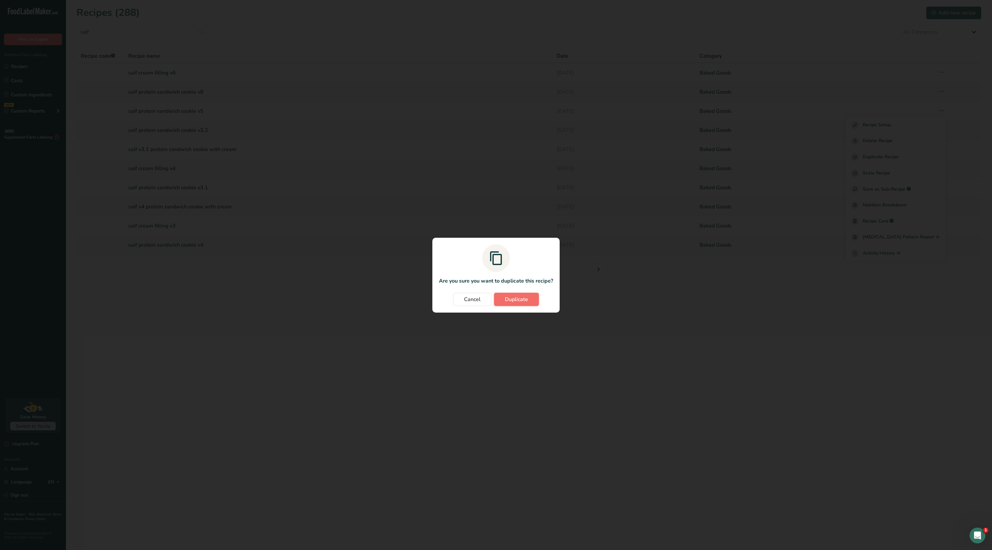
click at [504, 301] on button "Duplicate" at bounding box center [516, 299] width 45 height 13
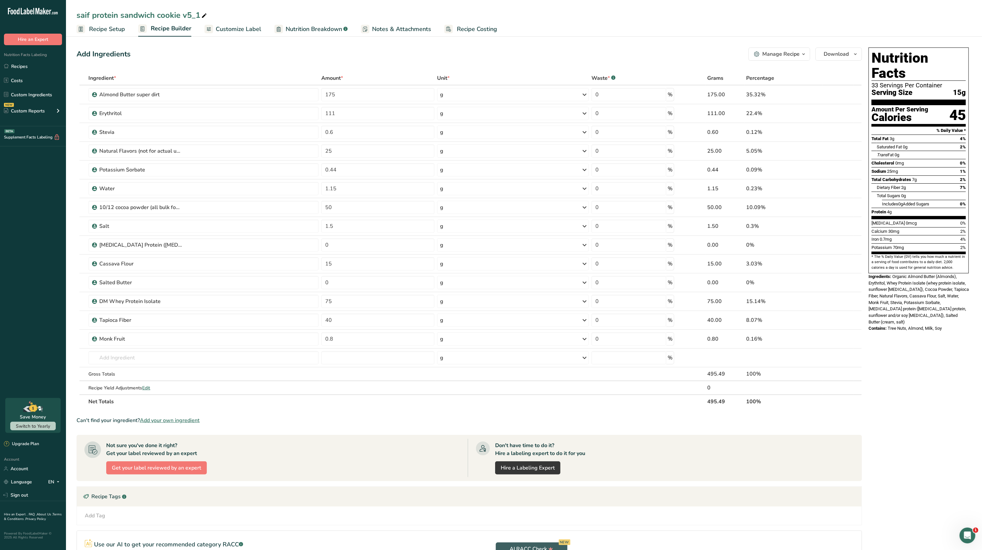
click at [203, 18] on icon at bounding box center [204, 15] width 6 height 9
type input "saif protein sandwich cookie new v8"
click at [223, 64] on div "Add Ingredients Manage Recipe Delete Recipe Duplicate Recipe Scale Recipe Save …" at bounding box center [471, 334] width 789 height 579
drag, startPoint x: 896, startPoint y: 173, endPoint x: 923, endPoint y: 150, distance: 35.3
click at [923, 150] on section "Total Fat 3g 4% Saturated Fat 0g 2% Trans Fat 0g [MEDICAL_DATA] 0mg 0% Sodium 2…" at bounding box center [918, 177] width 94 height 84
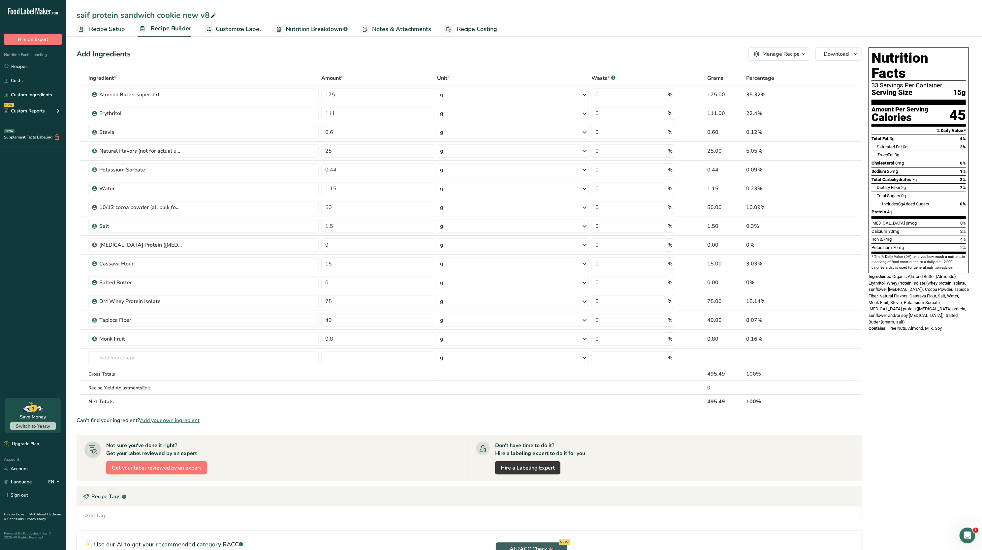
click at [923, 159] on div "Cholesterol 0mg 0%" at bounding box center [918, 163] width 94 height 8
click at [380, 149] on input "25" at bounding box center [377, 150] width 113 height 13
type input "2"
type input "15"
click at [911, 278] on span "Organic Almond Butter (Almonds), Erythritol, Whey Protein Isolate (whey protein…" at bounding box center [918, 299] width 100 height 50
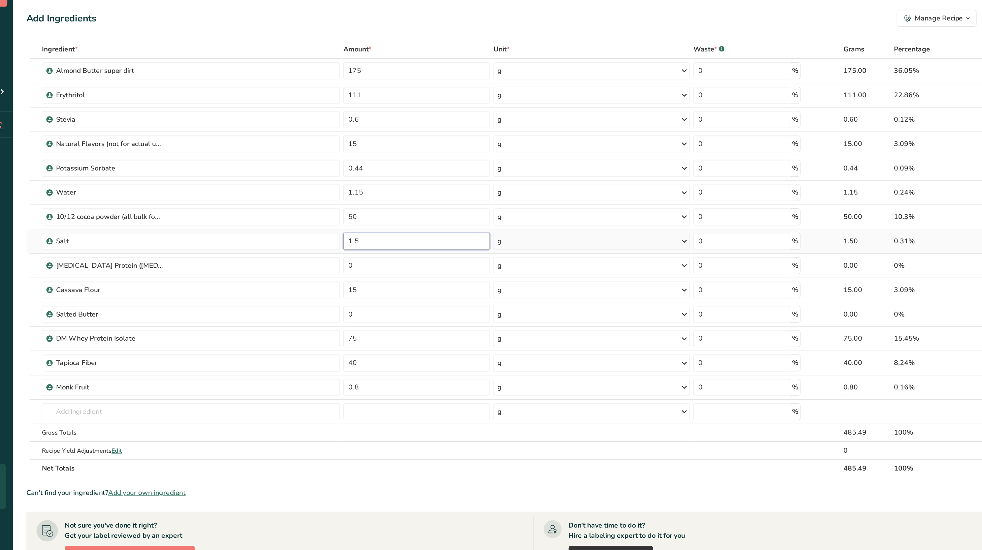
click at [379, 230] on input "1.5" at bounding box center [377, 226] width 113 height 13
type input "1"
type input "0.6"
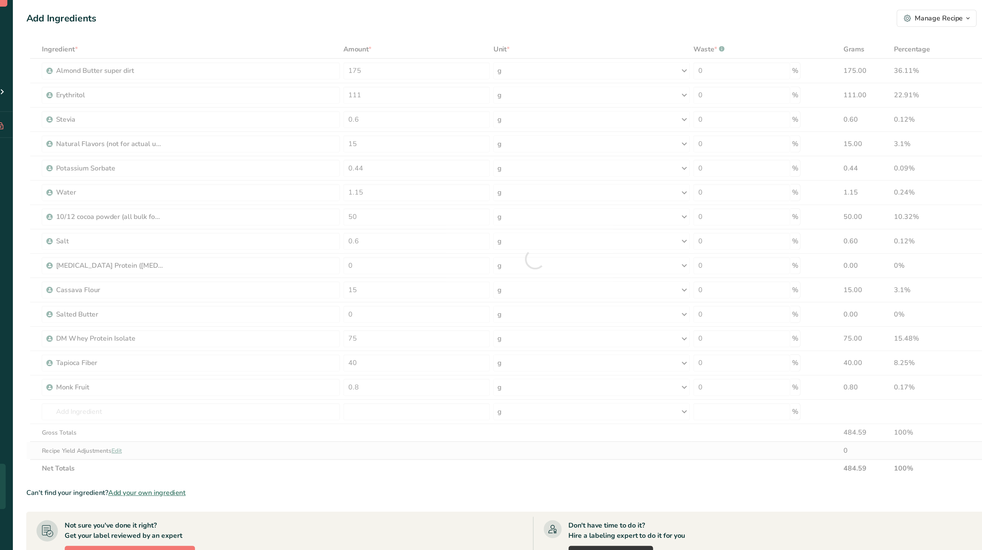
click at [425, 387] on div "Ingredient * Amount * Unit * Waste * .a-a{fill:#347362;}.b-a{fill:#fff;} Grams …" at bounding box center [469, 239] width 785 height 337
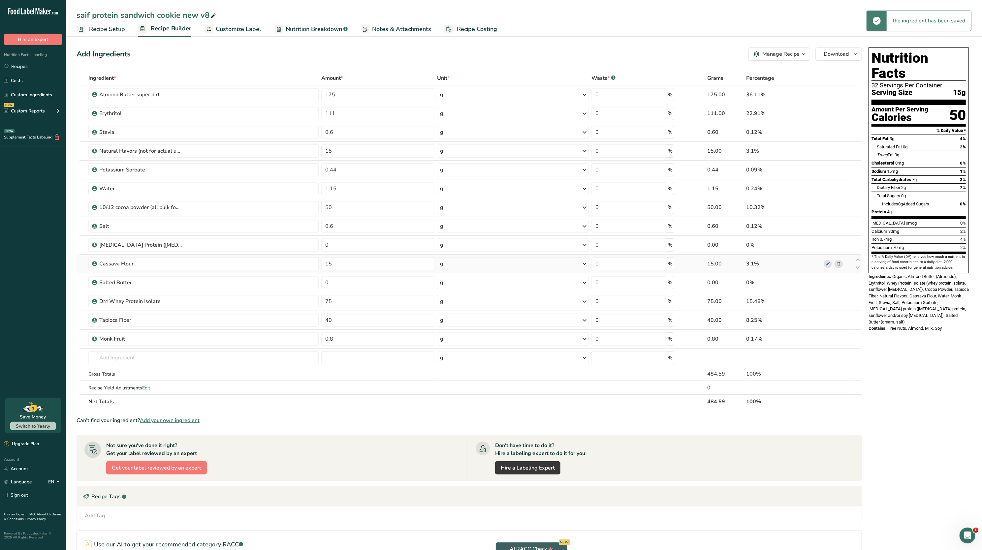
click at [838, 264] on icon at bounding box center [838, 264] width 5 height 7
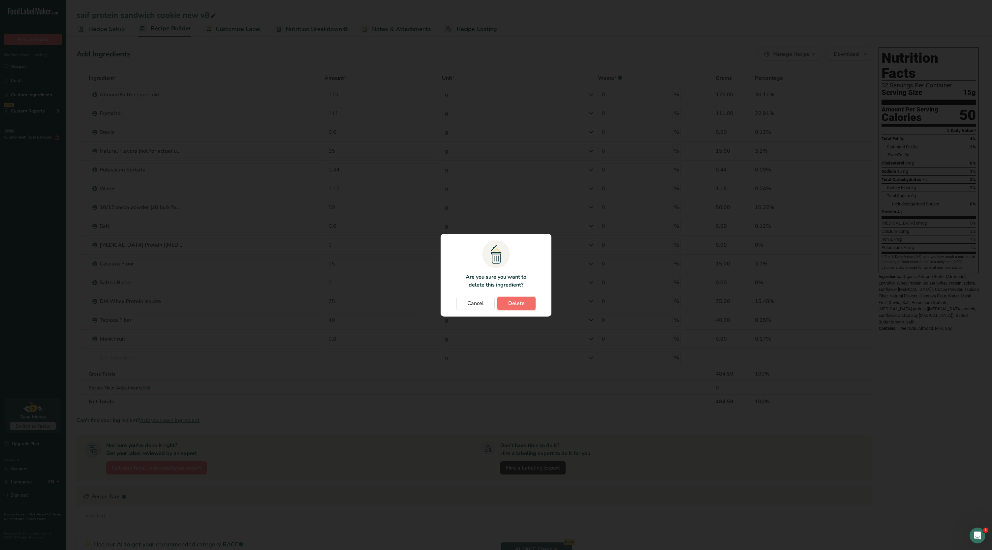
click at [526, 303] on button "Delete" at bounding box center [516, 303] width 38 height 13
type input "0"
type input "75"
type input "40"
type input "0.8"
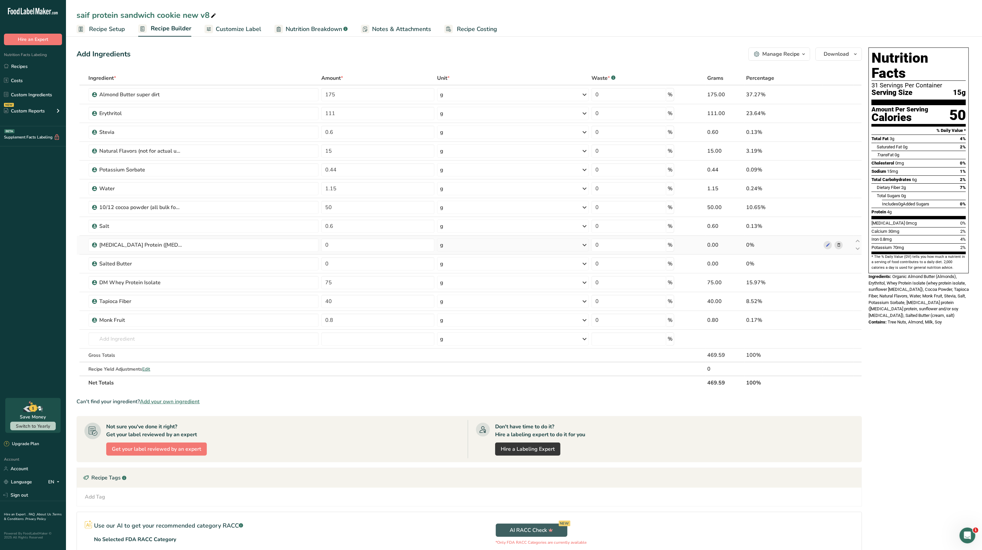
click at [837, 245] on icon at bounding box center [838, 245] width 5 height 7
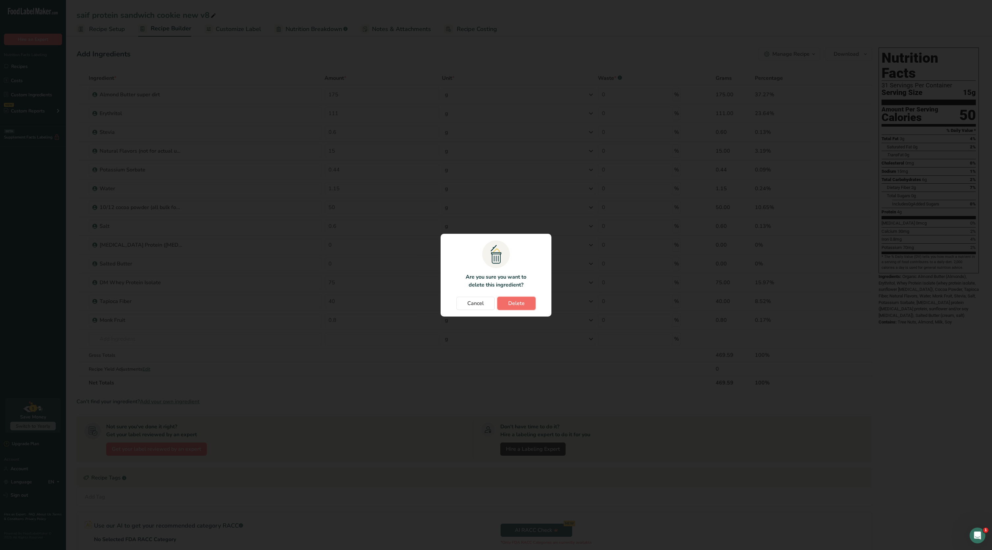
click at [519, 300] on span "Delete" at bounding box center [516, 303] width 16 height 8
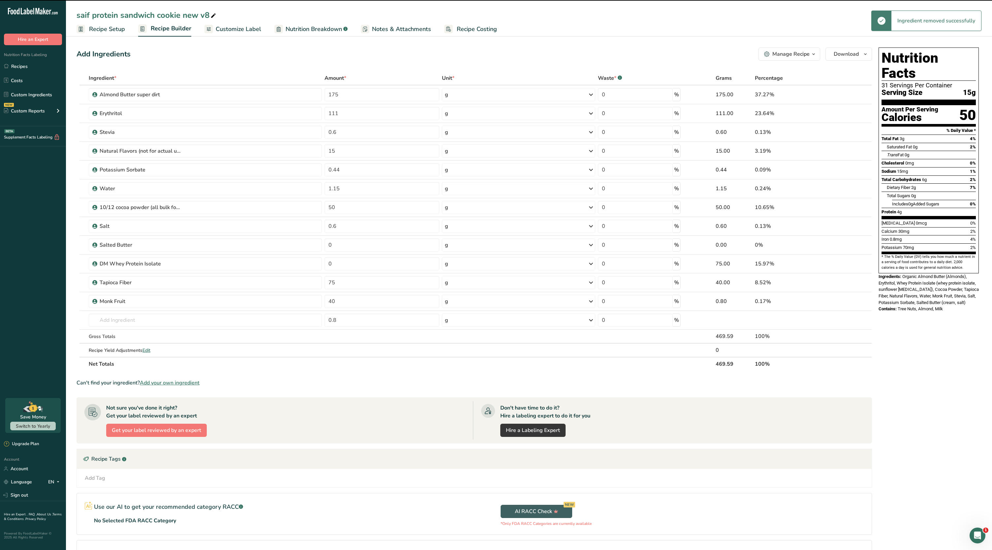
type input "75"
type input "40"
type input "0.8"
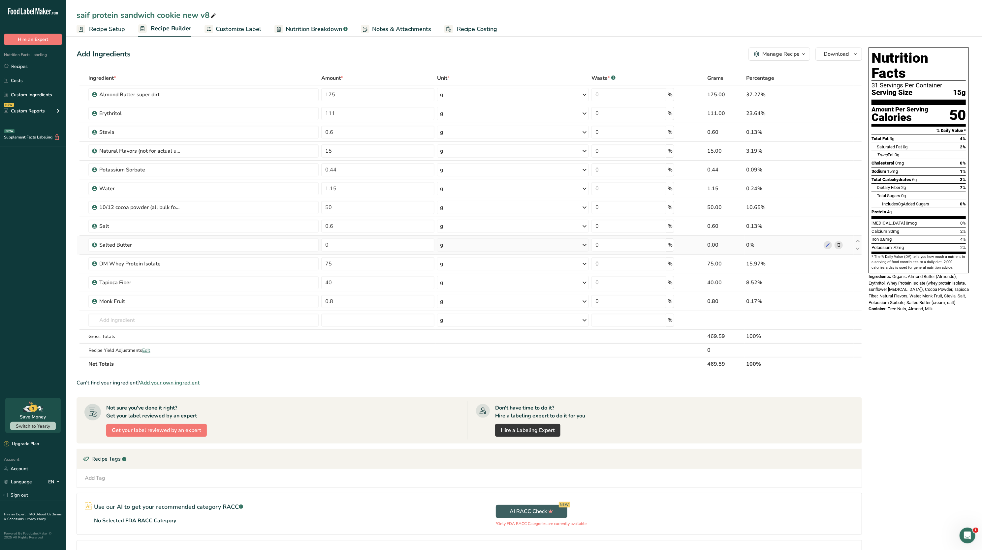
click at [838, 242] on icon at bounding box center [838, 245] width 5 height 7
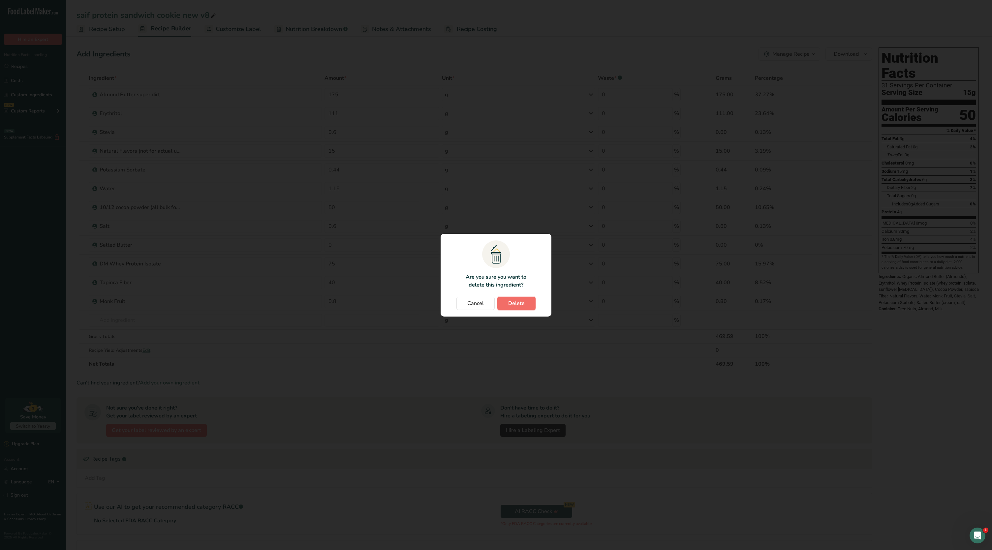
click at [516, 306] on span "Delete" at bounding box center [516, 303] width 16 height 8
type input "75"
type input "40"
type input "0.8"
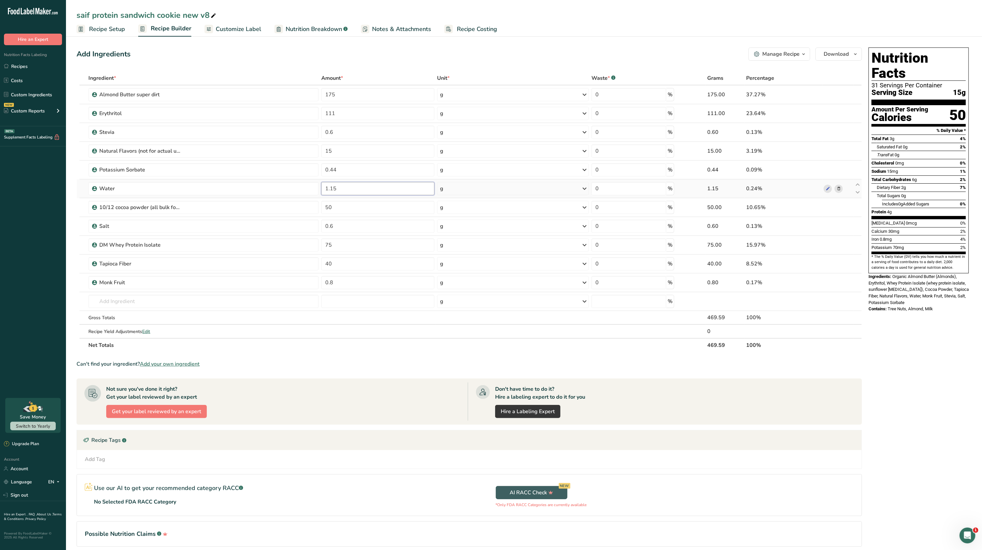
click at [371, 192] on input "1.15" at bounding box center [377, 188] width 113 height 13
type input "1"
type input "51"
click at [976, 288] on section "Add Ingredients Manage Recipe Delete Recipe Duplicate Recipe Scale Recipe Save …" at bounding box center [524, 306] width 916 height 544
click at [388, 192] on input "51" at bounding box center [377, 188] width 113 height 13
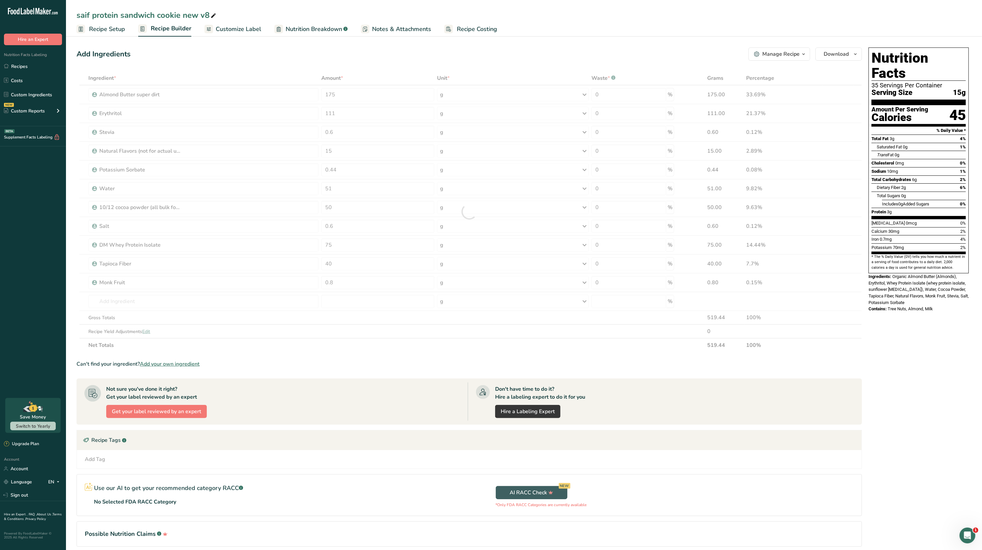
click at [891, 245] on span "Potassium" at bounding box center [881, 247] width 20 height 5
click at [115, 32] on span "Recipe Setup" at bounding box center [107, 29] width 36 height 9
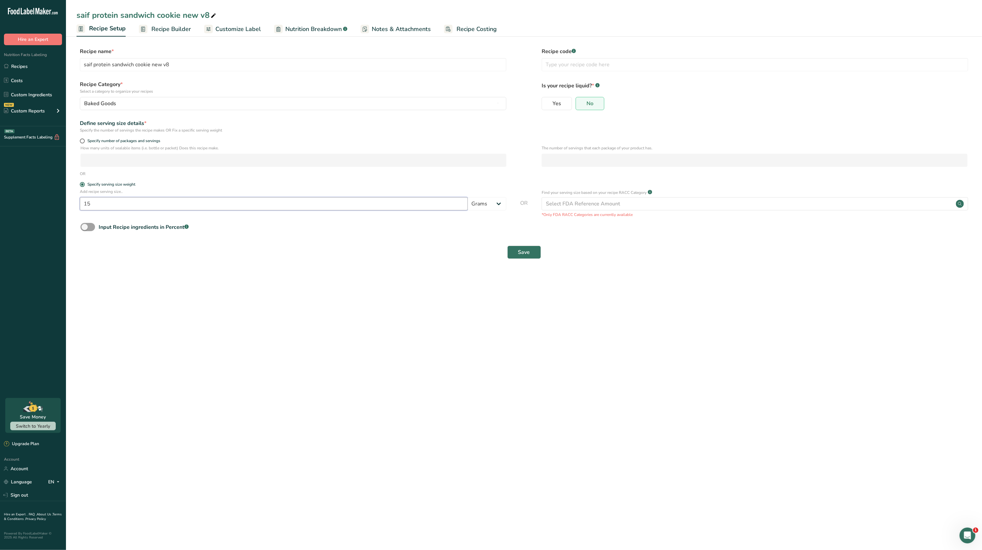
click at [123, 199] on input "15" at bounding box center [274, 203] width 388 height 13
click at [25, 69] on link "Recipes" at bounding box center [33, 66] width 66 height 13
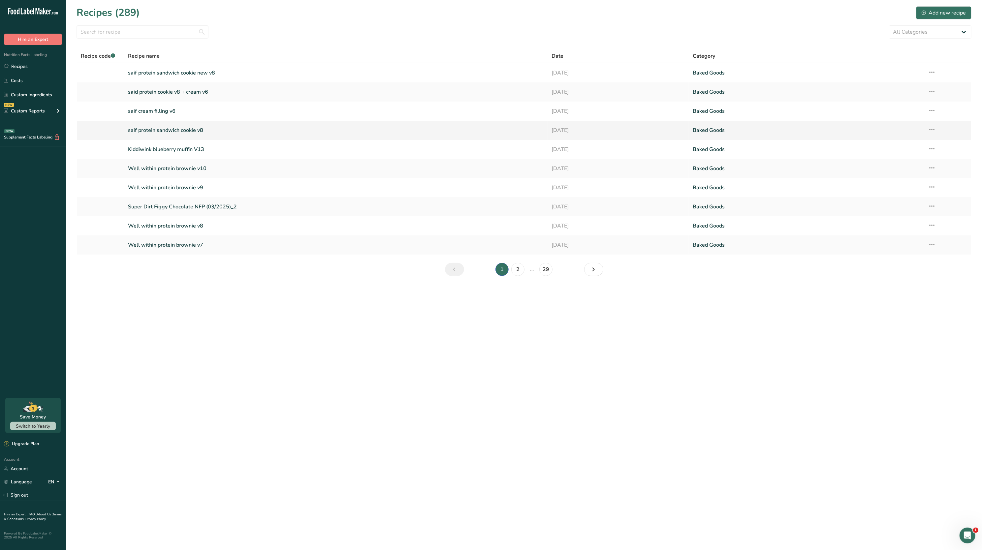
click at [222, 127] on link "saif protein sandwich cookie v8" at bounding box center [336, 130] width 416 height 14
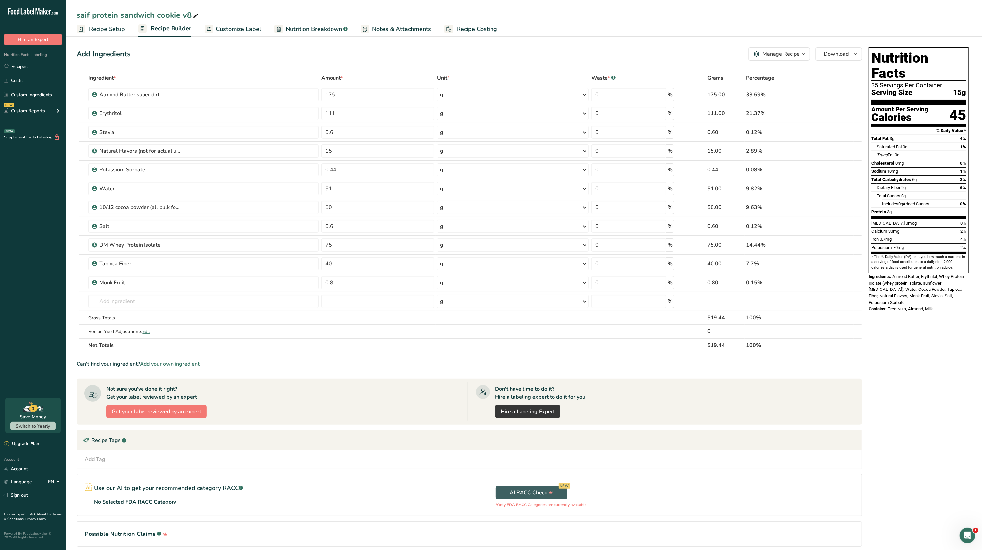
click at [111, 28] on span "Recipe Setup" at bounding box center [107, 29] width 36 height 9
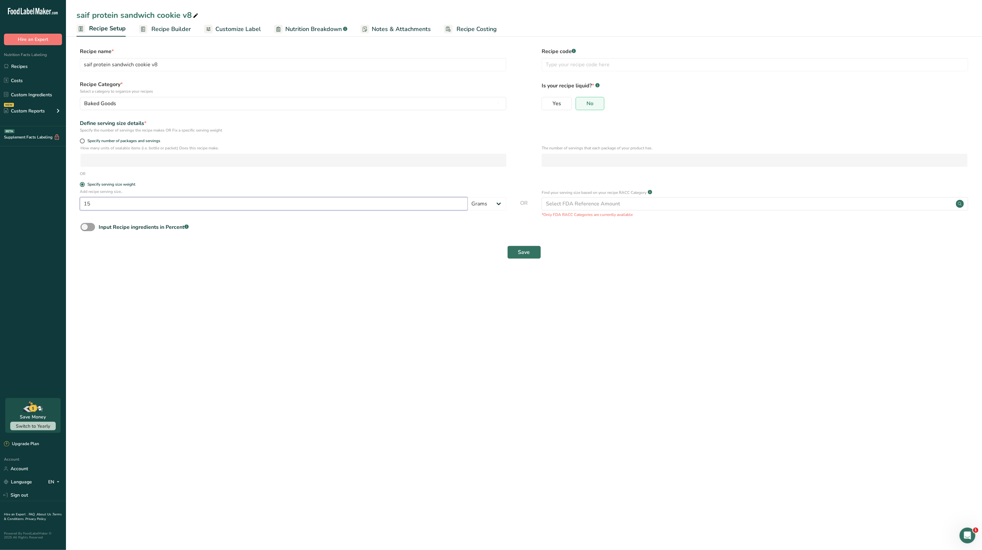
click at [185, 201] on input "15" at bounding box center [274, 203] width 388 height 13
type input "16"
click at [536, 256] on button "Save" at bounding box center [524, 252] width 34 height 13
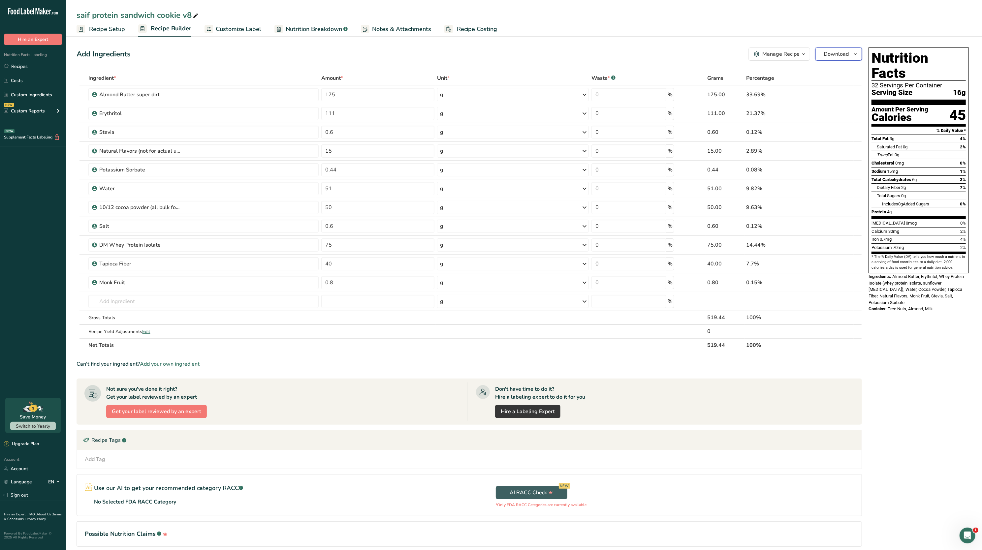
click at [846, 55] on span "Download" at bounding box center [836, 54] width 25 height 8
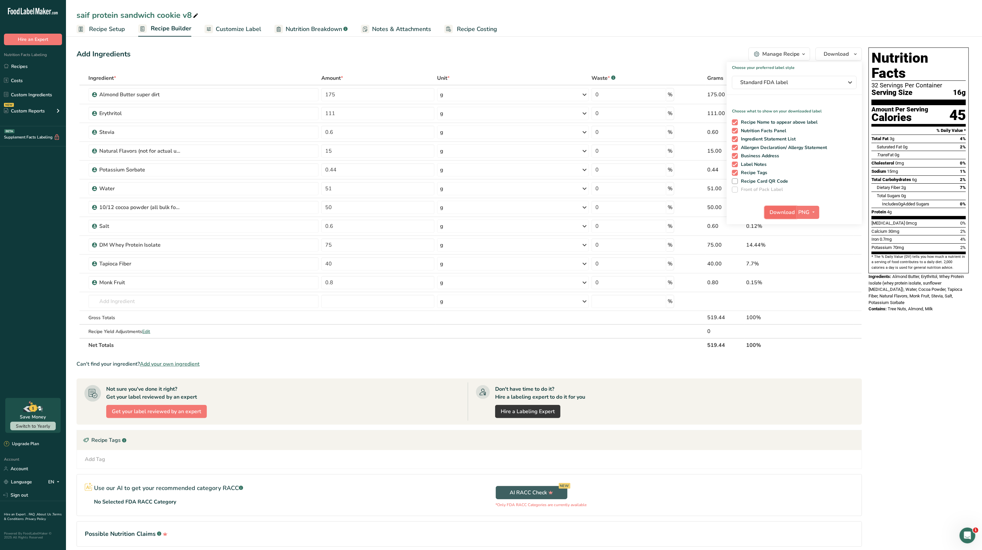
click at [785, 207] on button "Download" at bounding box center [780, 212] width 32 height 13
click at [578, 41] on section "Add Ingredients Manage Recipe Delete Recipe Duplicate Recipe Scale Recipe Save …" at bounding box center [524, 306] width 916 height 544
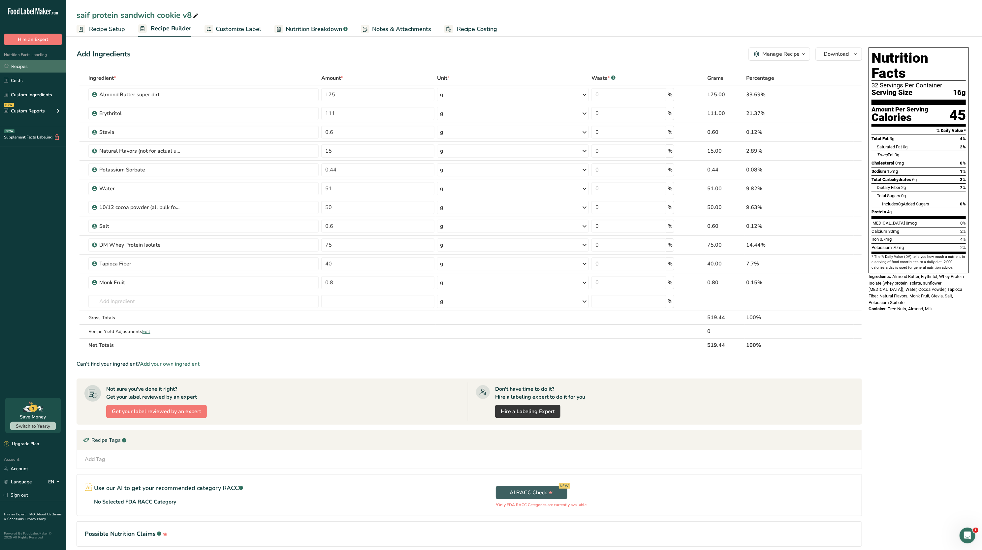
click at [21, 68] on link "Recipes" at bounding box center [33, 66] width 66 height 13
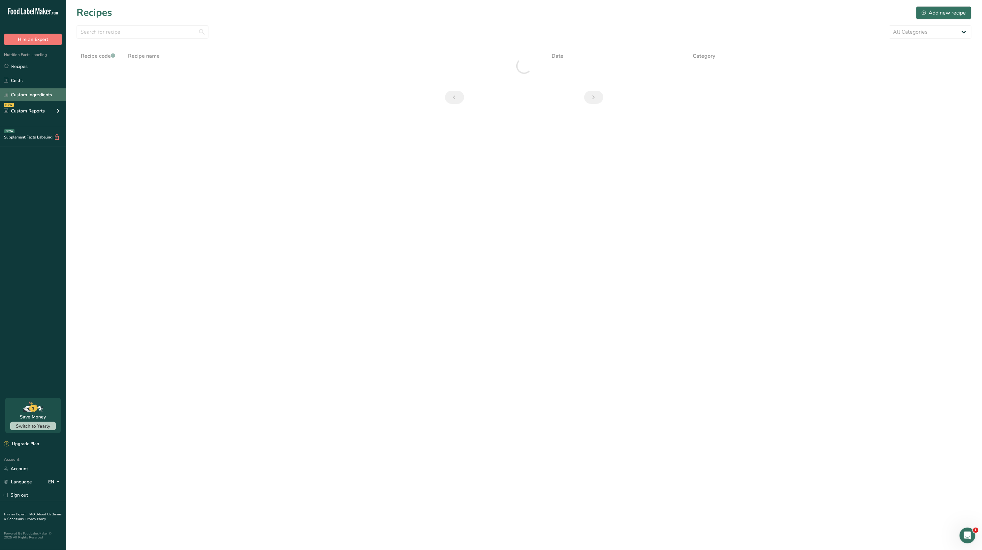
click at [35, 94] on link "Custom Ingredients" at bounding box center [33, 94] width 66 height 13
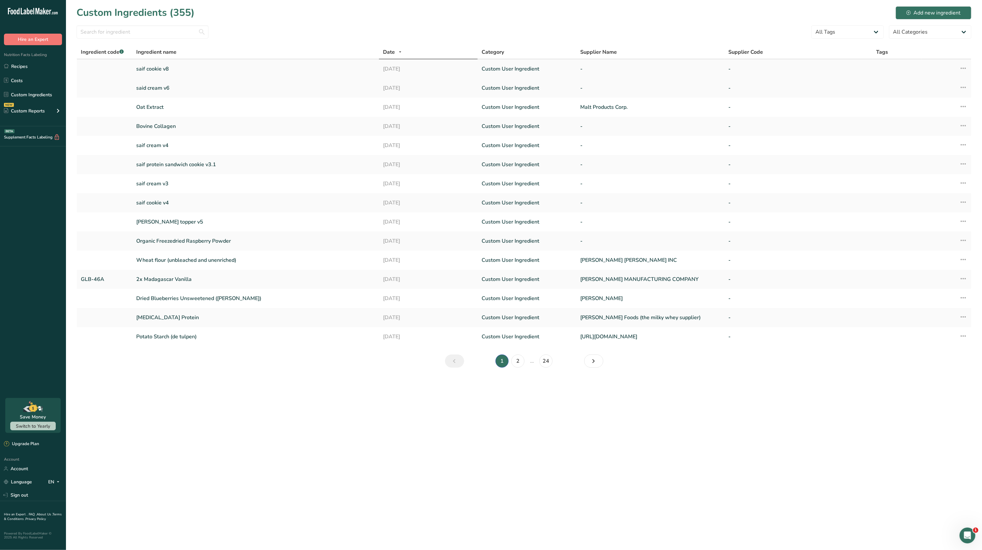
click at [961, 62] on icon at bounding box center [963, 68] width 8 height 12
click at [301, 86] on link "said cream v6" at bounding box center [255, 88] width 239 height 8
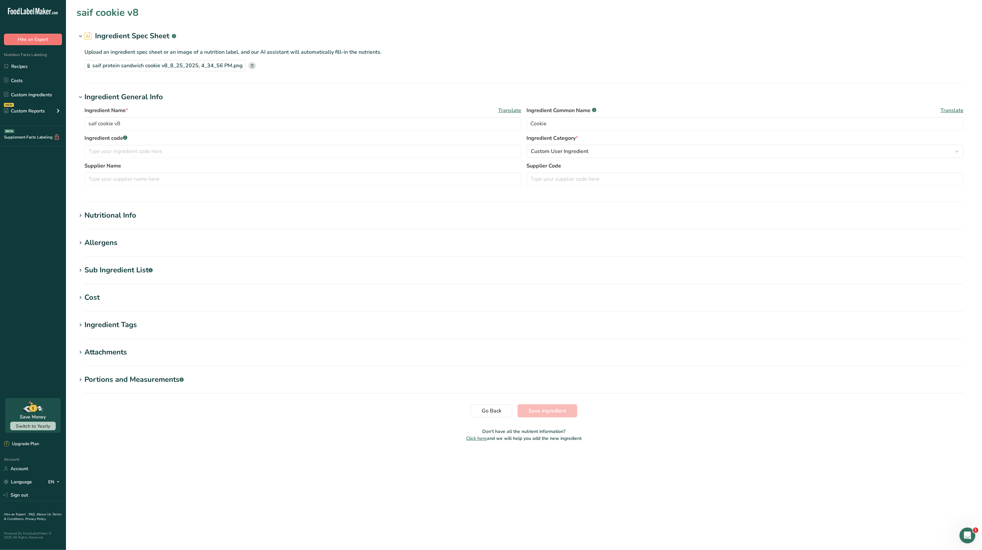
type input "said cream v6"
type input "Cream"
click at [95, 123] on input "said cream v6" at bounding box center [302, 123] width 437 height 13
type input "saif cream v6"
click at [545, 405] on button "Save ingredient" at bounding box center [547, 410] width 60 height 13
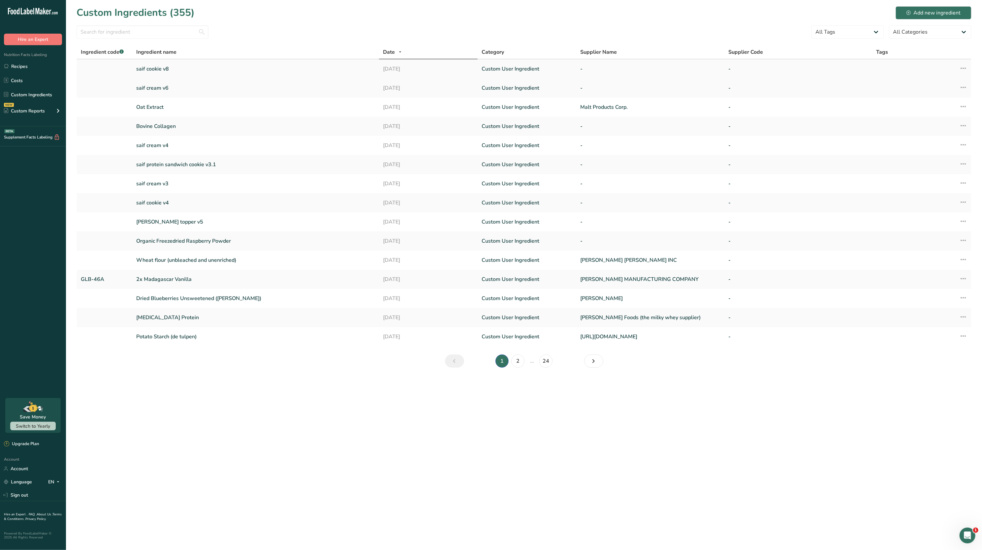
click at [167, 69] on link "saif cookie v8" at bounding box center [255, 69] width 239 height 8
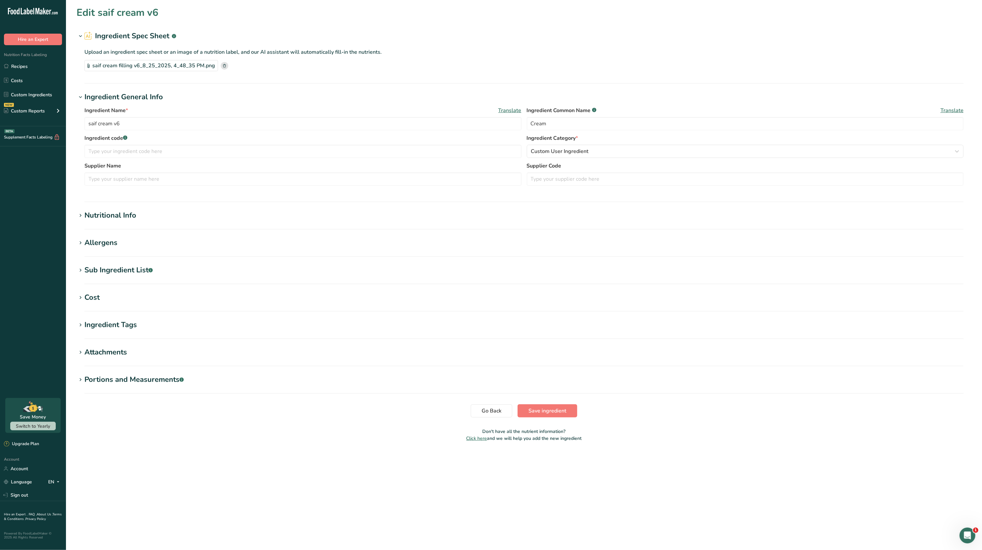
type input "saif cookie v8"
type input "Cookie"
type input "15"
type input "45"
type KJ "188.3"
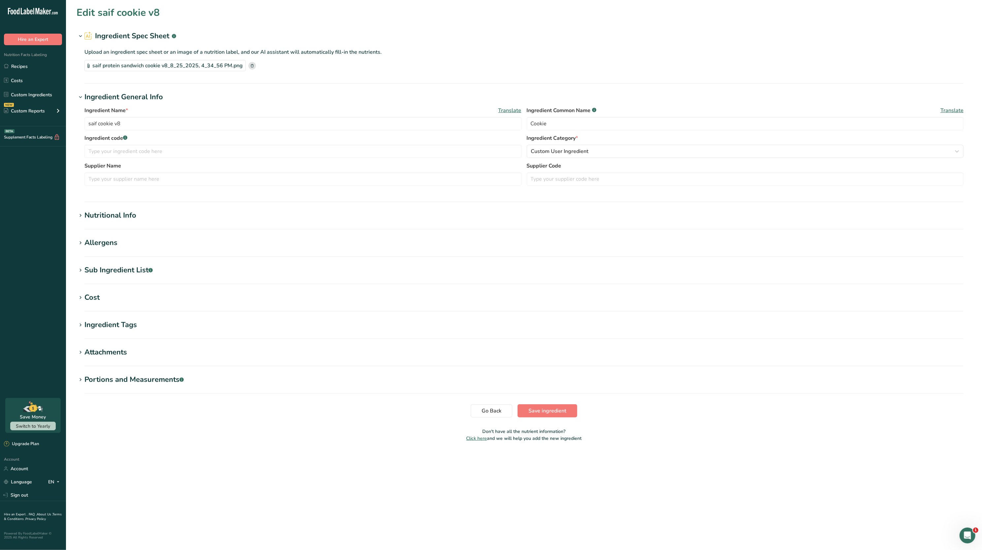
type Fat "3"
type Fat "0"
type input "0"
type input "10"
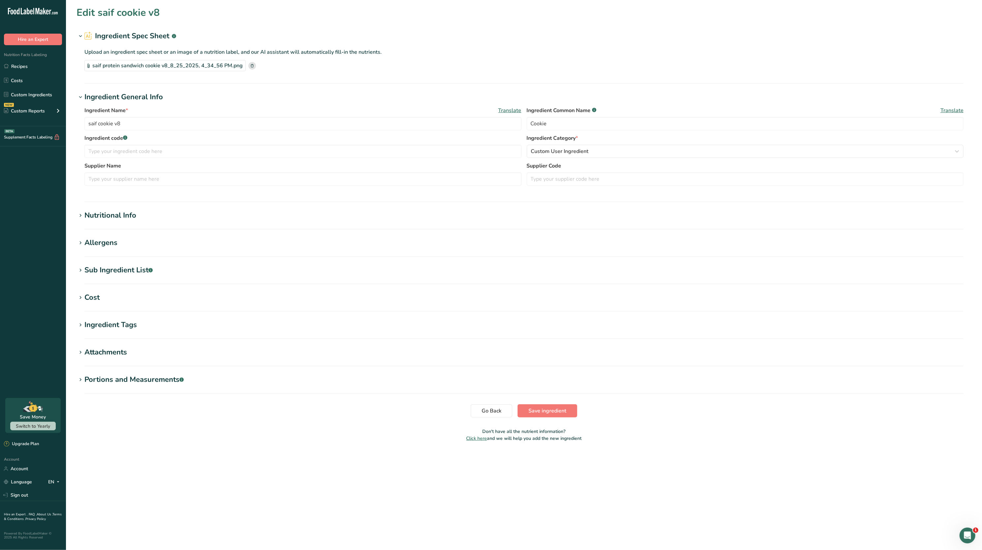
type Carbohydrates "6"
type Fiber "2"
type Sugars "0"
type input "3"
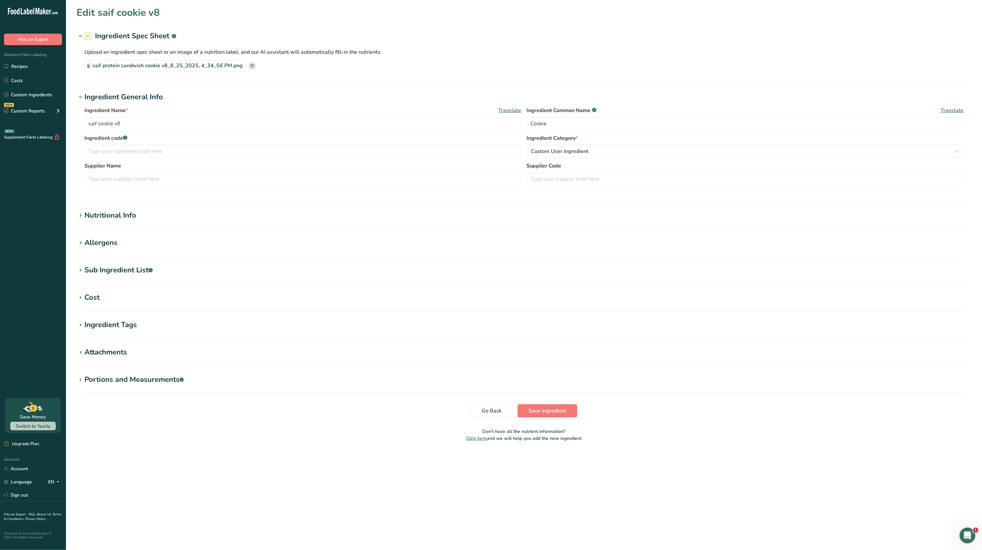
click at [119, 212] on div "Nutritional Info" at bounding box center [110, 215] width 52 height 11
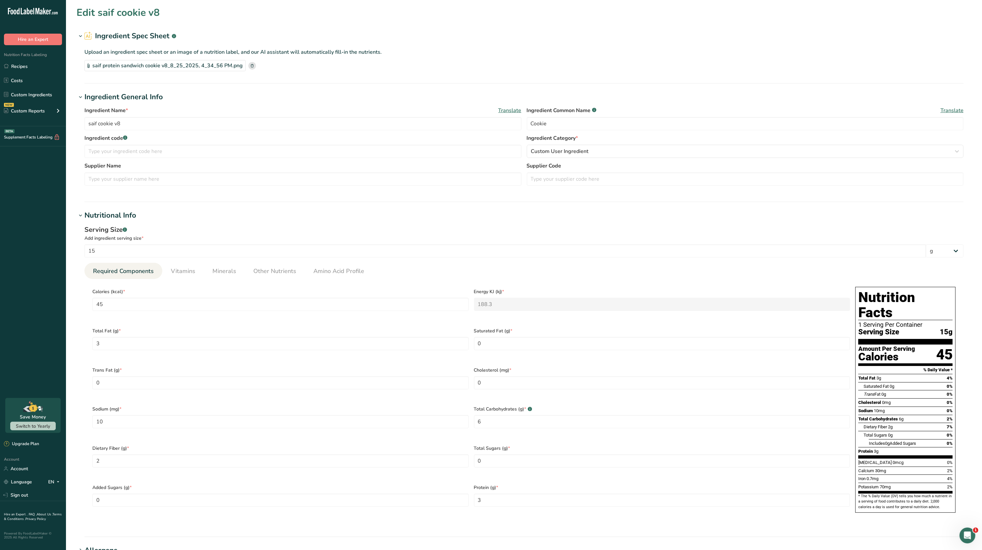
click at [251, 67] on icon at bounding box center [252, 65] width 3 height 3
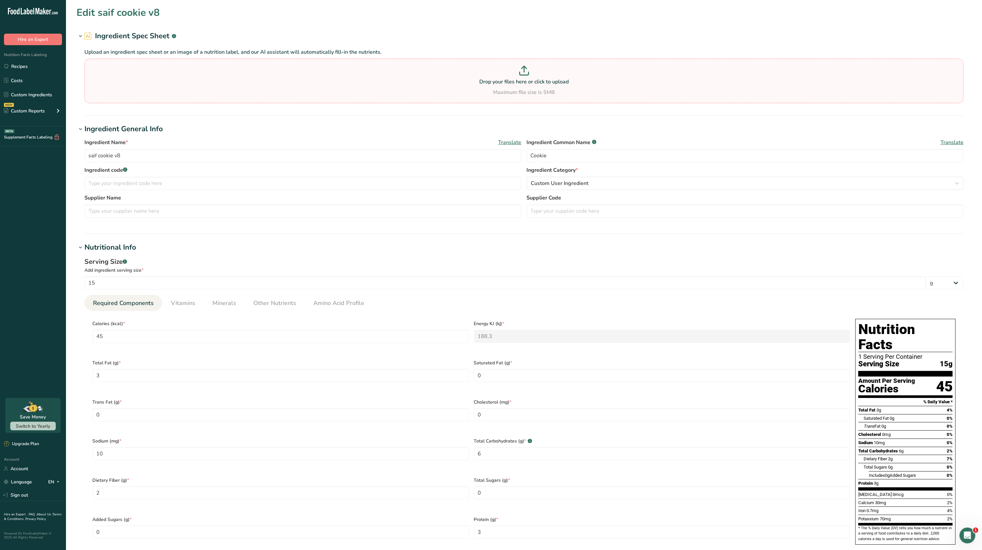
click at [280, 78] on p "Drop your files here or click to upload" at bounding box center [524, 82] width 876 height 8
click at [280, 78] on input "Drop your files here or click to upload Maximum file size is 5MB" at bounding box center [523, 81] width 879 height 45
type input "C:\fakepath\saif protein sandwich cookie v8_8_25_2025, 5_10_52 PM.png"
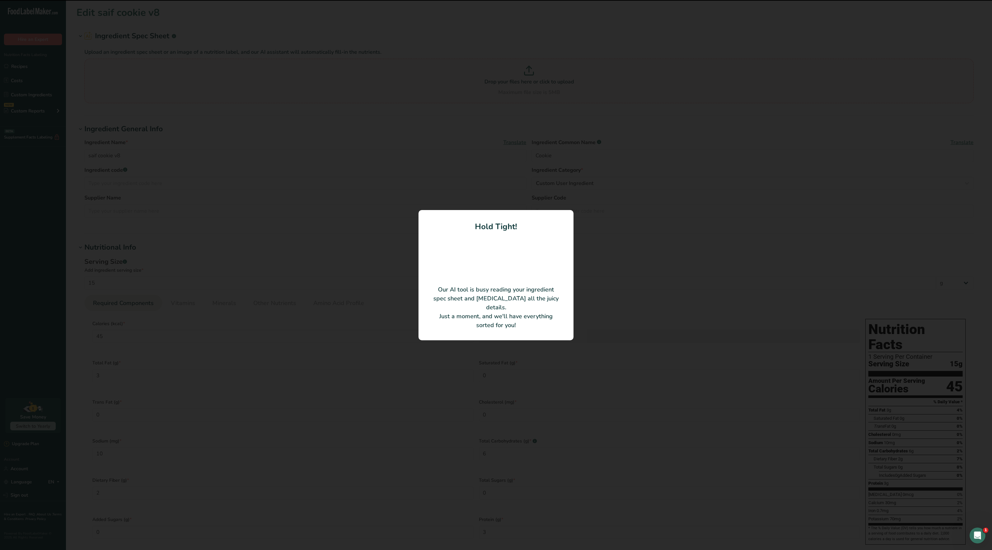
type input "Almond Butter"
type input "16"
type KJ "188.28"
type input "15"
type input "4"
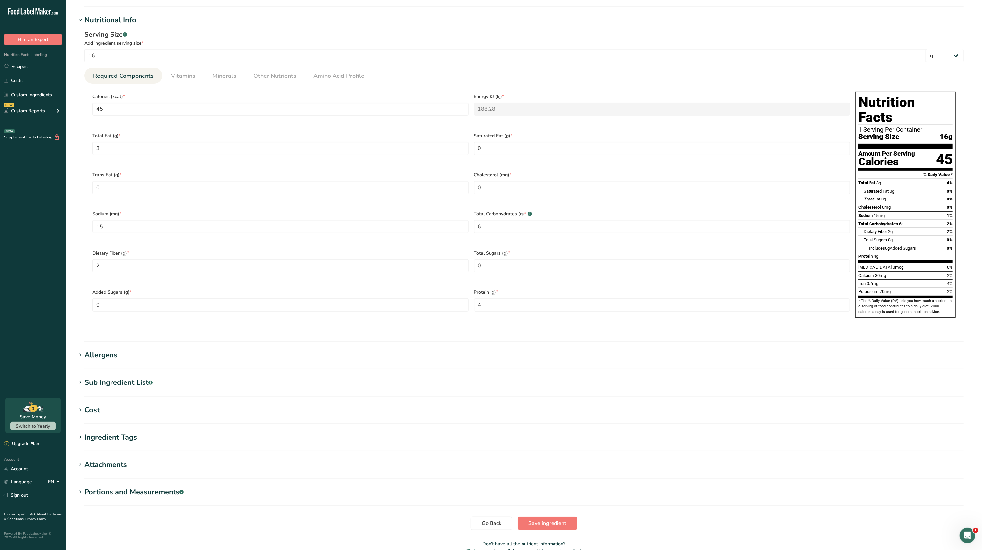
scroll to position [196, 0]
click at [226, 71] on span "Minerals" at bounding box center [224, 75] width 24 height 9
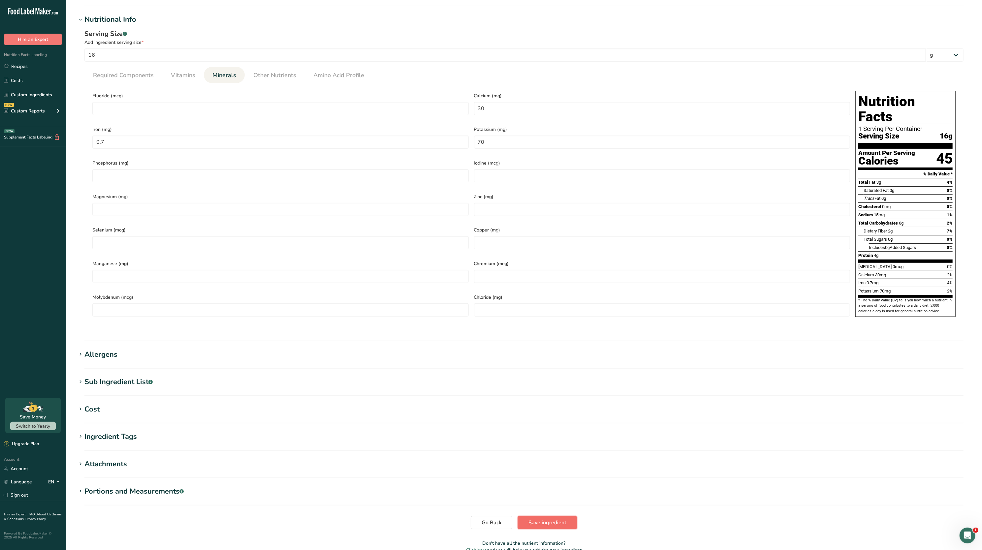
click at [538, 516] on button "Save ingredient" at bounding box center [547, 522] width 60 height 13
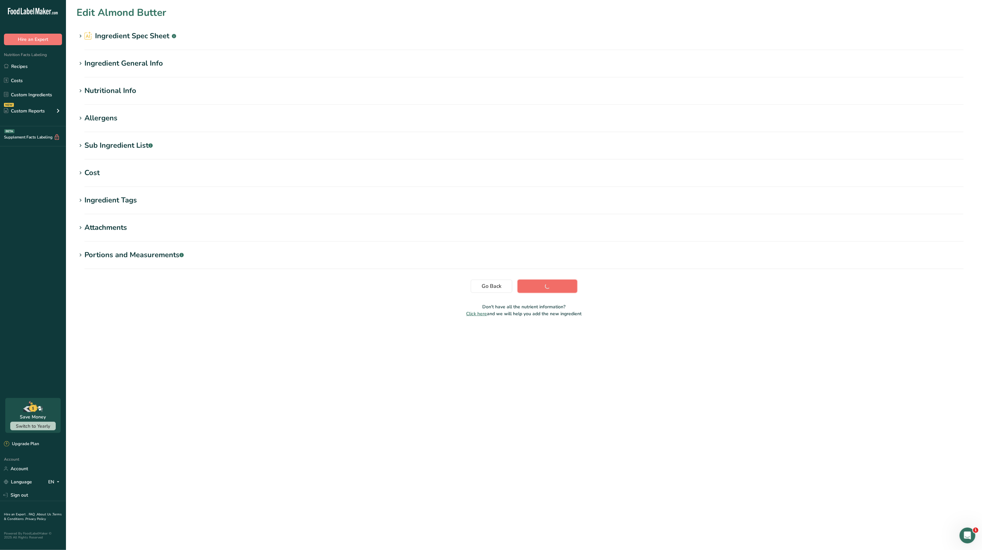
scroll to position [0, 0]
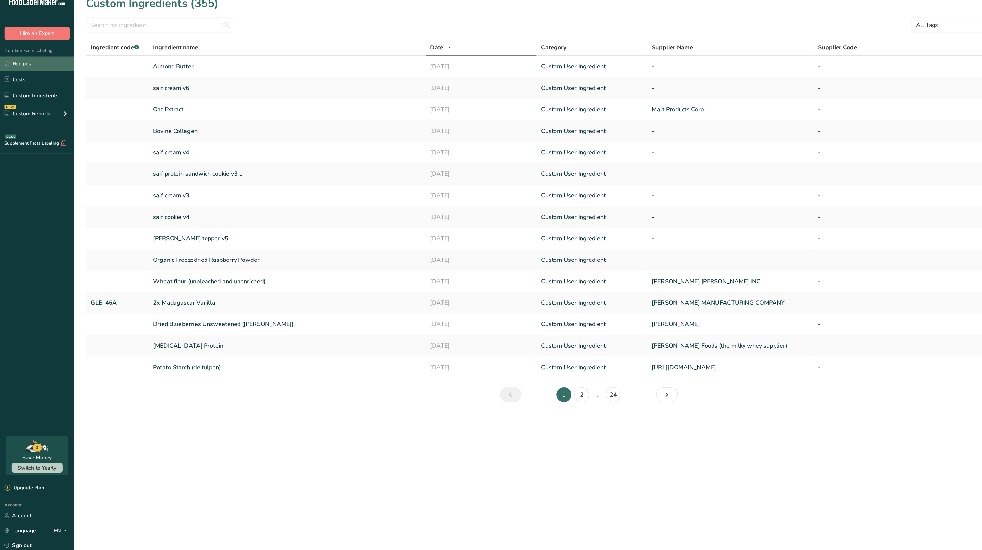
click at [25, 69] on link "Recipes" at bounding box center [33, 66] width 66 height 13
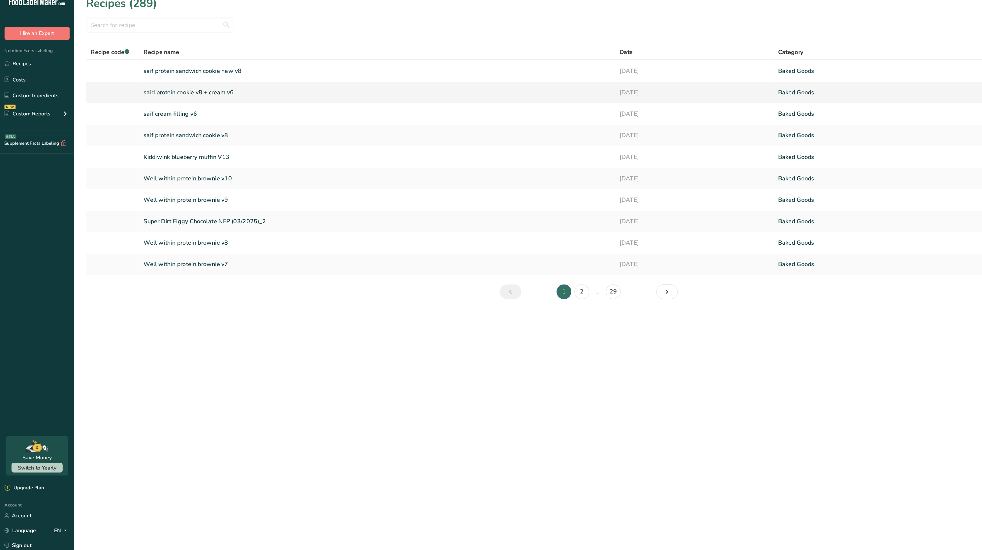
click at [206, 90] on link "said protein cookie v8 + cream v6" at bounding box center [336, 92] width 416 height 14
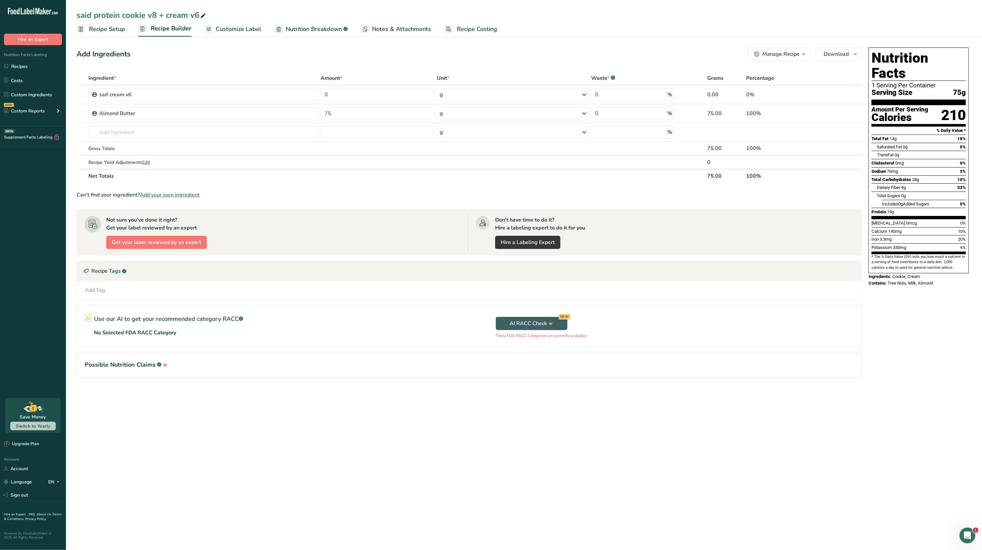
click at [274, 67] on div "Add Ingredients Manage Recipe Delete Recipe Duplicate Recipe Scale Recipe Save …" at bounding box center [471, 222] width 789 height 354
click at [26, 95] on link "Custom Ingredients" at bounding box center [33, 94] width 66 height 13
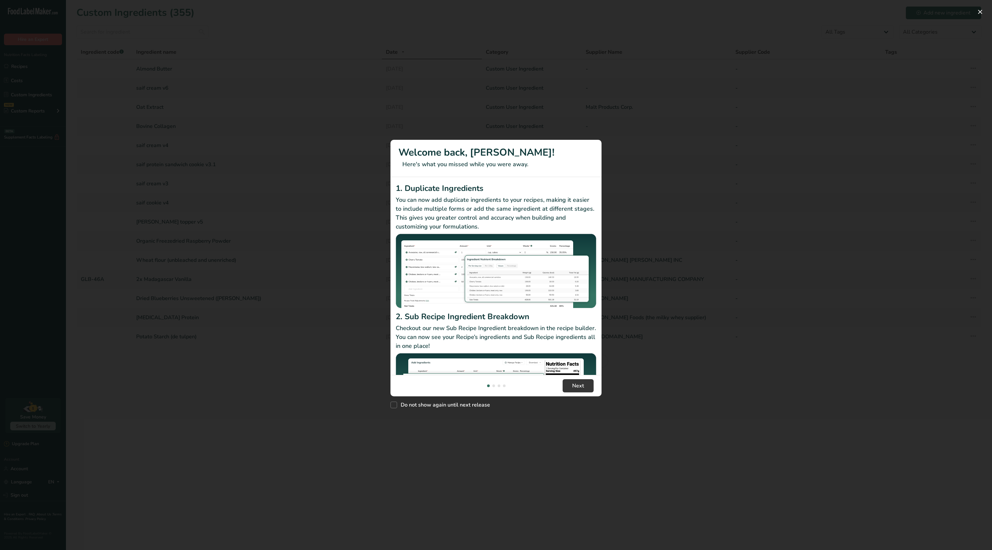
click at [982, 6] on div "New Features" at bounding box center [496, 275] width 992 height 550
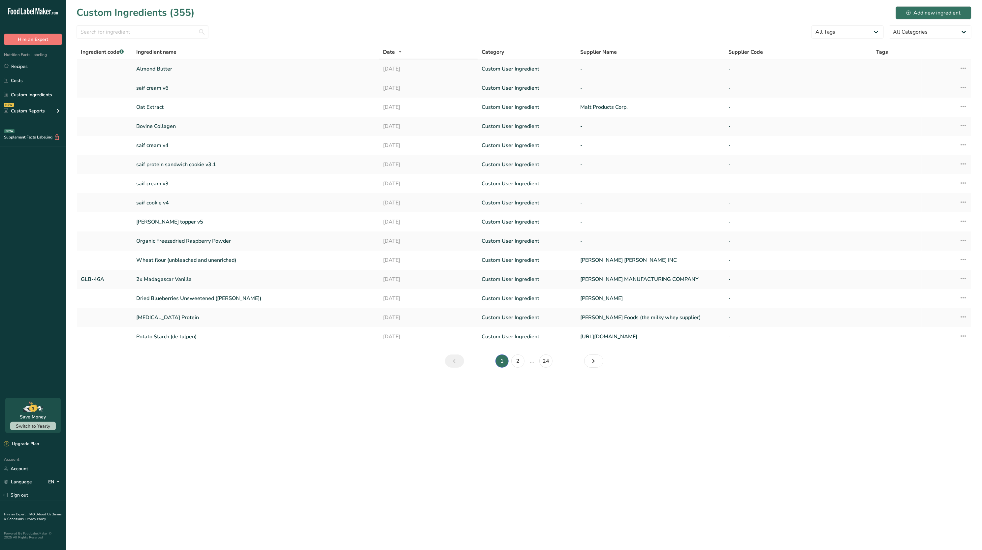
click at [177, 65] on link "Almond Butter" at bounding box center [255, 69] width 239 height 8
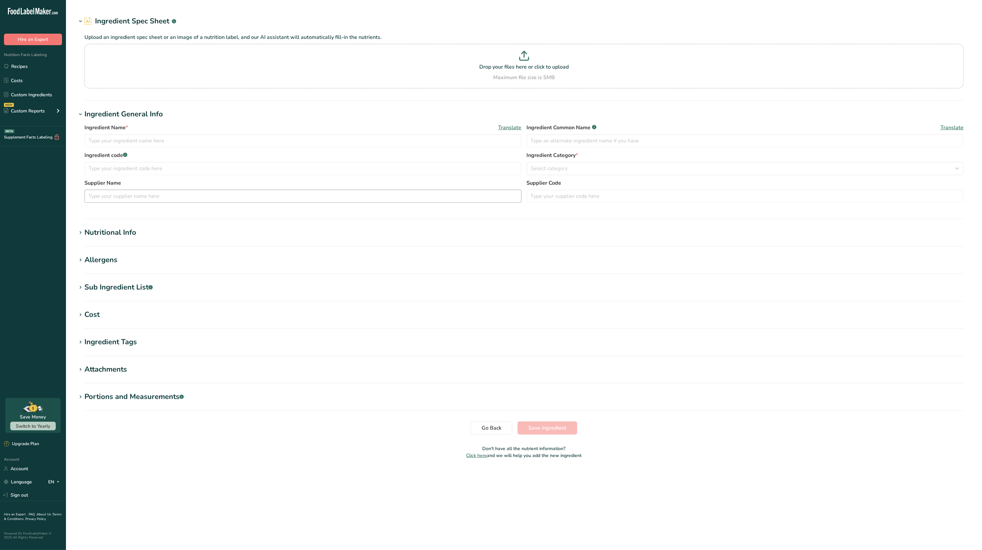
type input "Almond Butter"
type input "Cookie"
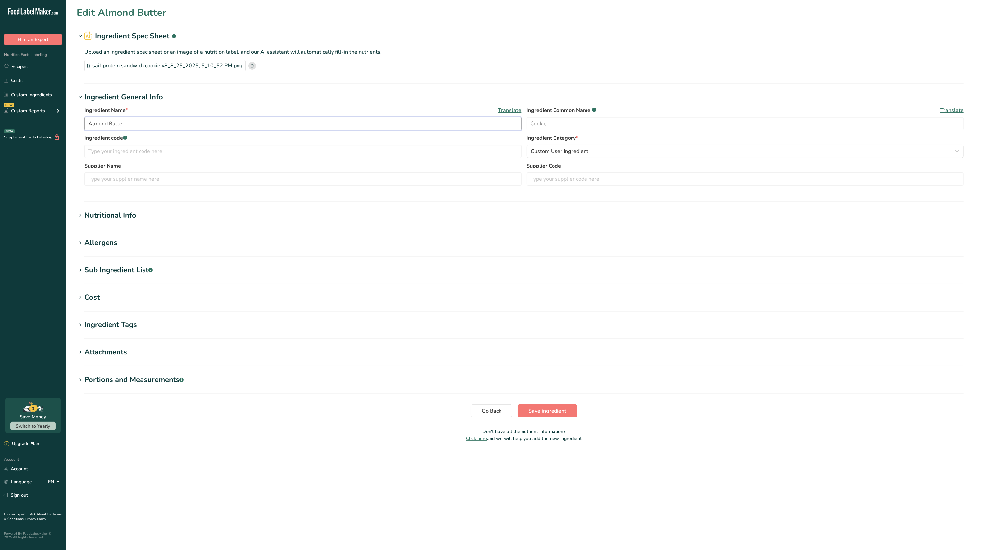
drag, startPoint x: 146, startPoint y: 126, endPoint x: 55, endPoint y: 122, distance: 90.5
click at [55, 122] on div ".a-20{fill:#fff;} Hire an Expert Nutrition Facts Labeling Recipes Costs Custom …" at bounding box center [491, 275] width 982 height 550
click at [102, 121] on input "Saif crookie v8" at bounding box center [302, 123] width 437 height 13
type input "Saif cookie v8"
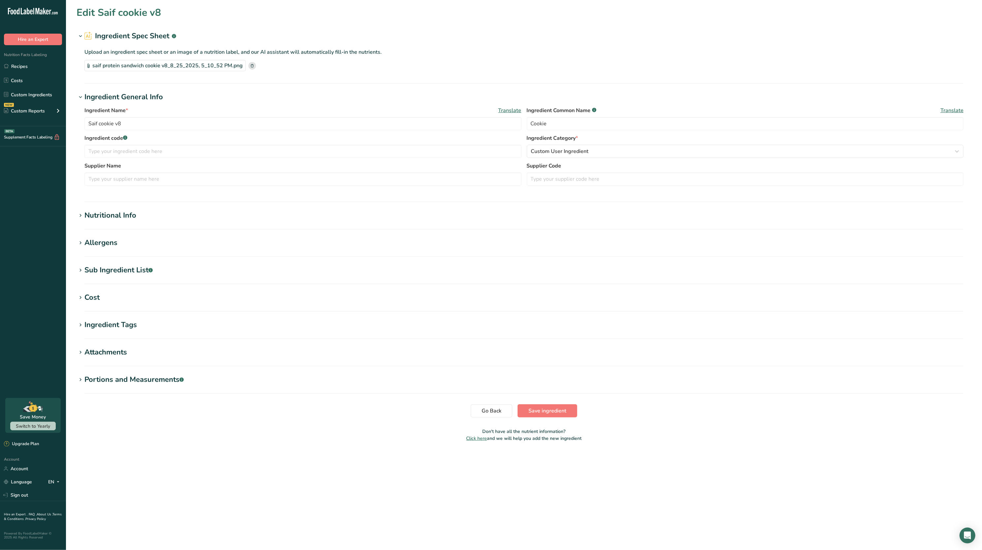
click at [129, 219] on div "Nutritional Info" at bounding box center [110, 215] width 52 height 11
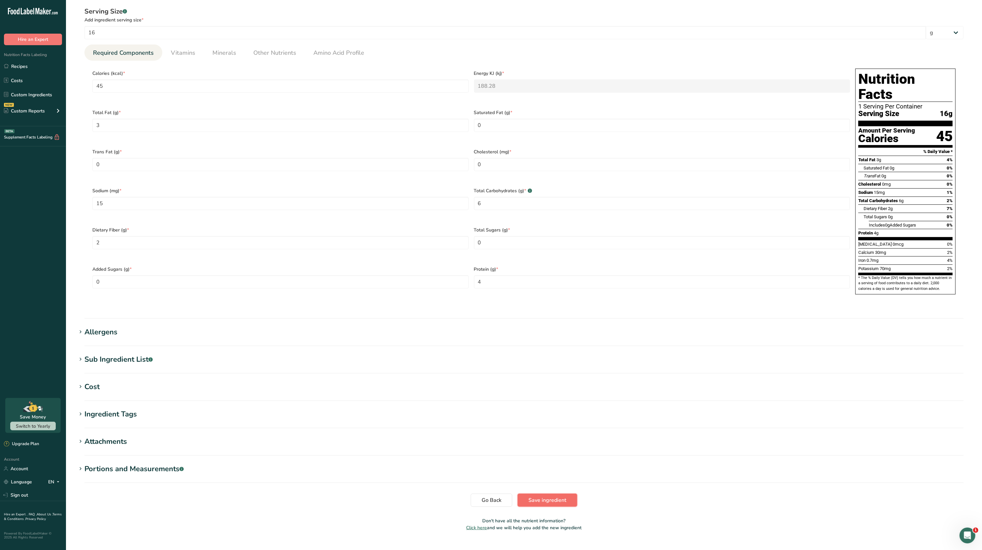
click at [544, 496] on span "Save ingredient" at bounding box center [547, 500] width 38 height 8
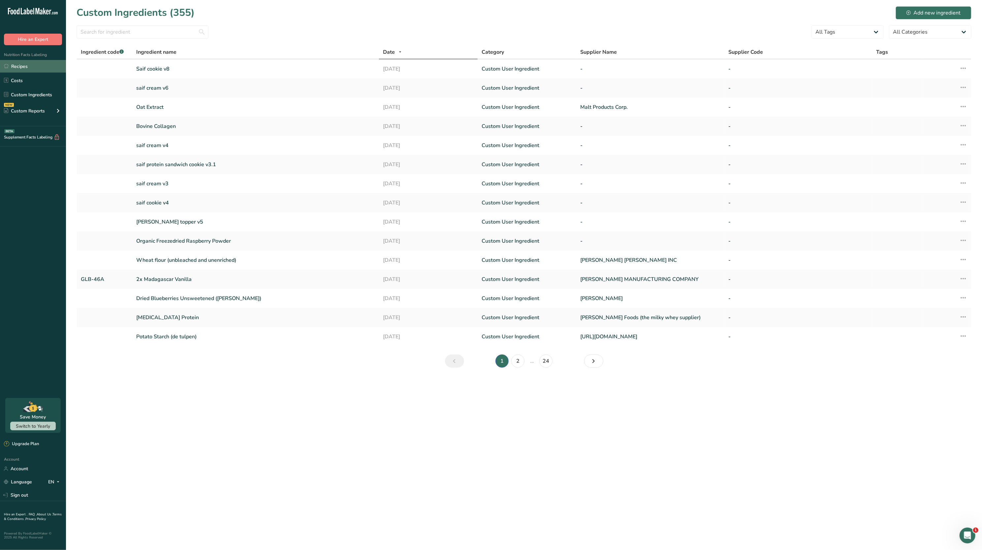
click at [13, 61] on link "Recipes" at bounding box center [33, 66] width 66 height 13
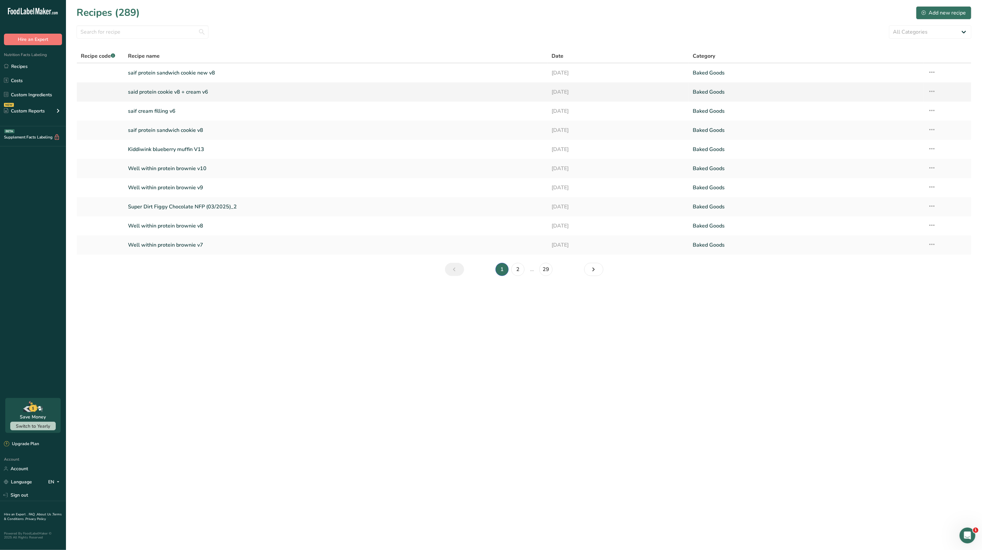
click at [186, 98] on link "said protein cookie v8 + cream v6" at bounding box center [336, 92] width 416 height 14
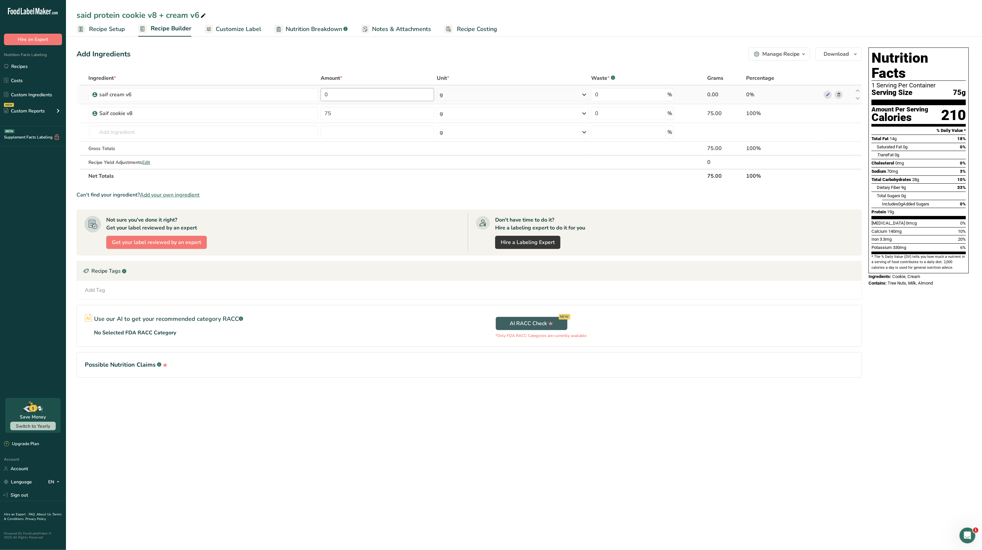
drag, startPoint x: 374, startPoint y: 85, endPoint x: 379, endPoint y: 96, distance: 11.7
click at [379, 96] on td "0" at bounding box center [377, 94] width 116 height 19
click at [379, 96] on input "0" at bounding box center [377, 94] width 113 height 13
click at [369, 111] on div "Ingredient * Amount * Unit * Waste * .a-a{fill:#347362;}.b-a{fill:#fff;} Grams …" at bounding box center [469, 127] width 785 height 112
click at [372, 55] on div "Add Ingredients Manage Recipe Delete Recipe Duplicate Recipe Scale Recipe Save …" at bounding box center [469, 53] width 785 height 13
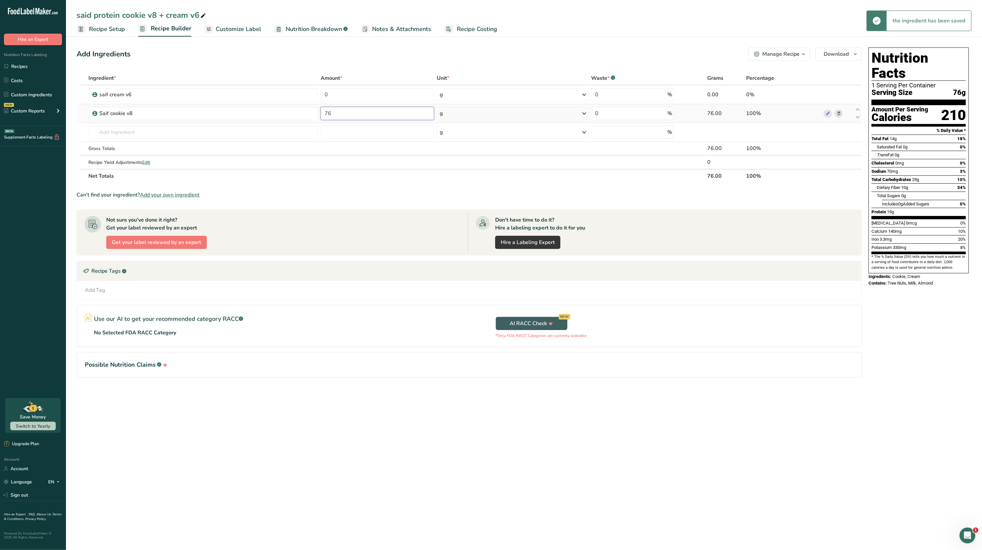
click at [369, 113] on input "76" at bounding box center [377, 113] width 113 height 13
type input "7"
click at [365, 50] on div "Add Ingredients Manage Recipe Delete Recipe Duplicate Recipe Scale Recipe Save …" at bounding box center [469, 53] width 785 height 13
drag, startPoint x: 346, startPoint y: 104, endPoint x: 352, endPoint y: 111, distance: 8.9
click at [352, 111] on td "80" at bounding box center [377, 113] width 116 height 19
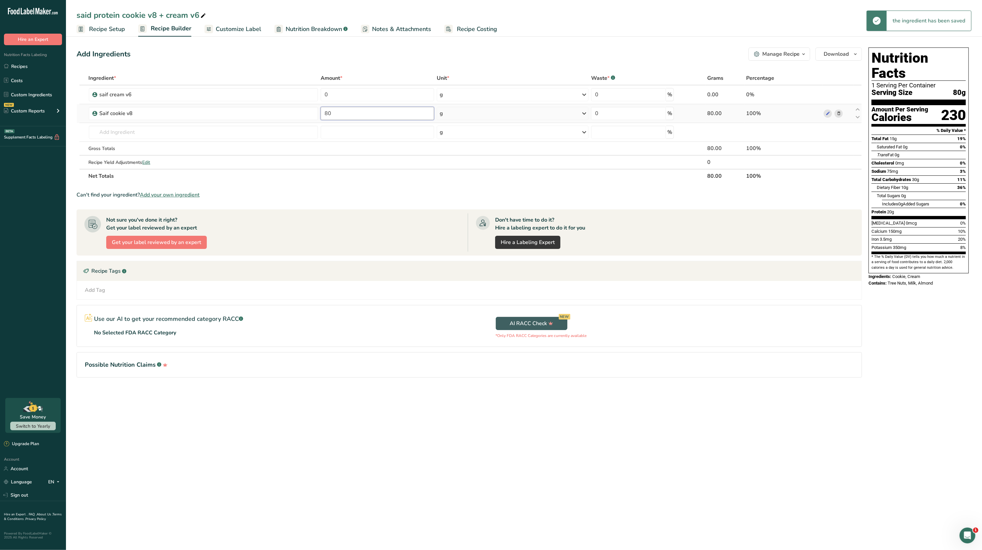
click at [352, 111] on input "80" at bounding box center [377, 113] width 113 height 13
type input "8"
click at [354, 55] on div "Add Ingredients Manage Recipe Delete Recipe Duplicate Recipe Scale Recipe Save …" at bounding box center [469, 53] width 785 height 13
click at [357, 119] on input "78" at bounding box center [377, 113] width 113 height 13
click at [360, 75] on div "Ingredient * Amount * Unit * Waste * .a-a{fill:#347362;}.b-a{fill:#fff;} Grams …" at bounding box center [469, 127] width 785 height 112
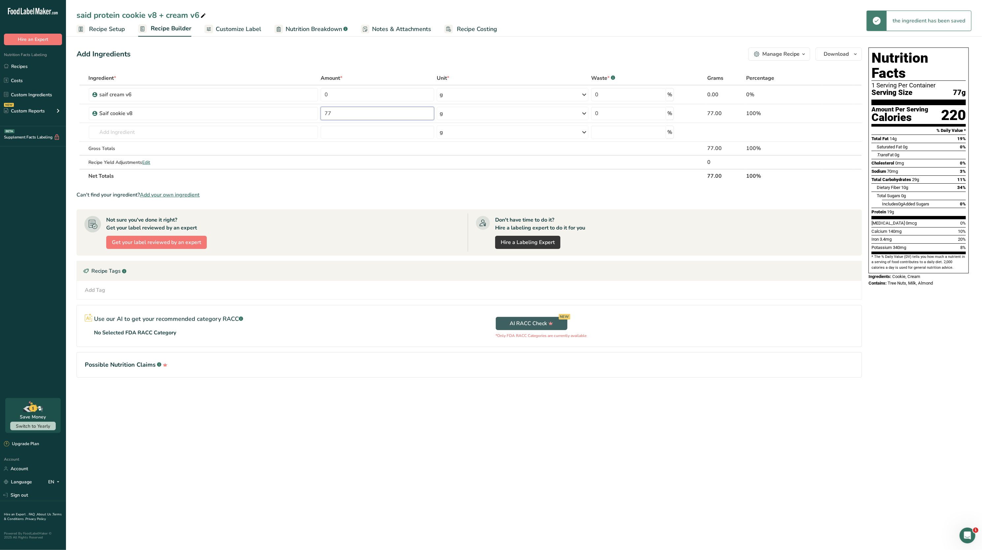
click at [352, 115] on input "77" at bounding box center [377, 113] width 113 height 13
type input "78"
click at [362, 76] on div "Ingredient * Amount * Unit * Waste * .a-a{fill:#347362;}.b-a{fill:#fff;} Grams …" at bounding box center [469, 127] width 785 height 112
click at [359, 89] on input "0" at bounding box center [377, 94] width 113 height 13
click at [356, 67] on div "Add Ingredients Manage Recipe Delete Recipe Duplicate Recipe Scale Recipe Save …" at bounding box center [471, 222] width 789 height 354
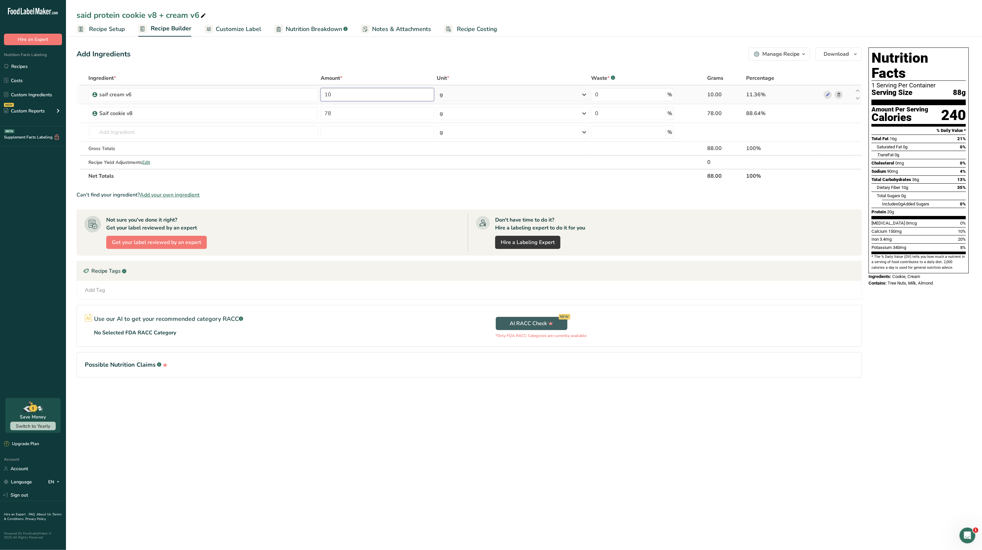
click at [354, 92] on input "10" at bounding box center [377, 94] width 113 height 13
type input "15"
click at [341, 51] on div "Add Ingredients Manage Recipe Delete Recipe Duplicate Recipe Scale Recipe Save …" at bounding box center [469, 53] width 785 height 13
click at [24, 70] on link "Recipes" at bounding box center [33, 66] width 66 height 13
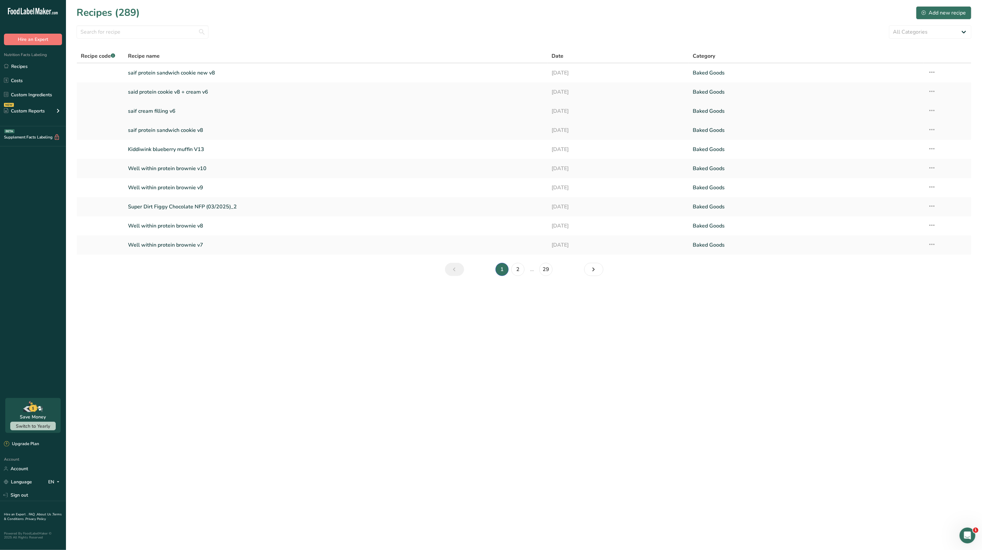
click at [929, 109] on icon at bounding box center [932, 111] width 8 height 12
click at [882, 153] on span "Duplicate Recipe" at bounding box center [871, 157] width 36 height 8
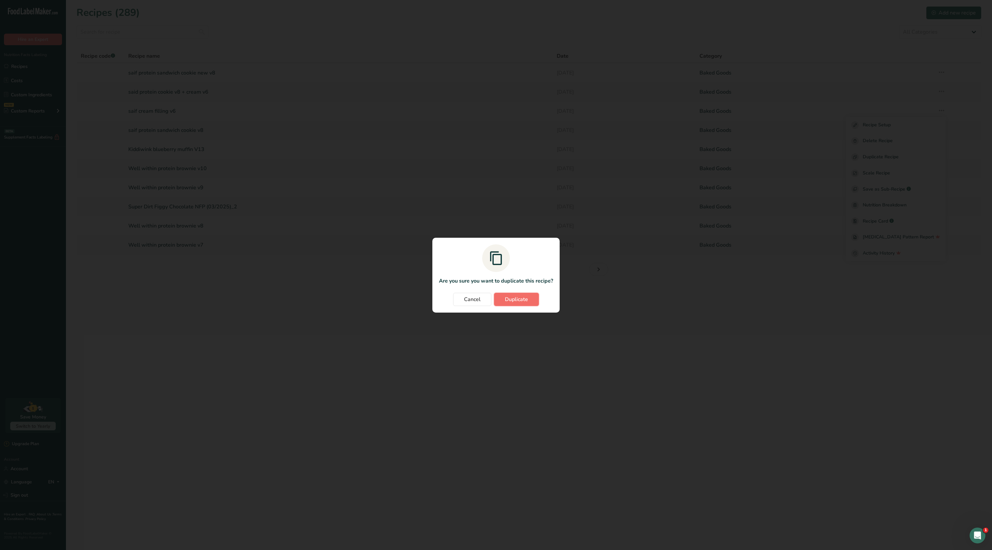
click at [516, 302] on span "Duplicate" at bounding box center [516, 300] width 23 height 8
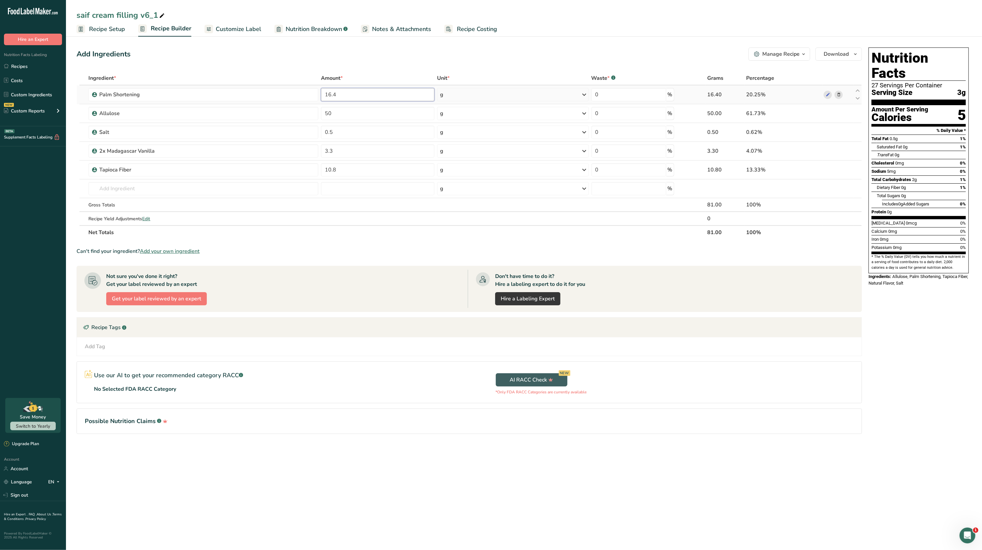
click at [344, 100] on input "16.4" at bounding box center [377, 94] width 113 height 13
type input "1"
type input "8"
click at [366, 71] on div "Add Ingredients Manage Recipe Delete Recipe Duplicate Recipe Scale Recipe Save …" at bounding box center [471, 250] width 789 height 410
click at [356, 167] on input "10.8" at bounding box center [377, 169] width 113 height 13
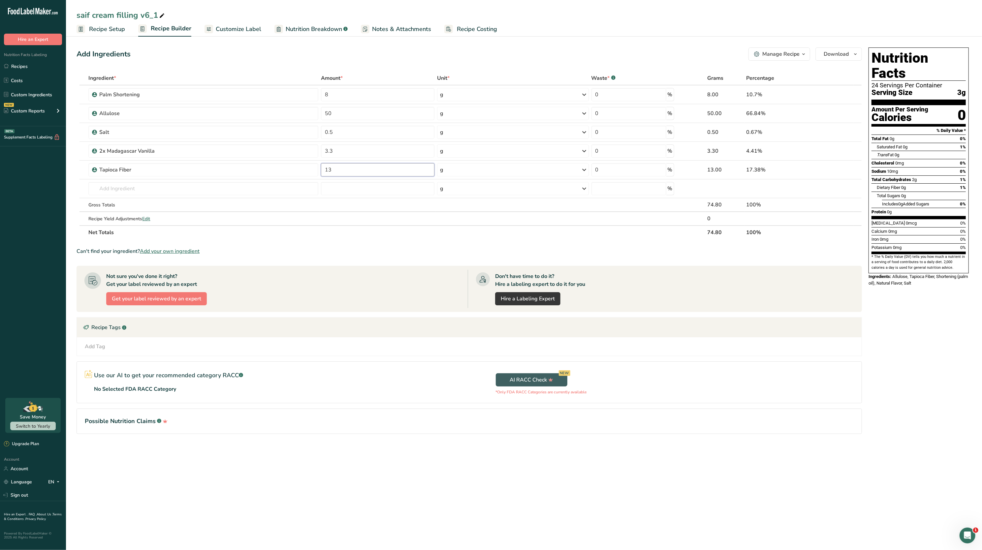
type input "13"
click at [332, 37] on section "Add Ingredients Manage Recipe Delete Recipe Duplicate Recipe Scale Recipe Save …" at bounding box center [524, 249] width 916 height 431
click at [355, 145] on input "3.3" at bounding box center [377, 150] width 113 height 13
type input "3"
click at [324, 71] on div "Ingredient * Amount * Unit * Waste * .a-a{fill:#347362;}.b-a{fill:#fff;} Grams …" at bounding box center [469, 155] width 785 height 168
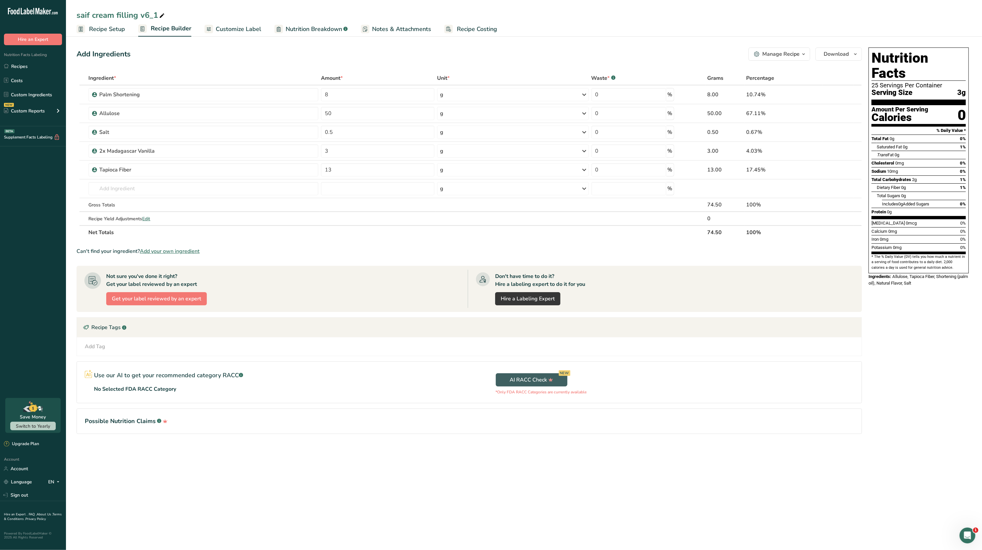
click at [240, 29] on span "Customize Label" at bounding box center [239, 29] width 46 height 9
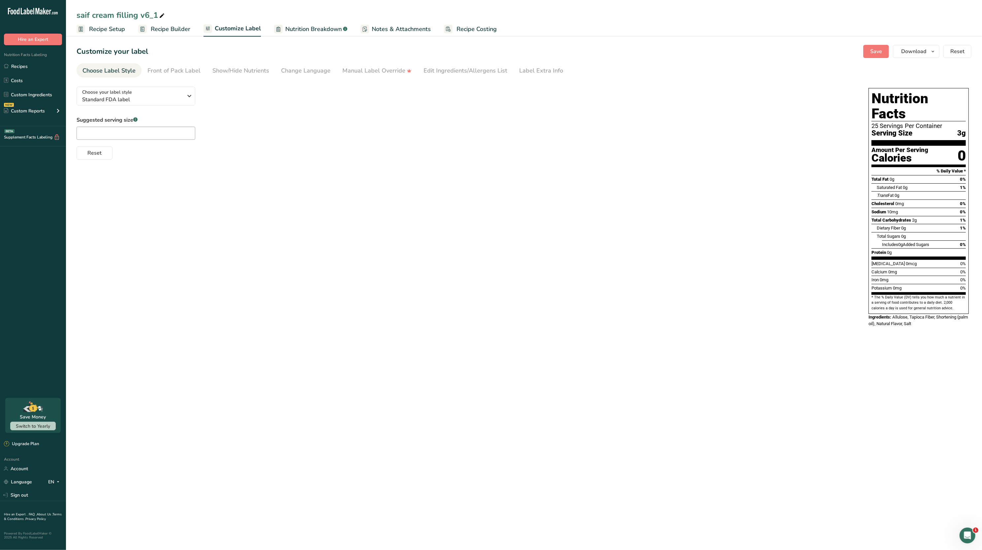
click at [104, 32] on span "Recipe Setup" at bounding box center [107, 29] width 36 height 9
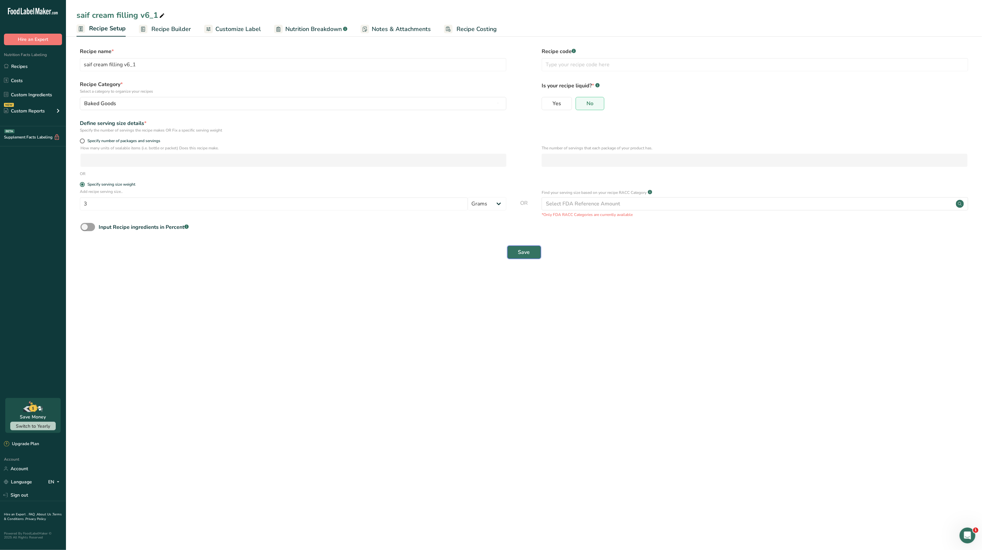
click at [515, 246] on button "Save" at bounding box center [524, 252] width 34 height 13
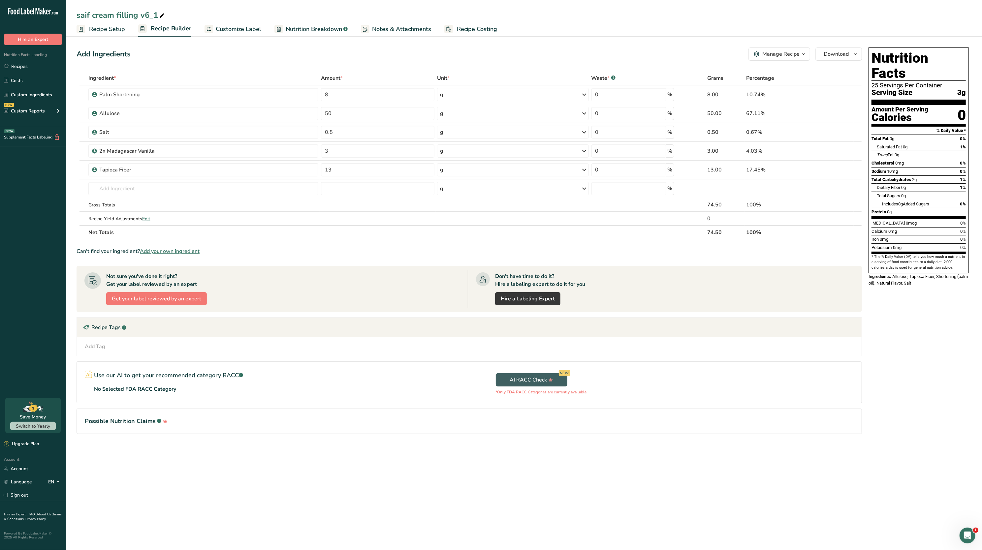
click at [106, 26] on span "Recipe Setup" at bounding box center [107, 29] width 36 height 9
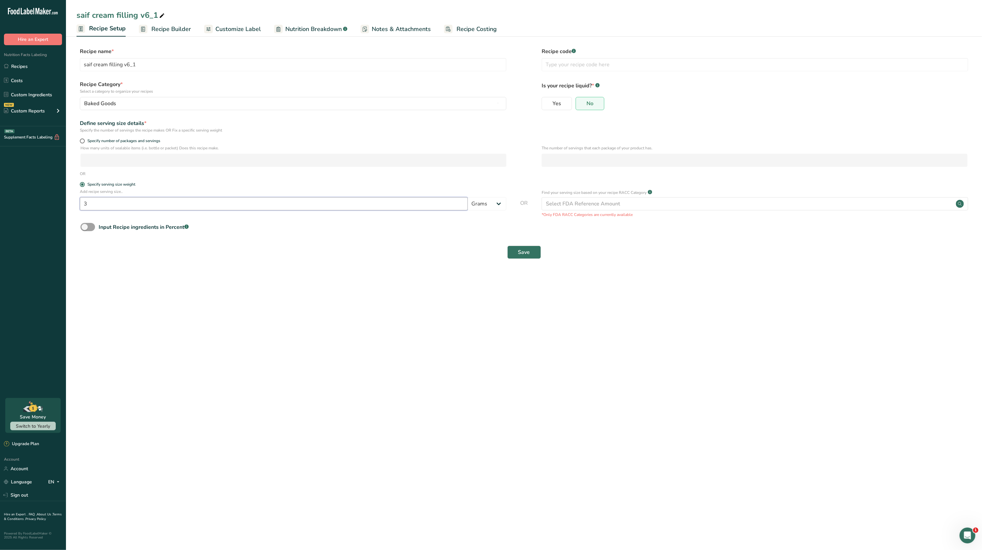
click at [288, 199] on input "3" at bounding box center [274, 203] width 388 height 13
type input "100"
click at [401, 294] on main "saif cream filling v6_1 Recipe Setup Recipe Builder Customize Label Nutrition B…" at bounding box center [491, 275] width 982 height 550
click at [527, 251] on span "Save" at bounding box center [524, 252] width 12 height 8
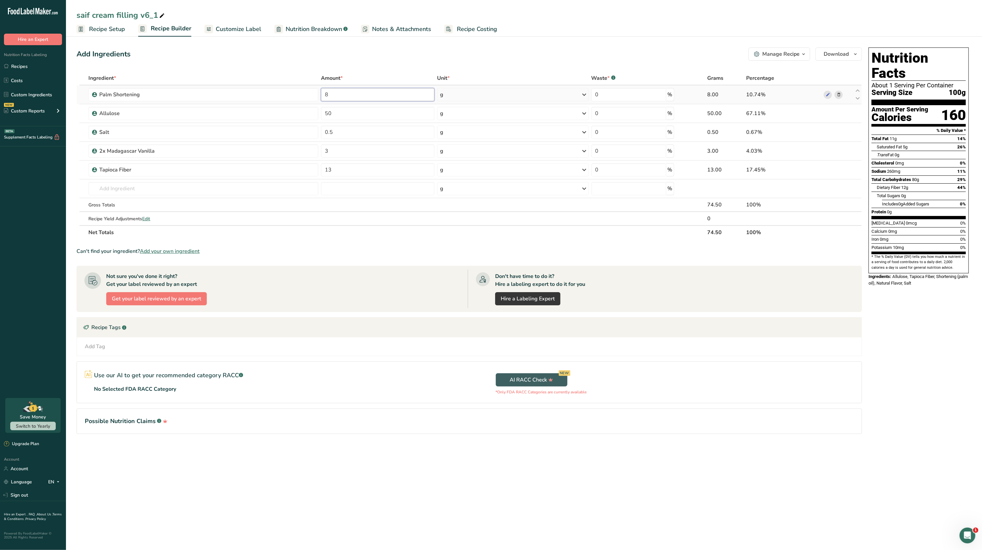
click at [397, 100] on input "8" at bounding box center [377, 94] width 113 height 13
type input "5"
click at [391, 71] on div "Ingredient * Amount * Unit * Waste * .a-a{fill:#347362;}.b-a{fill:#fff;} Grams …" at bounding box center [469, 155] width 785 height 168
click at [372, 174] on input "13" at bounding box center [377, 169] width 113 height 13
type input "15"
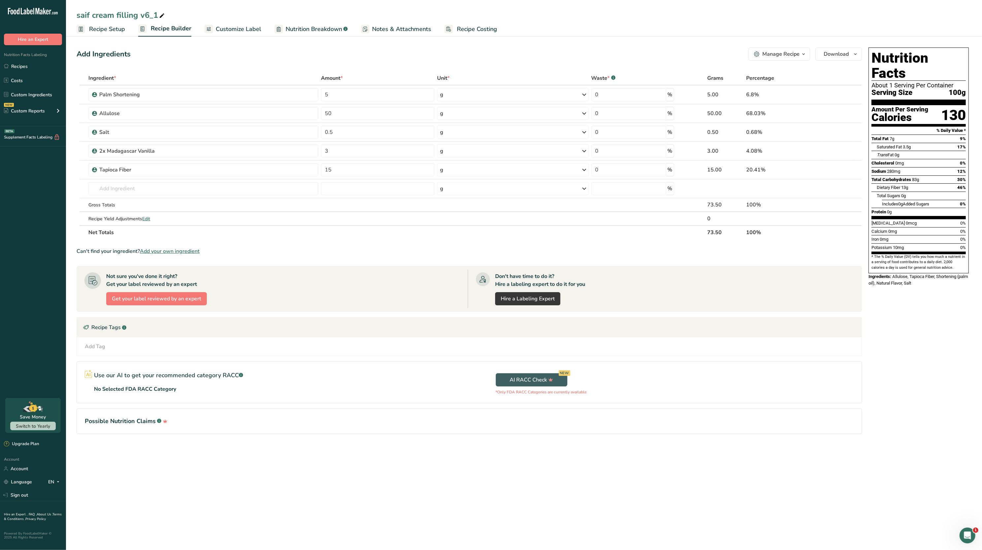
click at [392, 236] on div "Ingredient * Amount * Unit * Waste * .a-a{fill:#347362;}.b-a{fill:#fff;} Grams …" at bounding box center [469, 155] width 785 height 168
click at [845, 51] on span "Download" at bounding box center [836, 54] width 25 height 8
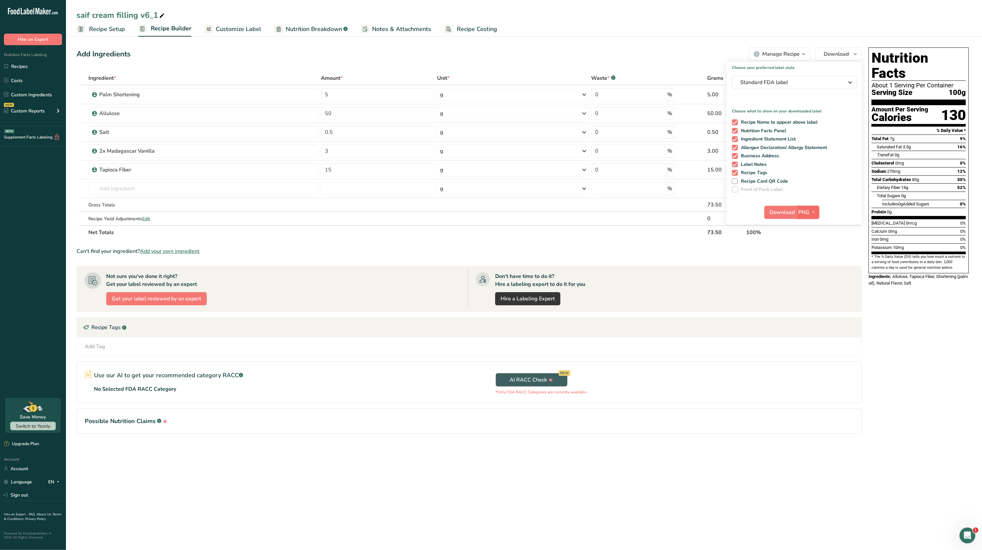
click at [808, 212] on span "PNG" at bounding box center [803, 212] width 11 height 8
click at [808, 258] on link "PDF" at bounding box center [808, 258] width 21 height 11
click at [529, 51] on div "Add Ingredients Manage Recipe Delete Recipe Duplicate Recipe Scale Recipe Save …" at bounding box center [469, 53] width 785 height 13
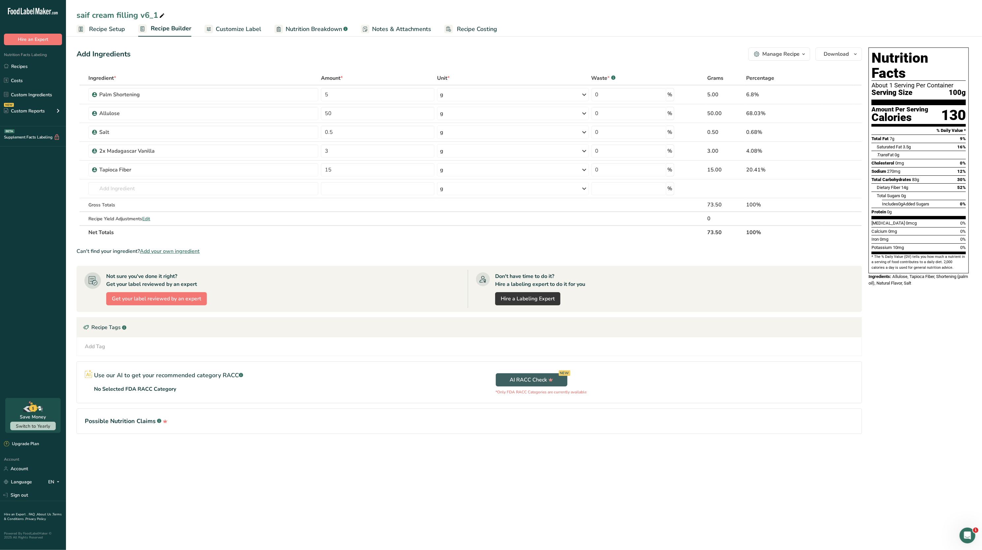
click at [164, 17] on span at bounding box center [162, 16] width 8 height 8
type input "saif cream filling v7"
click at [233, 51] on div "Add Ingredients Manage Recipe Delete Recipe Duplicate Recipe Scale Recipe Save …" at bounding box center [469, 53] width 785 height 13
click at [832, 53] on span "Download" at bounding box center [836, 54] width 25 height 8
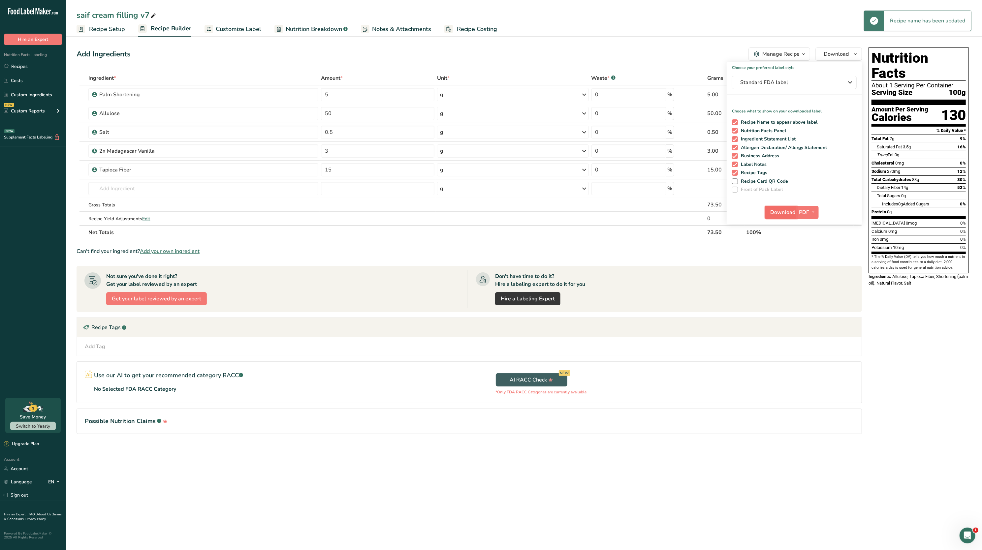
click at [782, 210] on span "Download" at bounding box center [782, 212] width 25 height 8
click at [927, 151] on div "Trans Fat 0g" at bounding box center [921, 155] width 89 height 8
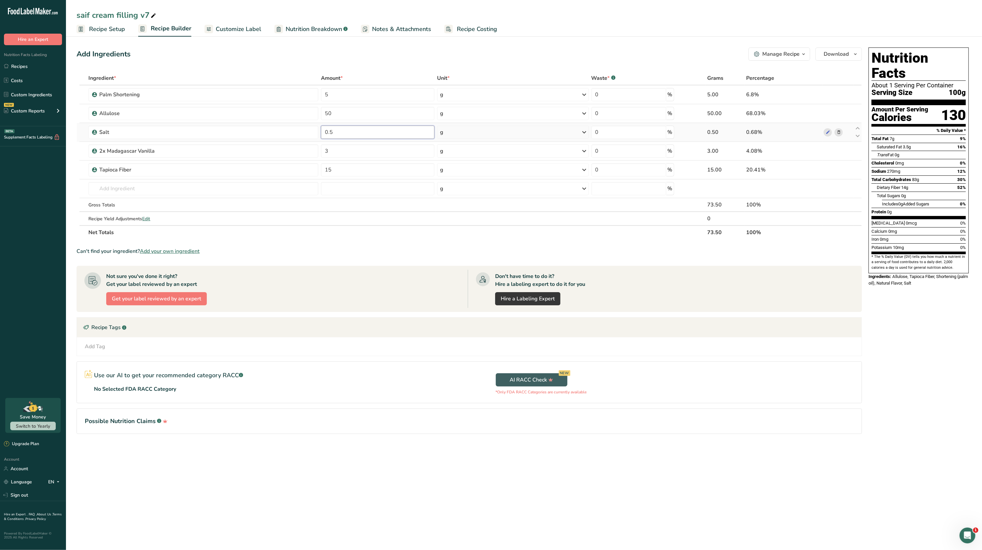
click at [349, 132] on input "0.5" at bounding box center [377, 132] width 113 height 13
type input "0.3"
click at [474, 260] on section "Ingredient * Amount * Unit * Waste * .a-a{fill:#347362;}.b-a{fill:#fff;} Grams …" at bounding box center [469, 257] width 785 height 373
click at [376, 151] on input "3" at bounding box center [377, 150] width 113 height 13
click at [400, 237] on div "Ingredient * Amount * Unit * Waste * .a-a{fill:#347362;}.b-a{fill:#fff;} Grams …" at bounding box center [469, 155] width 785 height 168
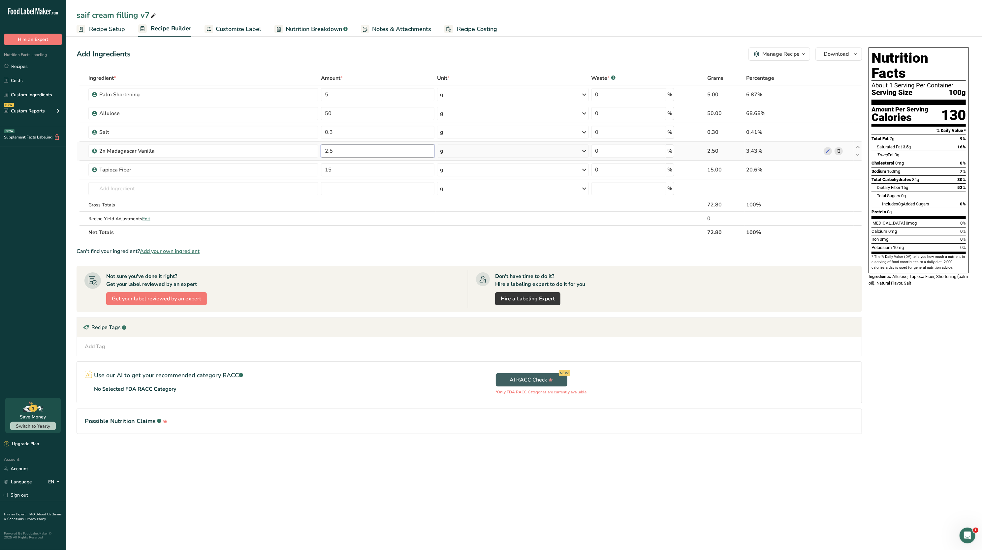
click at [353, 157] on input "2.5" at bounding box center [377, 150] width 113 height 13
type input "2"
type input "1"
click at [373, 286] on div "Not sure you've done it right? Get your label reviewed by an expert Get your la…" at bounding box center [275, 289] width 383 height 38
click at [351, 153] on input "1" at bounding box center [377, 150] width 113 height 13
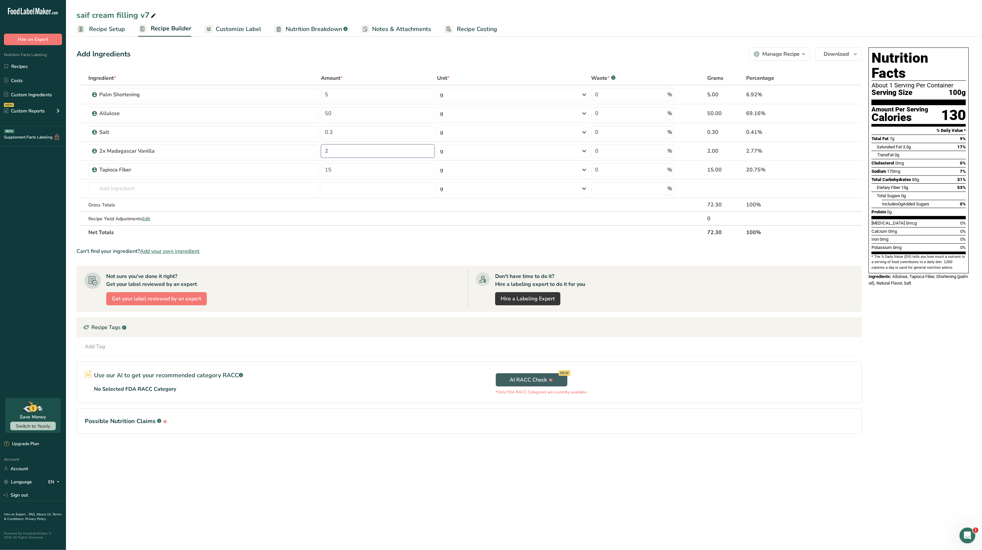
type input "2"
click at [362, 248] on div "Can't find your ingredient? Add your own ingredient" at bounding box center [469, 251] width 785 height 8
click at [319, 49] on div "Add Ingredients Manage Recipe Delete Recipe Duplicate Recipe Scale Recipe Save …" at bounding box center [469, 53] width 785 height 13
click at [307, 31] on span "Nutrition Breakdown" at bounding box center [314, 29] width 56 height 9
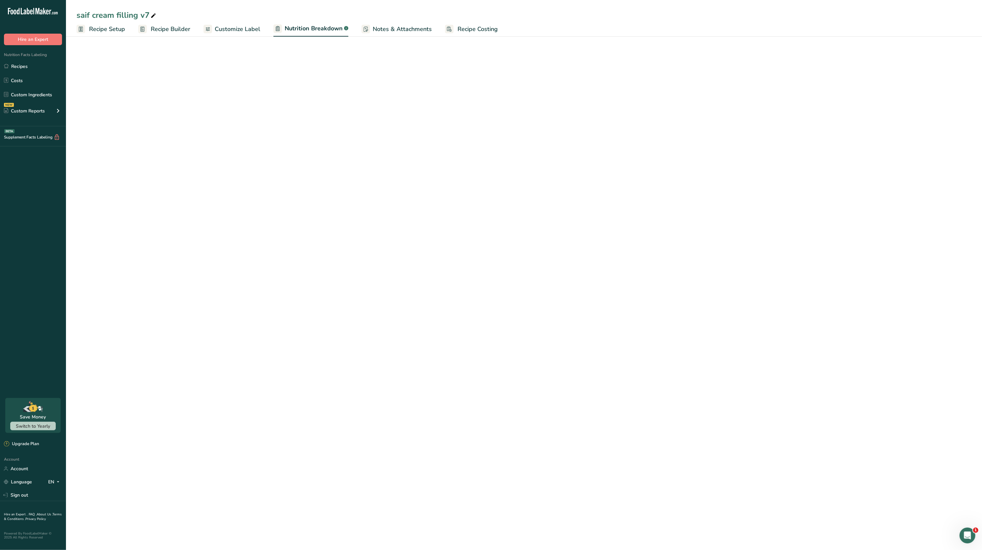
select select "Calories"
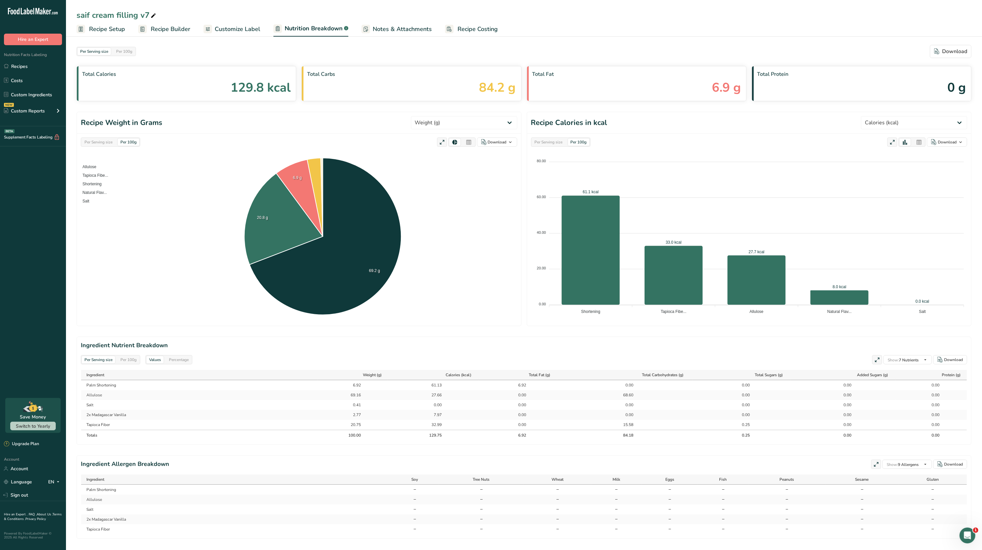
click at [232, 31] on span "Customize Label" at bounding box center [238, 29] width 46 height 9
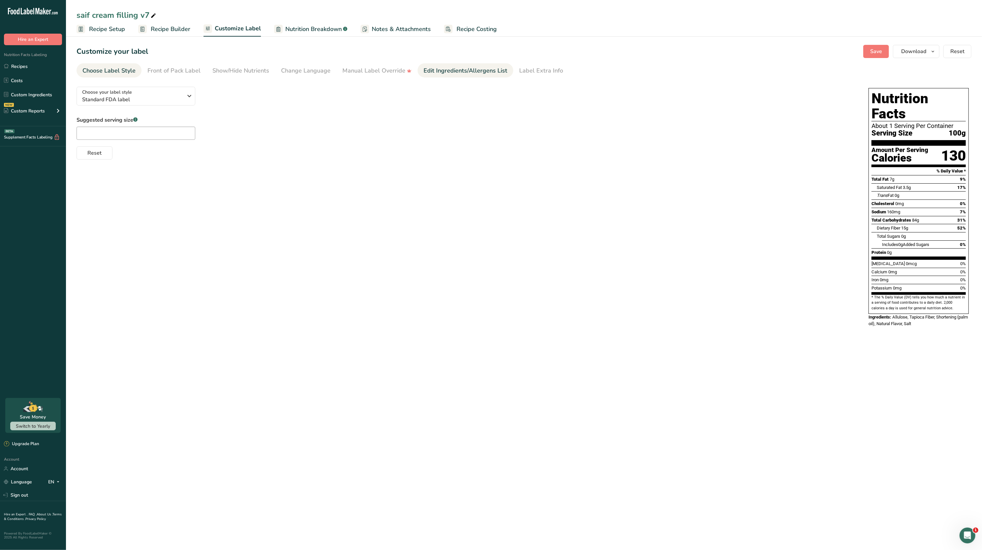
click at [463, 68] on div "Edit Ingredients/Allergens List" at bounding box center [465, 70] width 84 height 9
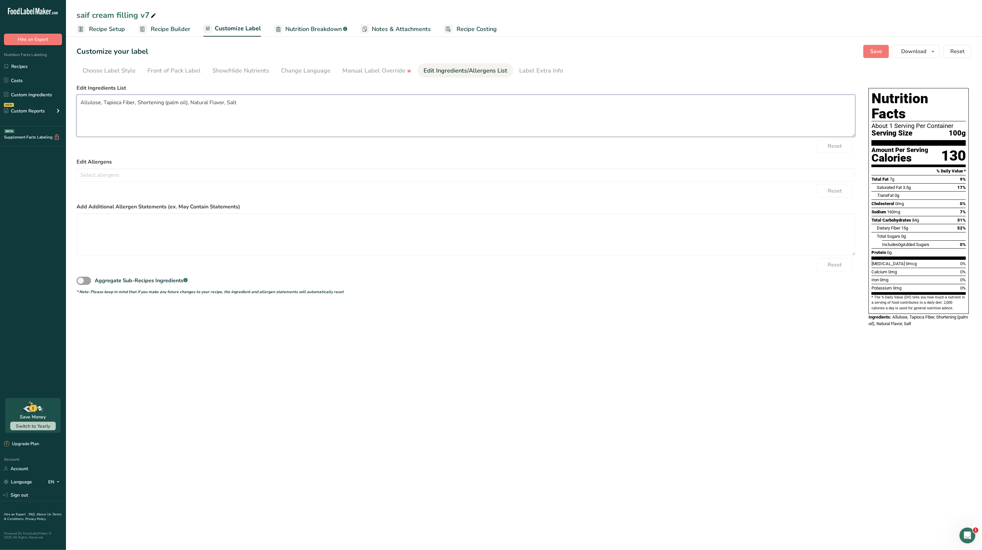
click at [137, 104] on textarea "Allulose, Tapioca Fiber, Shortening (palm oil), Natural Flavor, Salt" at bounding box center [466, 116] width 779 height 42
click at [195, 104] on textarea "Allulose, Tapioca Fiber, Palm Shortening (palm oil), Natural Flavor, Salt" at bounding box center [466, 116] width 779 height 42
type textarea "Allulose, Tapioca Fiber, Palm Shortening, Natural Flavor, Salt"
click at [215, 87] on label "Edit Ingredients List" at bounding box center [466, 88] width 779 height 8
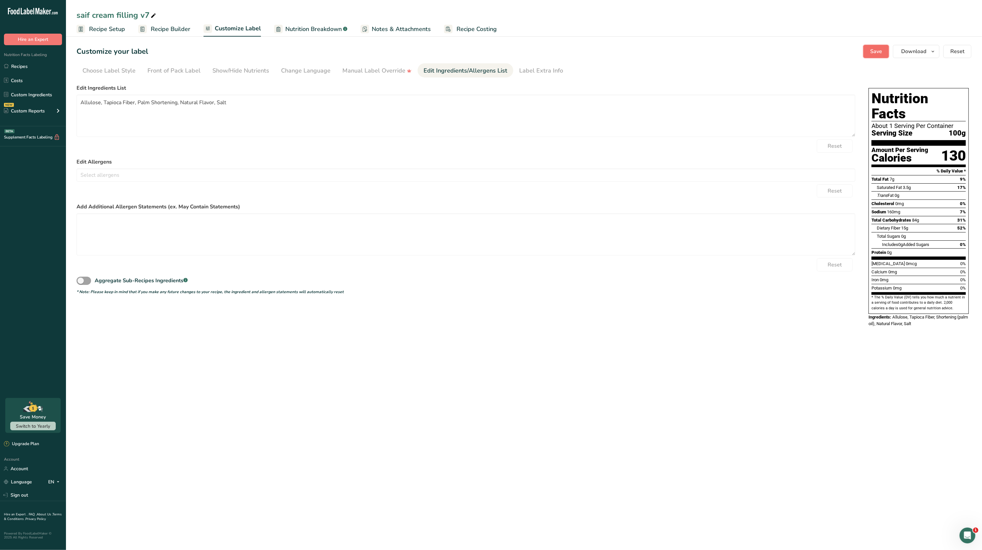
click at [874, 48] on span "Save" at bounding box center [876, 51] width 12 height 8
click at [922, 47] on button "Download" at bounding box center [916, 51] width 47 height 13
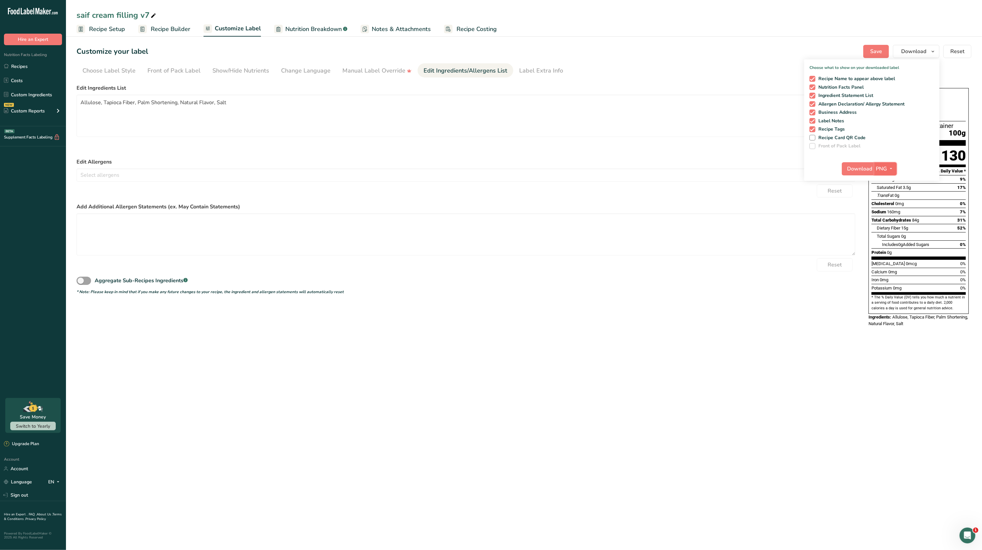
click at [887, 166] on span "button" at bounding box center [891, 169] width 8 height 8
click at [889, 212] on link "PDF" at bounding box center [886, 214] width 21 height 11
click at [866, 169] on span "Download" at bounding box center [860, 169] width 25 height 8
click at [606, 415] on main "saif cream filling v7 Recipe Setup Recipe Builder Customize Label Nutrition Bre…" at bounding box center [491, 275] width 982 height 550
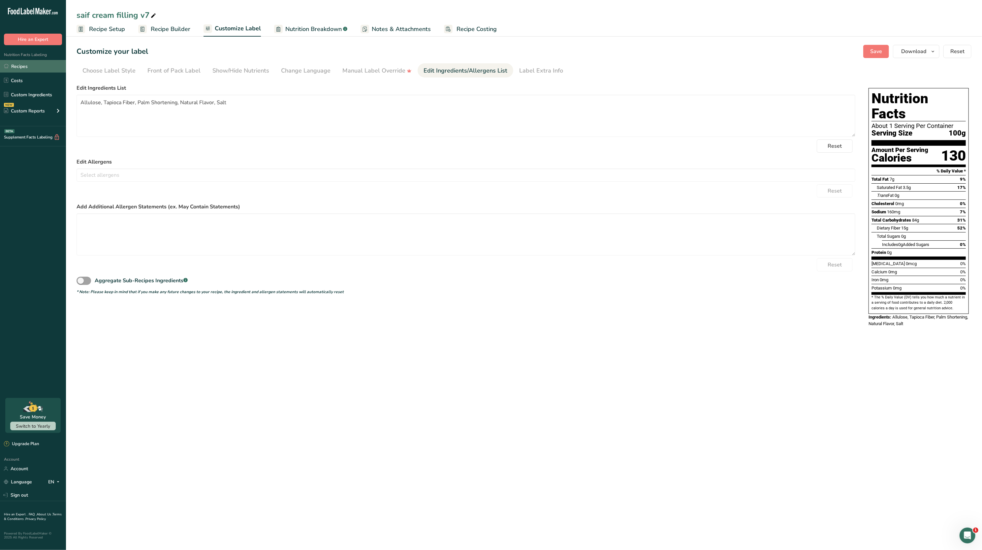
click at [20, 70] on link "Recipes" at bounding box center [33, 66] width 66 height 13
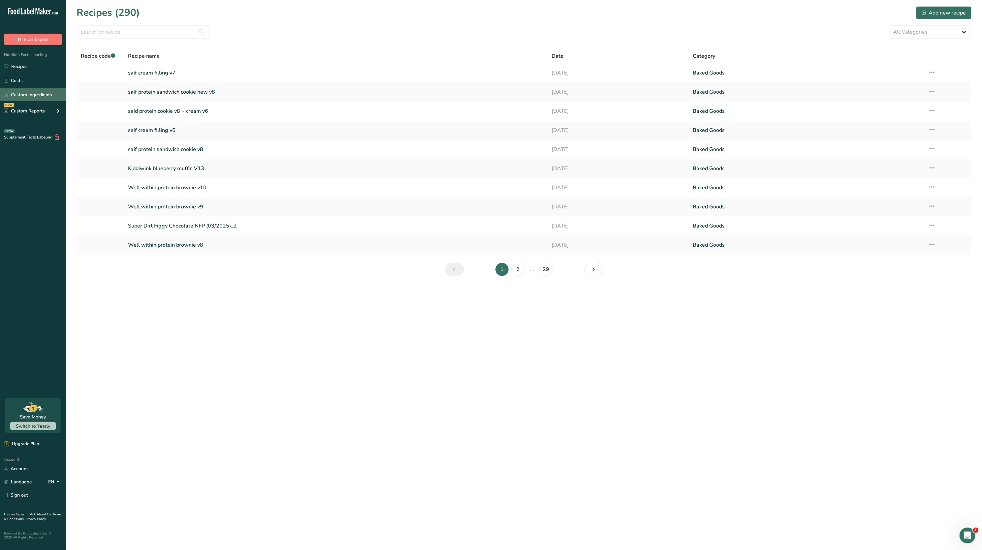
click at [34, 90] on link "Custom Ingredients" at bounding box center [33, 94] width 66 height 13
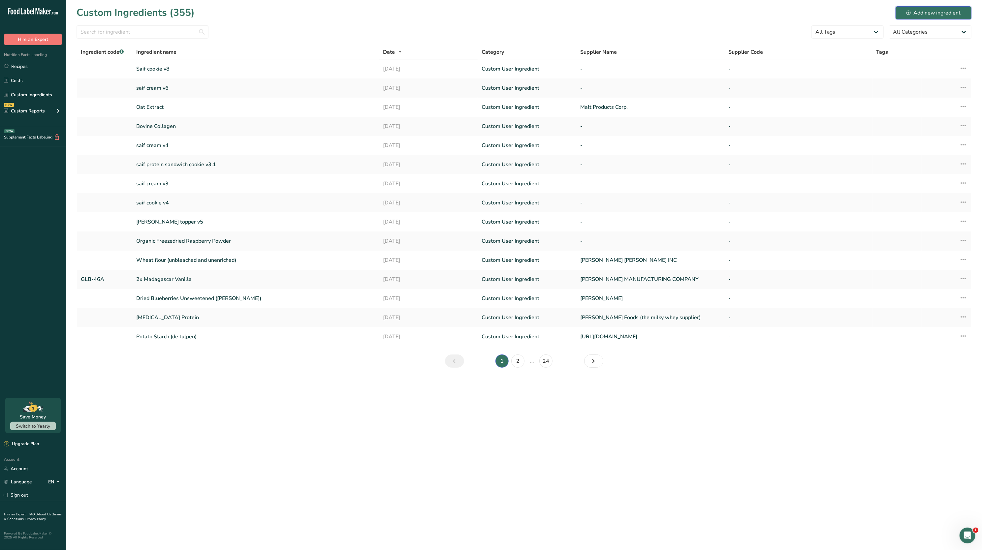
click at [904, 12] on button "Add new ingredient" at bounding box center [933, 12] width 76 height 13
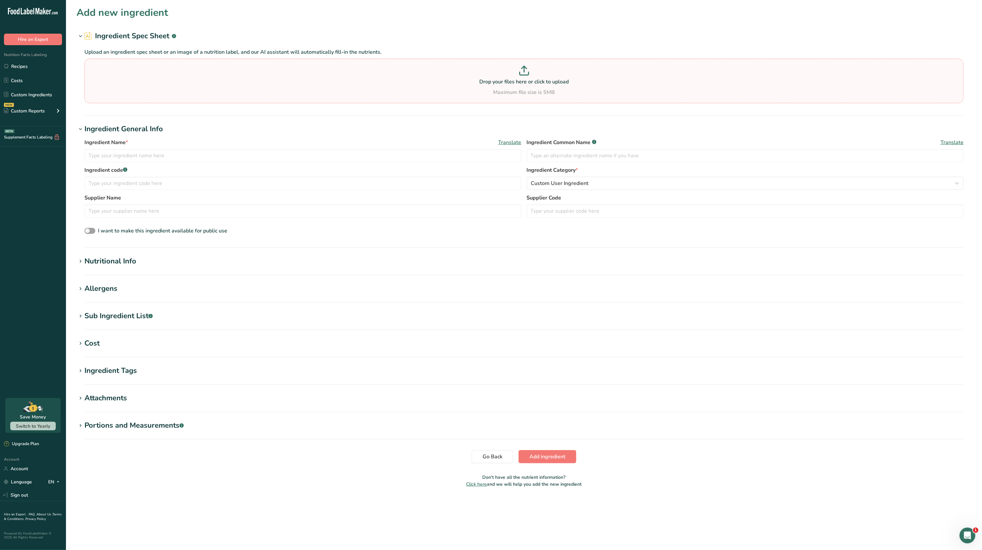
click at [181, 82] on p "Drop your files here or click to upload" at bounding box center [524, 82] width 876 height 8
click at [181, 82] on input "Drop your files here or click to upload Maximum file size is 5MB" at bounding box center [523, 81] width 879 height 45
type input "C:\fakepath\saif cream filling v7_8_25_2025, 5_54_17 PM.pdf"
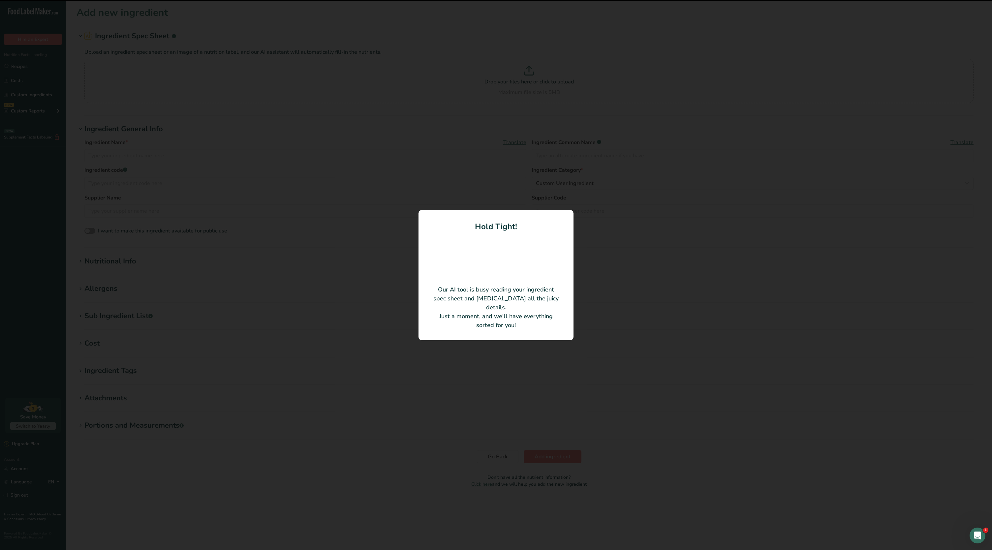
type input "saif cream filling v7"
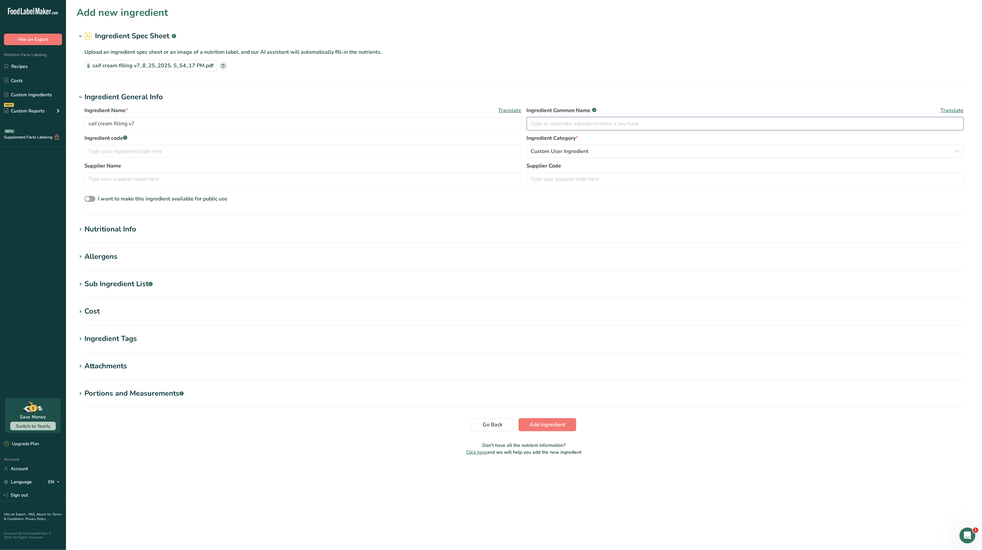
click at [558, 125] on input "text" at bounding box center [745, 123] width 437 height 13
type input "Cream"
click at [520, 91] on section "Add new ingredient Ingredient Spec Sheet .a-a{fill:#347362;}.b-a{fill:#fff;} Up…" at bounding box center [524, 233] width 916 height 466
click at [119, 226] on div "Nutritional Info" at bounding box center [110, 229] width 52 height 11
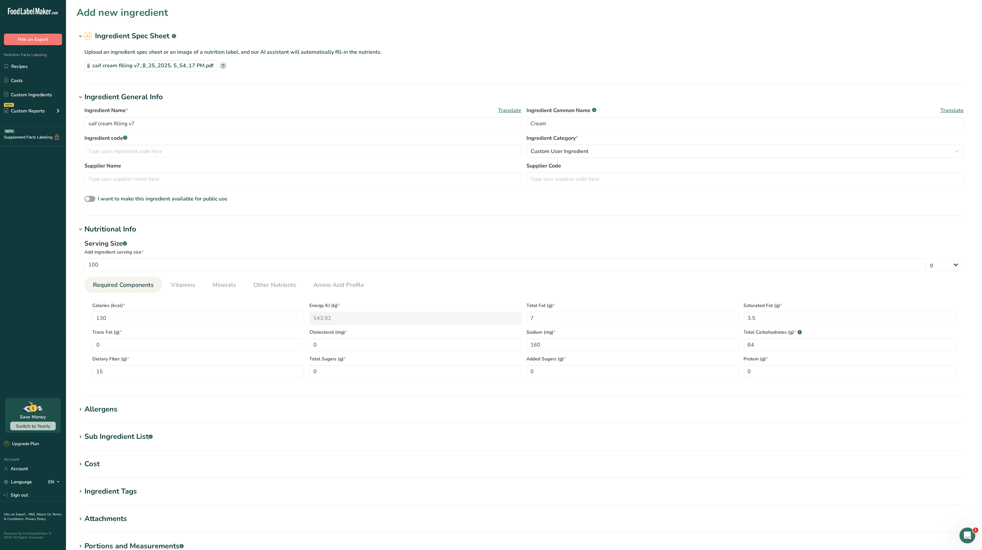
scroll to position [90, 0]
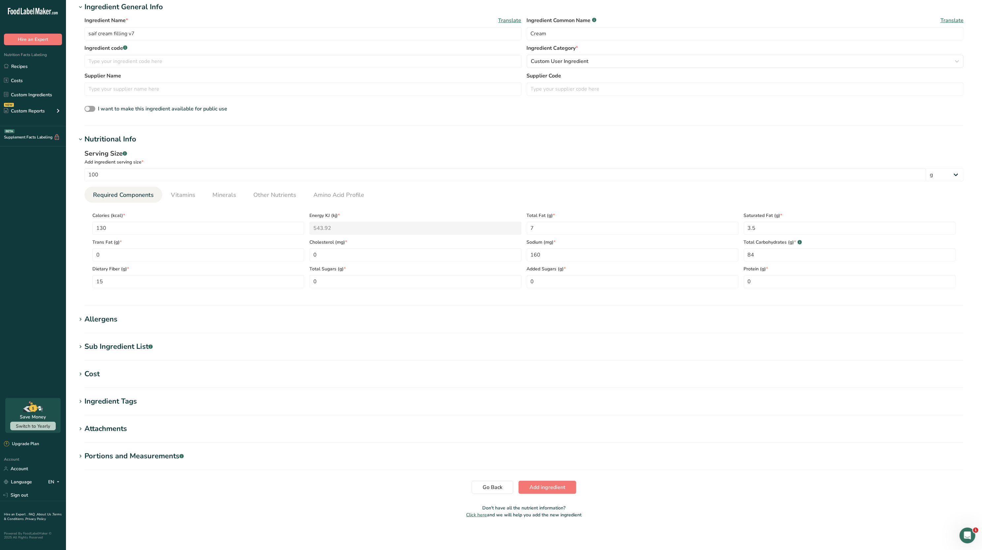
click at [100, 350] on div "Sub Ingredient List .a-a{fill:#347362;}.b-a{fill:#fff;}" at bounding box center [118, 346] width 68 height 11
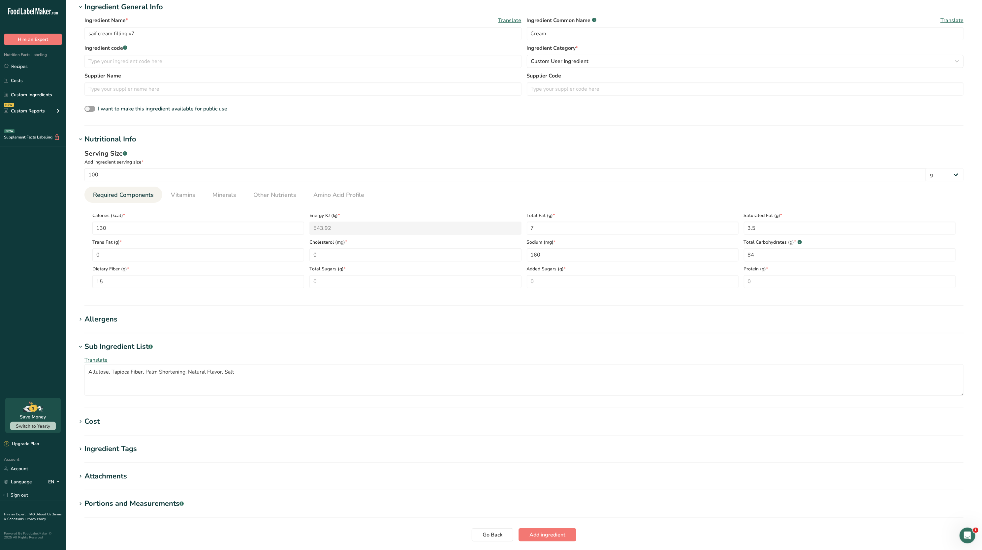
click at [104, 322] on div "Allergens" at bounding box center [100, 319] width 33 height 11
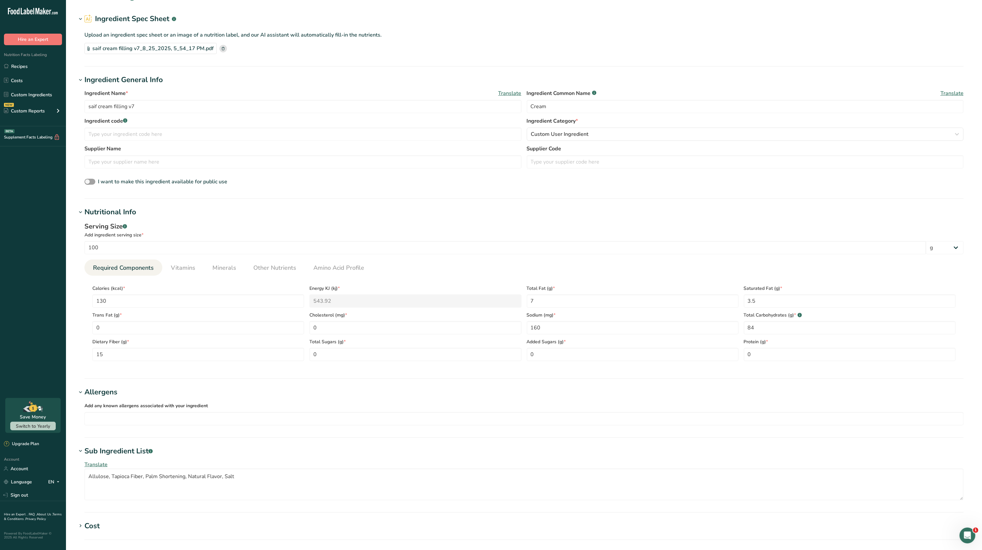
scroll to position [170, 0]
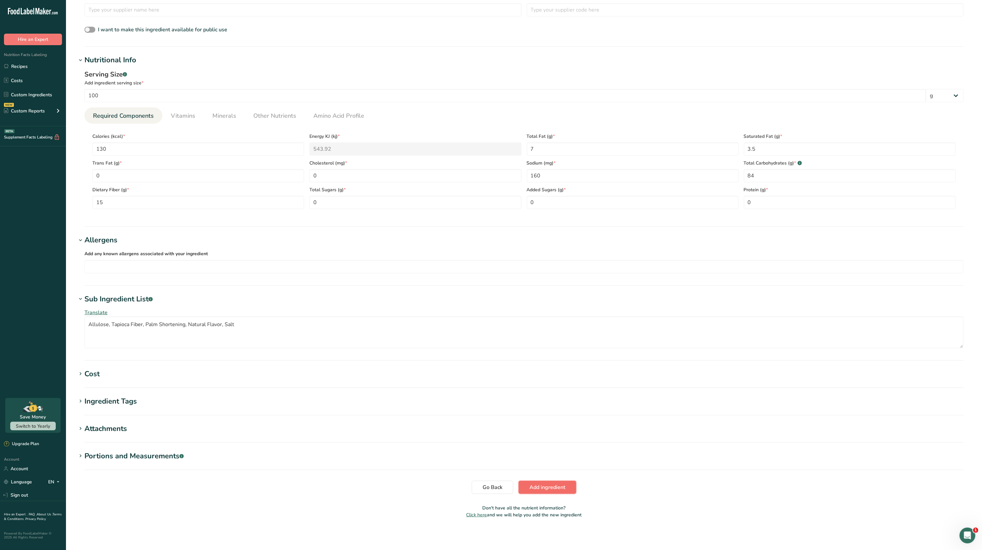
click at [536, 481] on button "Add ingredient" at bounding box center [547, 487] width 58 height 13
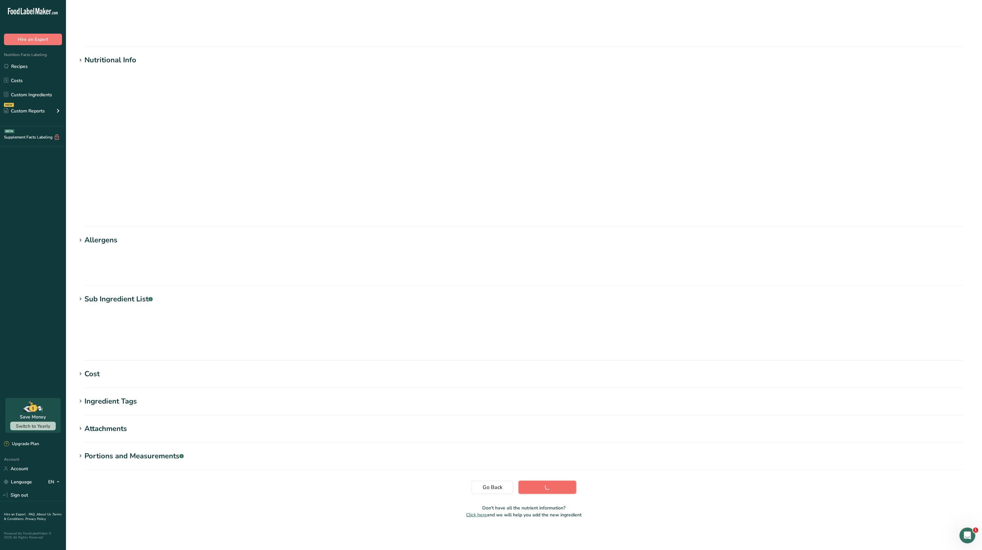
scroll to position [0, 0]
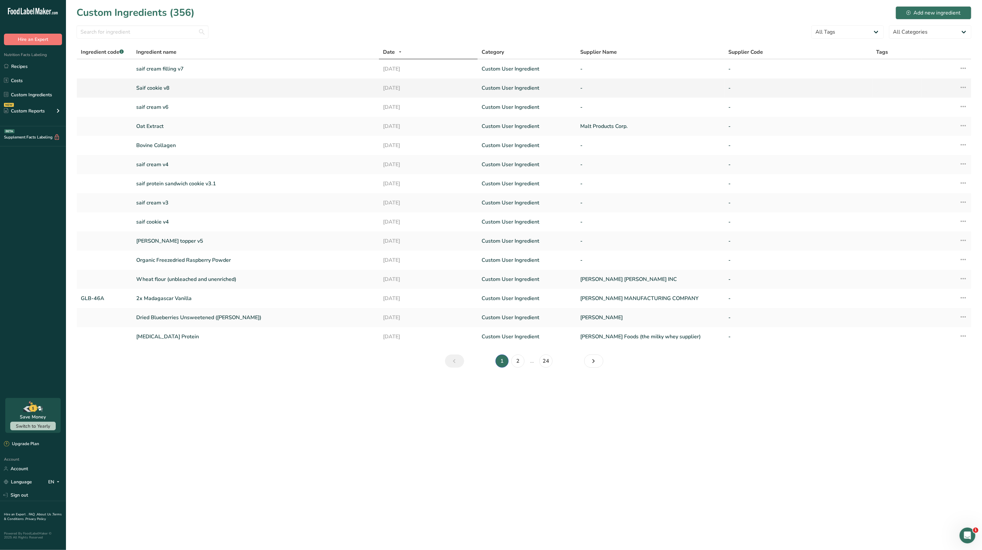
click at [170, 89] on link "Saif cookie v8" at bounding box center [255, 88] width 239 height 8
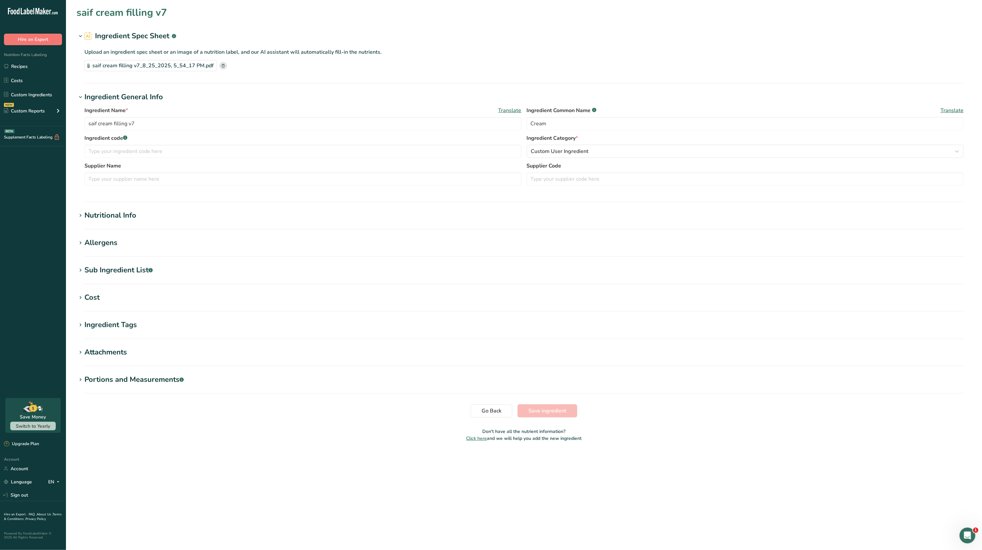
type input "Saif cookie v8"
type input "Cookie"
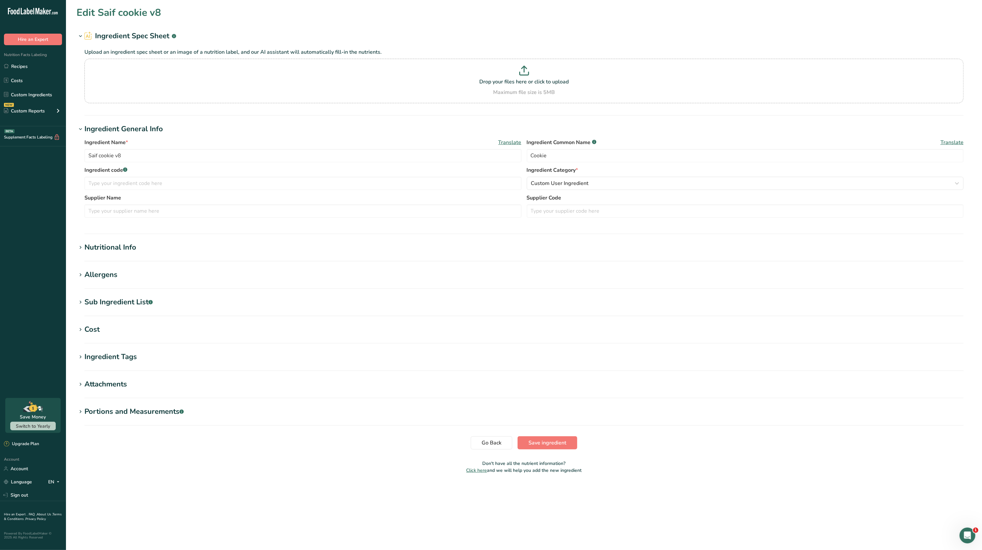
click at [108, 300] on div "Sub Ingredient List .a-a{fill:#347362;}.b-a{fill:#fff;}" at bounding box center [118, 302] width 68 height 11
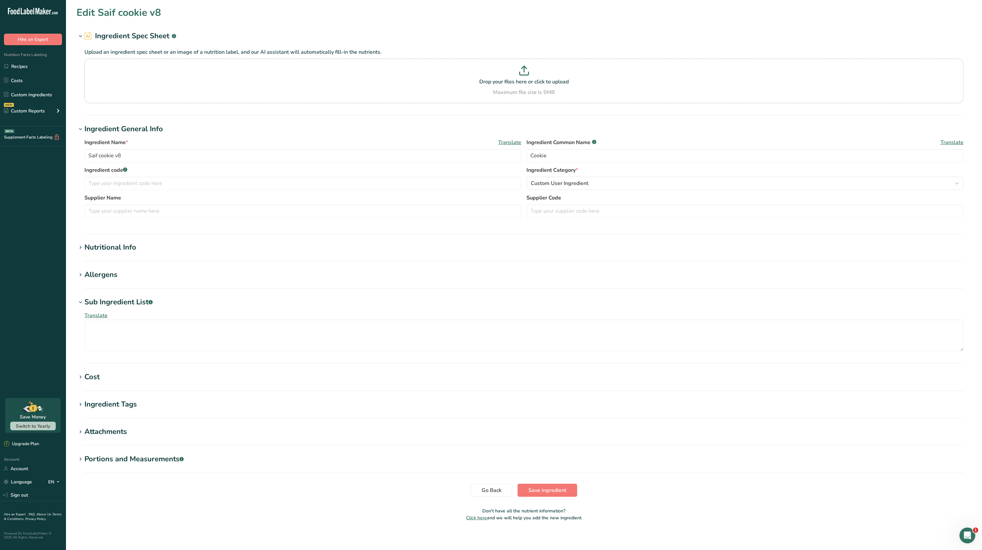
click at [101, 275] on div "Allergens" at bounding box center [100, 274] width 33 height 11
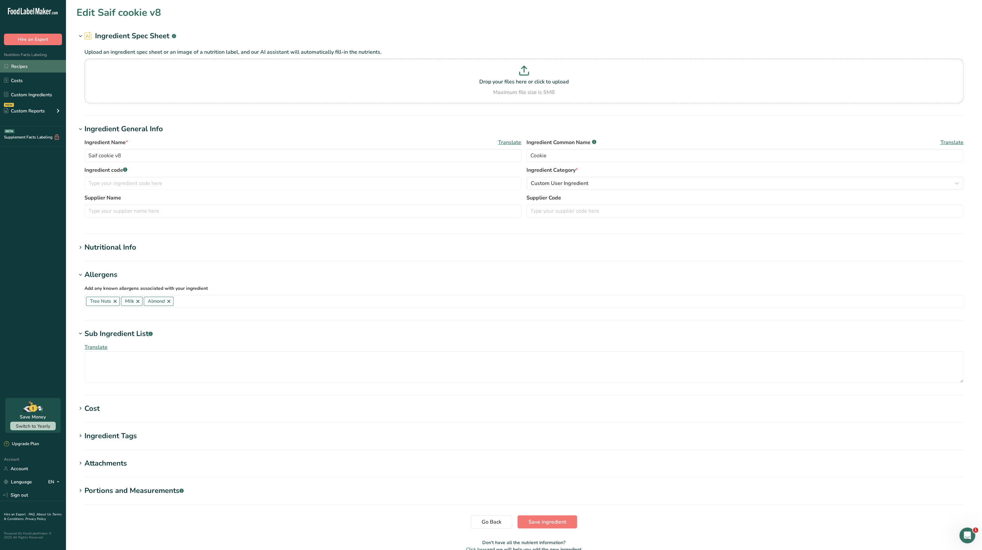
click at [29, 68] on link "Recipes" at bounding box center [33, 66] width 66 height 13
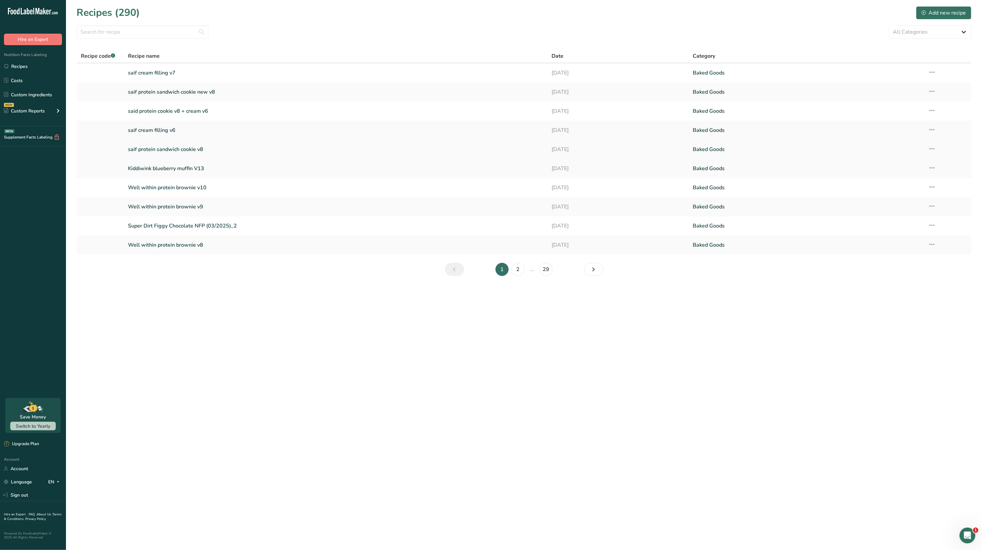
click at [184, 149] on link "saif protein sandwich cookie v8" at bounding box center [336, 149] width 416 height 14
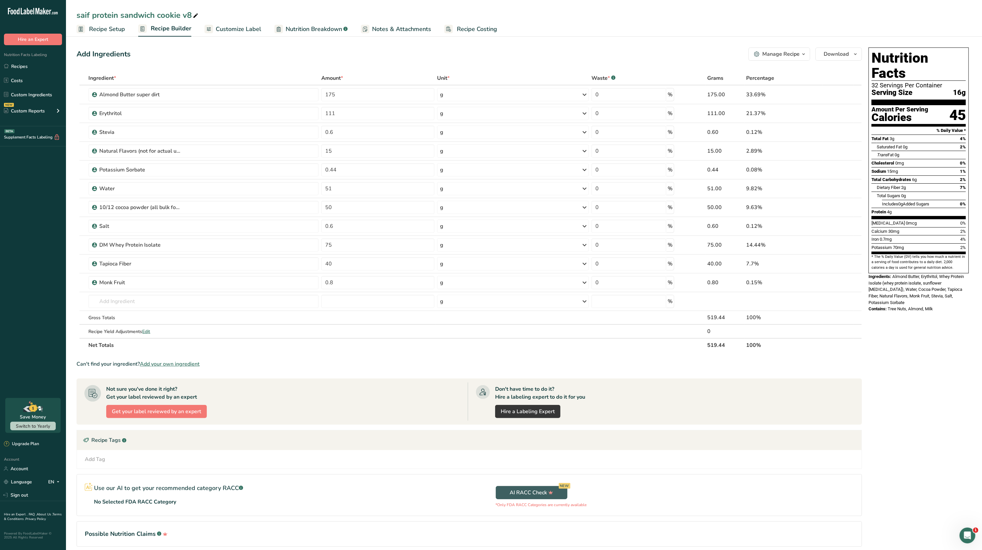
click at [229, 22] on link "Customize Label" at bounding box center [232, 29] width 57 height 15
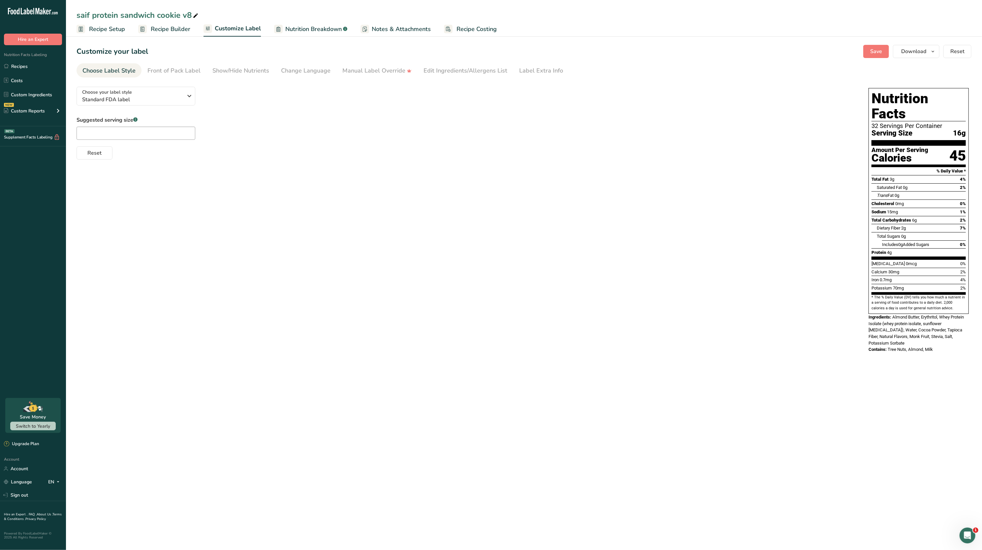
click at [313, 27] on span "Nutrition Breakdown" at bounding box center [313, 29] width 56 height 9
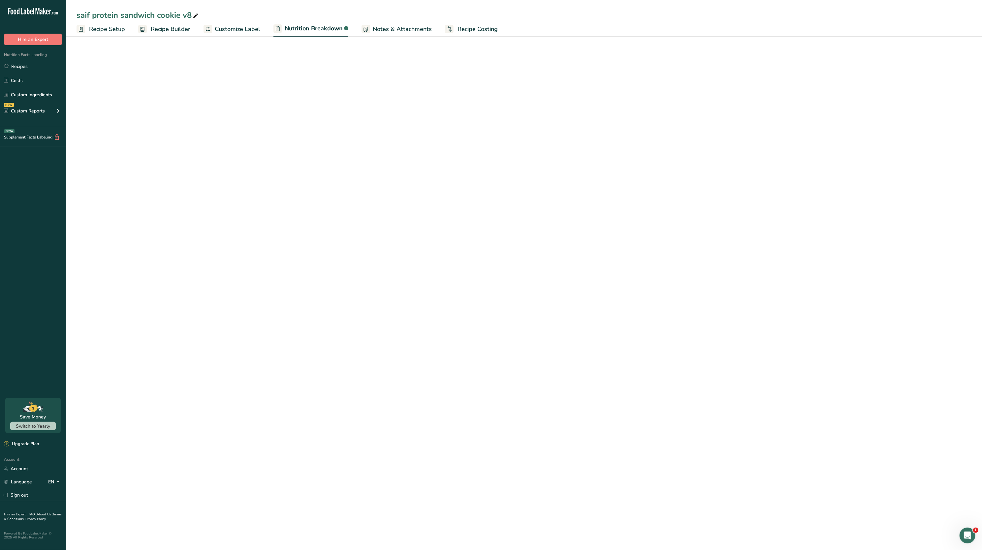
select select "Calories"
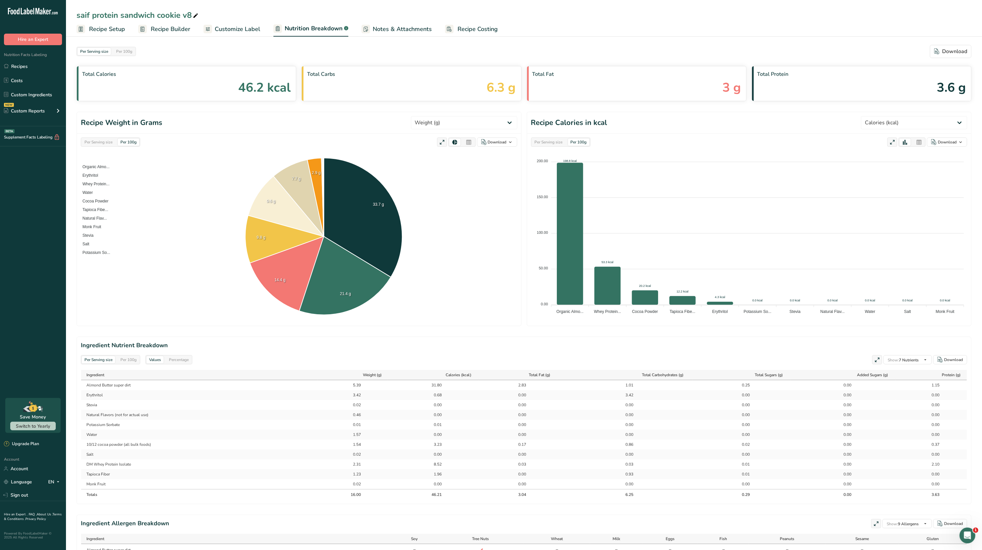
click at [160, 23] on link "Recipe Builder" at bounding box center [164, 29] width 52 height 15
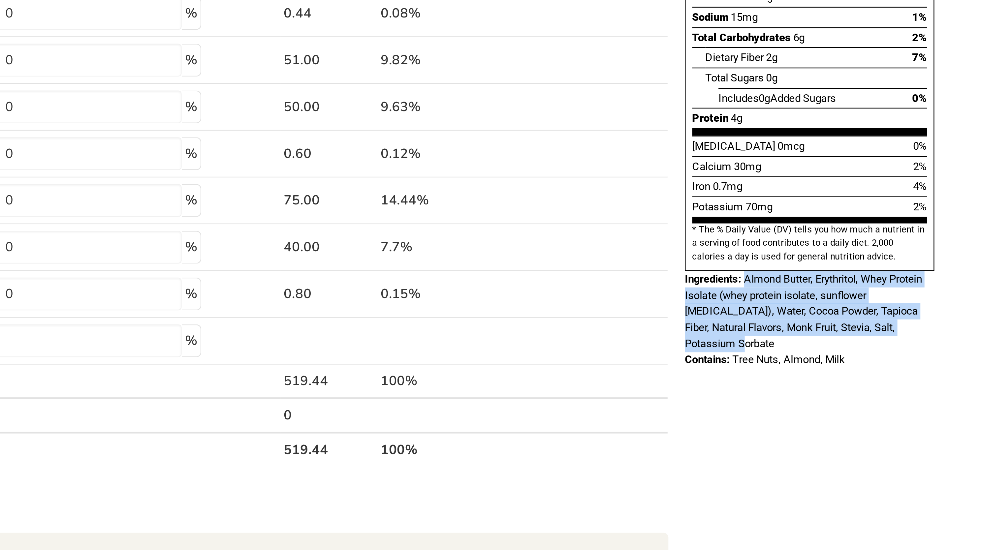
drag, startPoint x: 893, startPoint y: 263, endPoint x: 953, endPoint y: 284, distance: 63.4
click at [953, 284] on div "Ingredients: Almond Butter, Erythritol, Whey Protein Isolate (whey protein isol…" at bounding box center [918, 289] width 100 height 32
copy span "Almond Butter, Erythritol, Whey Protein Isolate (whey protein isolate, sunflowe…"
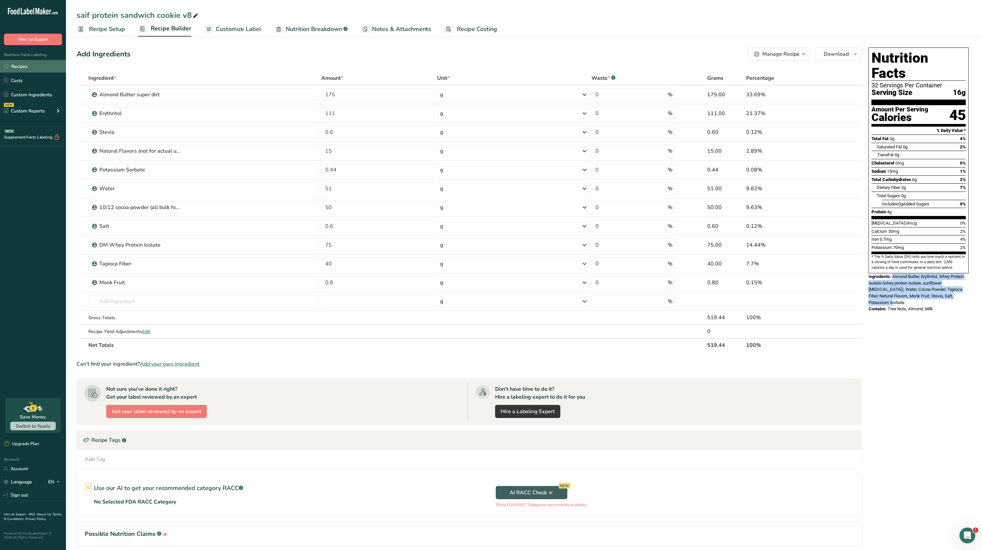
click at [30, 64] on link "Recipes" at bounding box center [33, 66] width 66 height 13
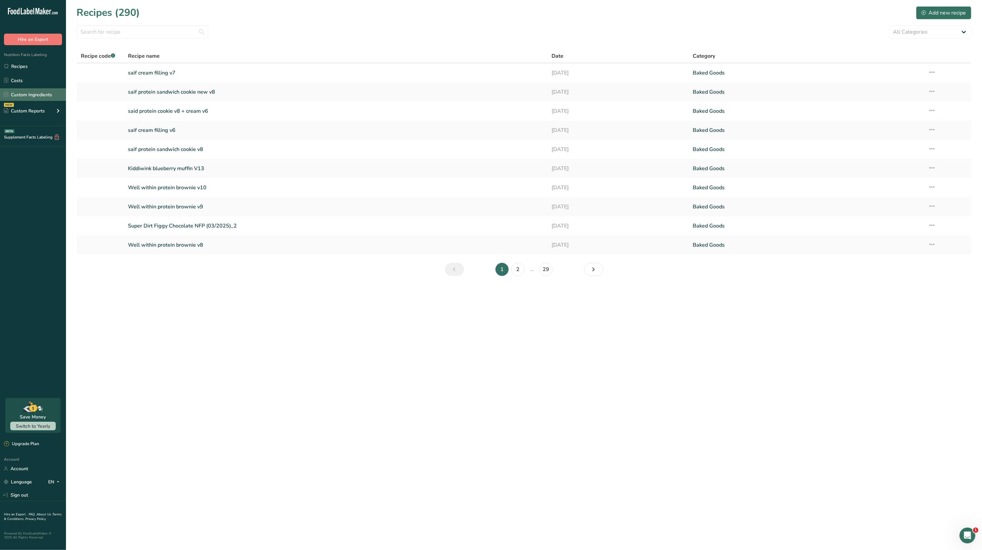
click at [35, 92] on link "Custom Ingredients" at bounding box center [33, 94] width 66 height 13
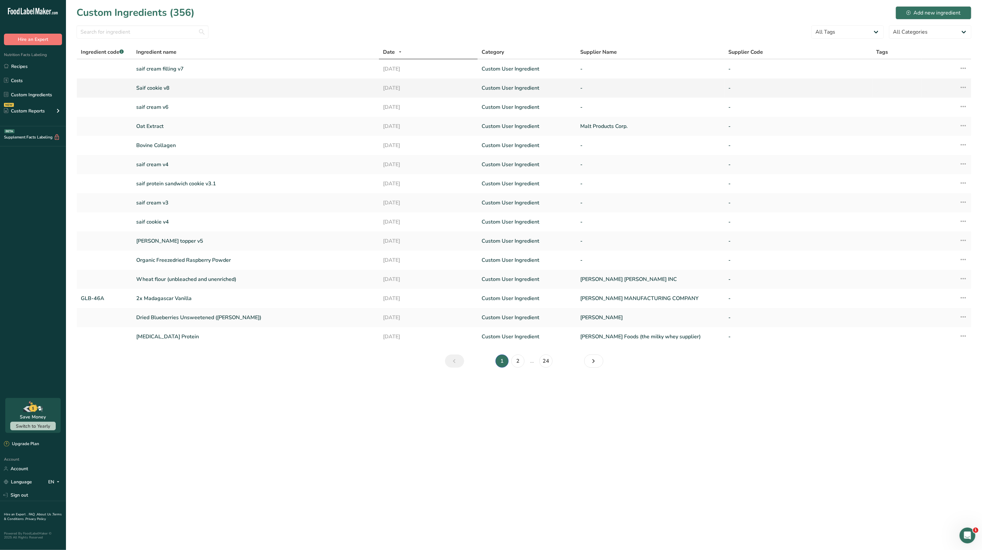
click at [165, 86] on link "Saif cookie v8" at bounding box center [255, 88] width 239 height 8
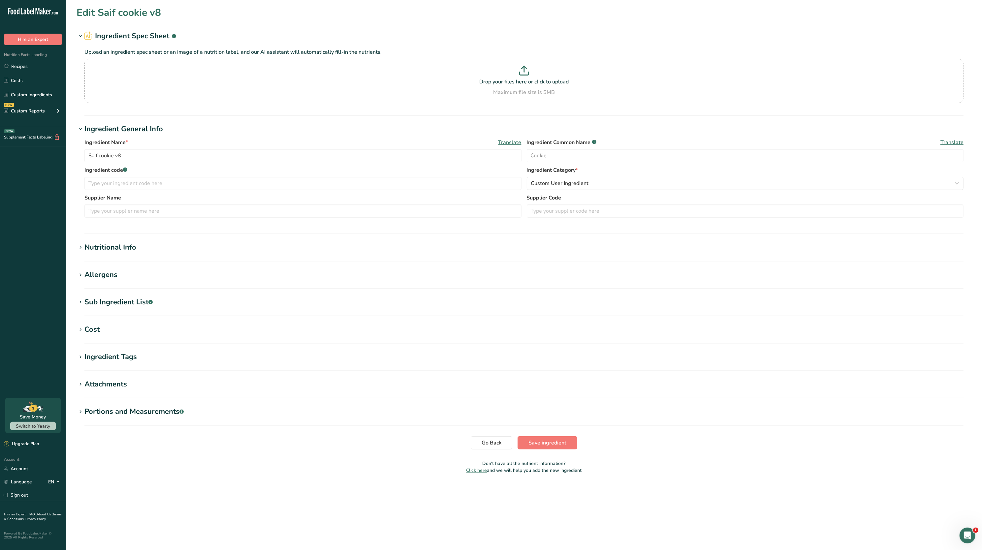
click at [109, 307] on div "Sub Ingredient List .a-a{fill:#347362;}.b-a{fill:#fff;}" at bounding box center [118, 302] width 68 height 11
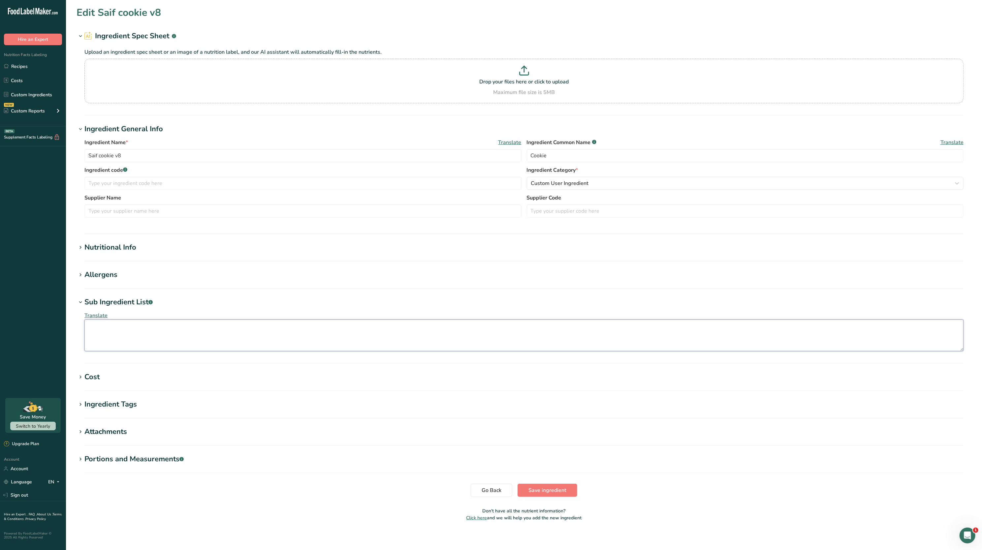
click at [120, 329] on textarea at bounding box center [523, 336] width 879 height 32
paste textarea "Almond Butter, Erythritol, Whey Protein Isolate (whey protein isolate, sunflowe…"
type textarea "Almond Butter, Erythritol, Whey Protein Isolate (whey protein isolate, sunflowe…"
click at [546, 485] on button "Save ingredient" at bounding box center [547, 490] width 60 height 13
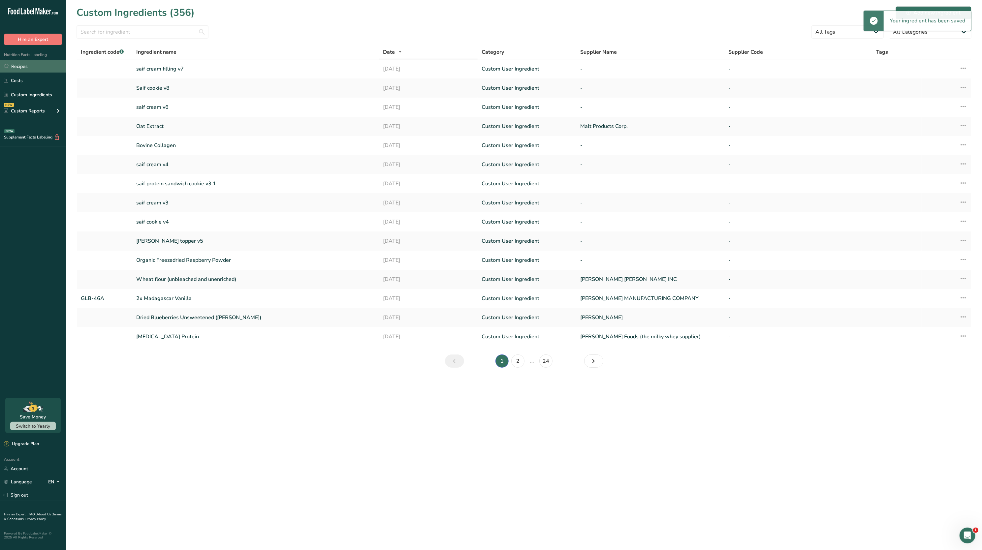
click at [27, 65] on link "Recipes" at bounding box center [33, 66] width 66 height 13
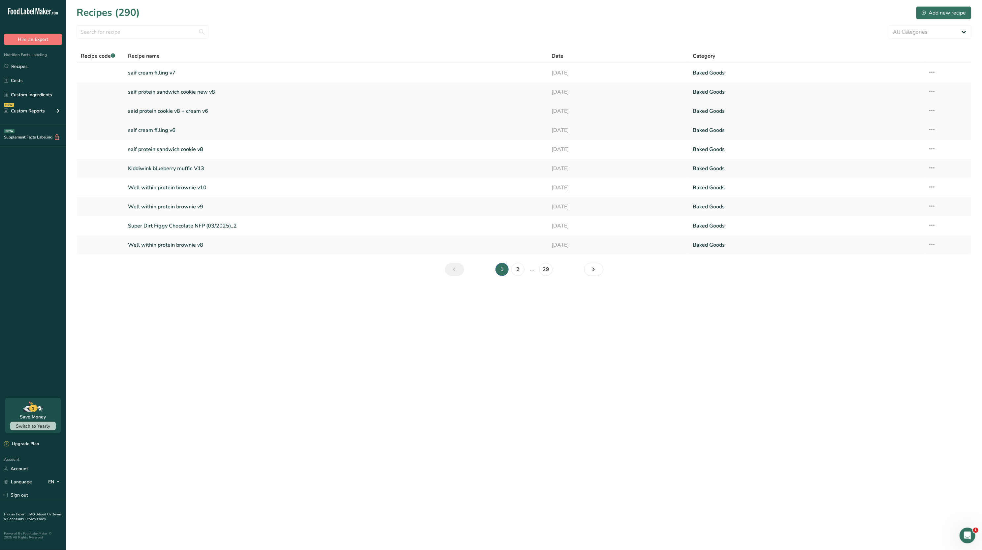
click at [159, 105] on link "said protein cookie v8 + cream v6" at bounding box center [336, 111] width 416 height 14
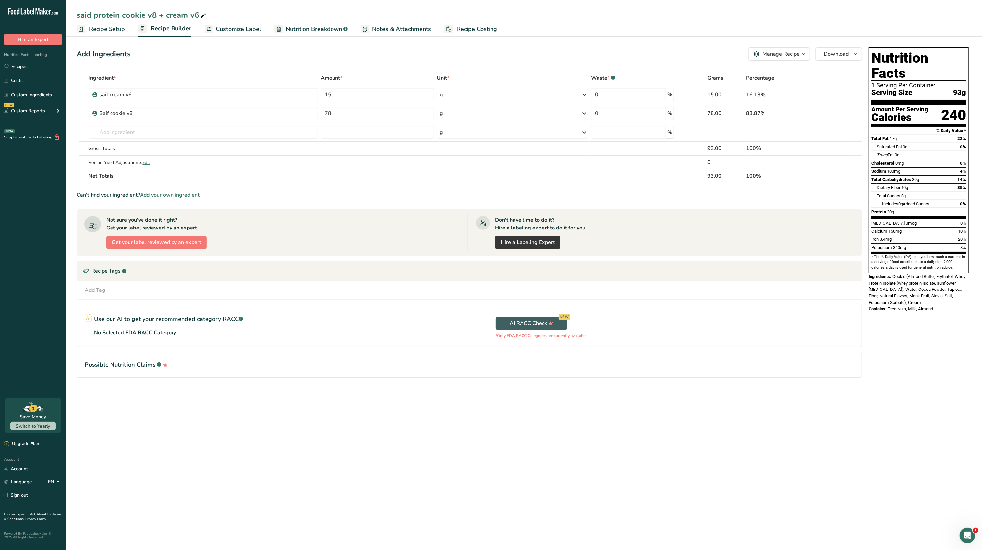
click at [201, 16] on icon at bounding box center [203, 15] width 6 height 9
type input "said protein cookie v8 + cream v7"
click at [214, 73] on th "Ingredient *" at bounding box center [203, 79] width 232 height 14
click at [161, 128] on input "text" at bounding box center [204, 132] width 230 height 13
type input "saif cream"
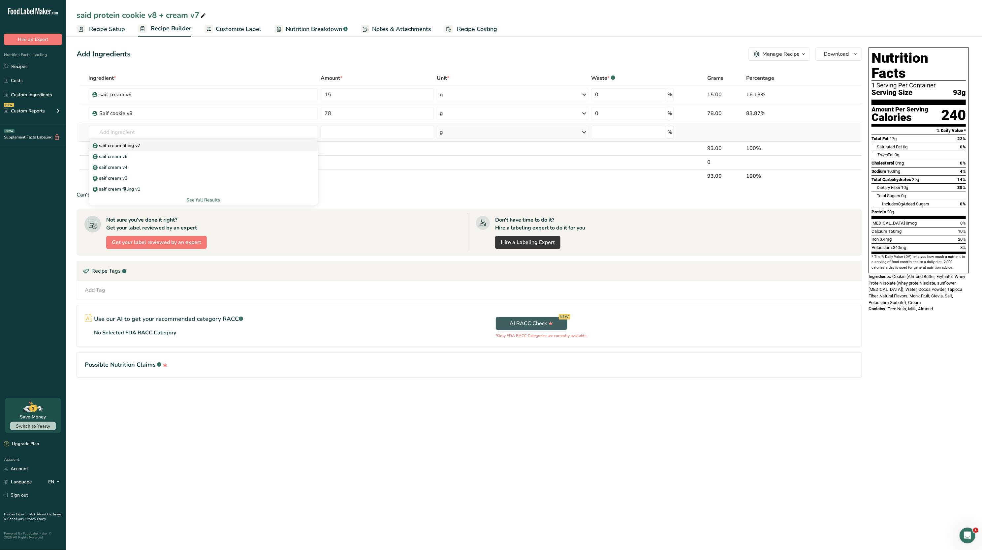
click at [140, 144] on p "saif cream filling v7" at bounding box center [117, 145] width 47 height 7
type input "saif cream filling v7"
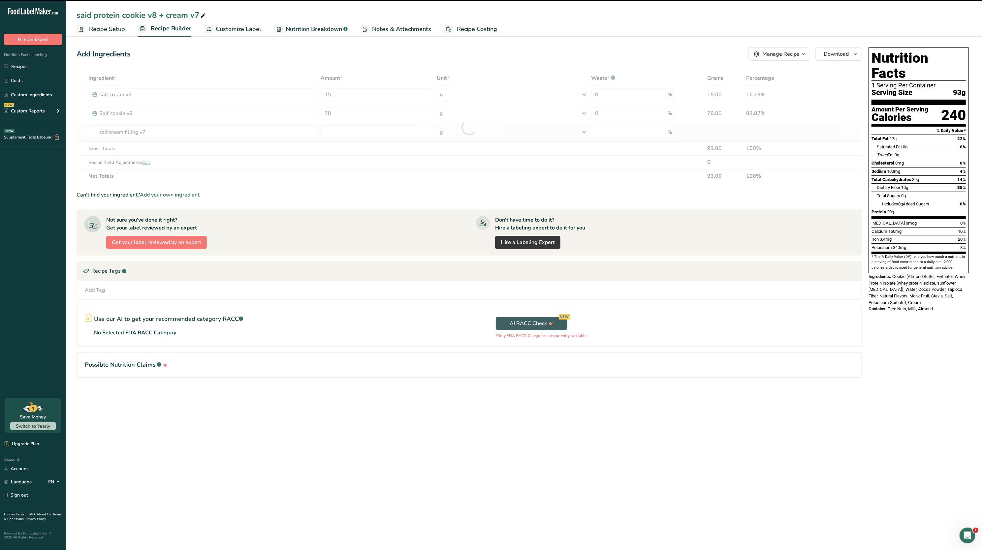
type input "0"
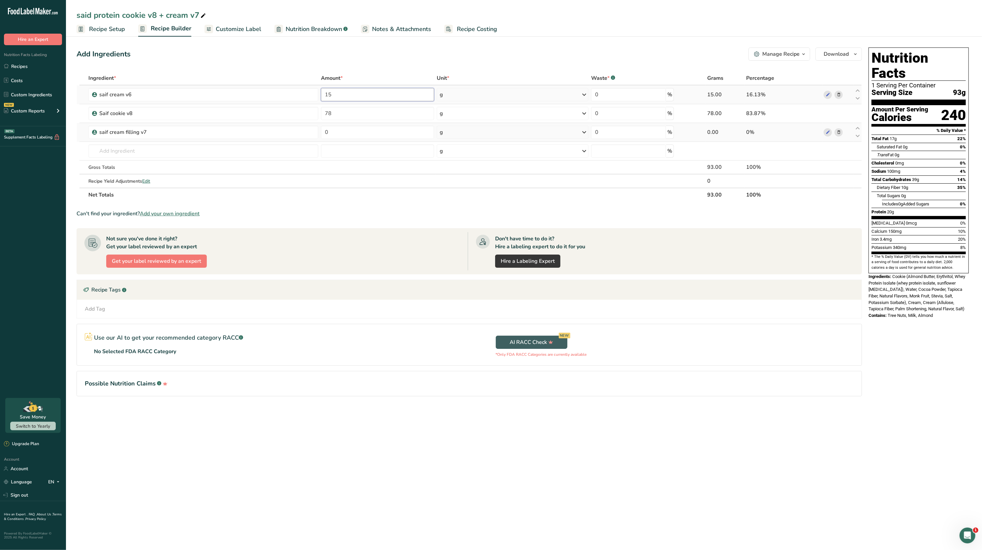
click at [354, 95] on input "15" at bounding box center [377, 94] width 113 height 13
type input "1"
type input "0"
click at [343, 77] on div "Ingredient * Amount * Unit * Waste * .a-a{fill:#347362;}.b-a{fill:#fff;} Grams …" at bounding box center [469, 136] width 785 height 131
click at [376, 136] on input "0" at bounding box center [377, 132] width 113 height 13
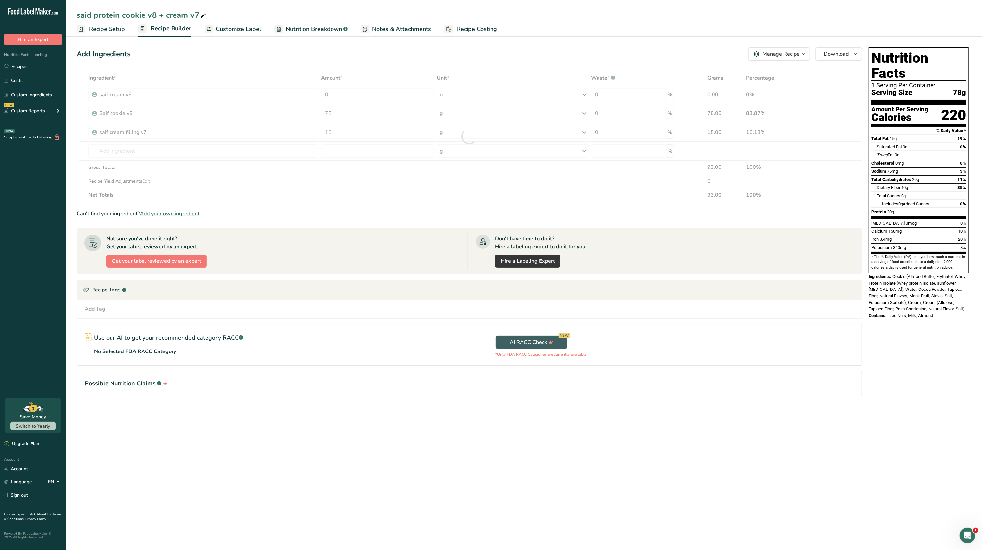
click at [356, 83] on div "Ingredient * Amount * Unit * Waste * .a-a{fill:#347362;}.b-a{fill:#fff;} Grams …" at bounding box center [469, 136] width 785 height 131
click at [362, 130] on input "15" at bounding box center [377, 132] width 113 height 13
click at [356, 71] on div "Ingredient * Amount * Unit * Waste * .a-a{fill:#347362;}.b-a{fill:#fff;} Grams …" at bounding box center [469, 136] width 785 height 131
click at [363, 132] on input "10" at bounding box center [377, 132] width 113 height 13
click at [368, 67] on div "Add Ingredients Manage Recipe Delete Recipe Duplicate Recipe Scale Recipe Save …" at bounding box center [471, 231] width 789 height 373
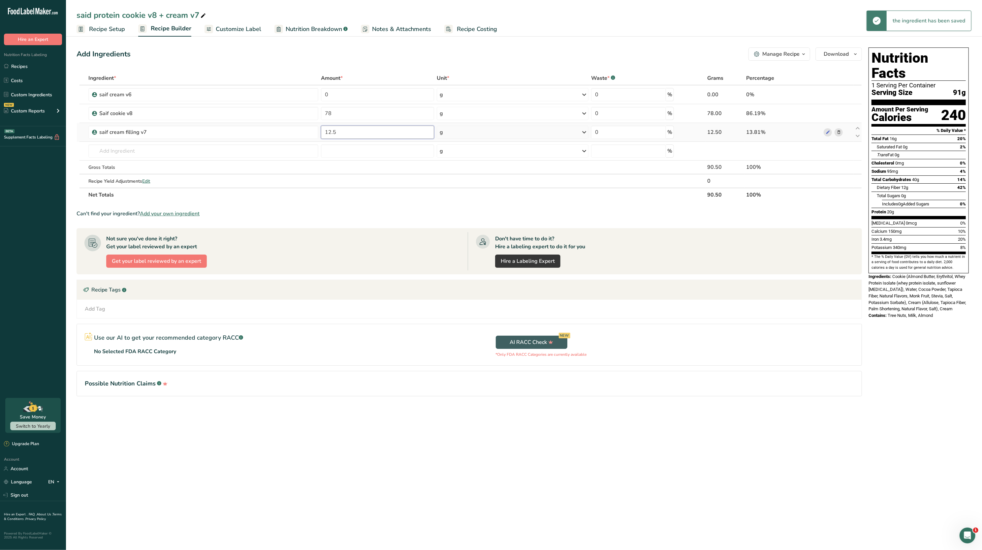
click at [364, 132] on input "12.5" at bounding box center [377, 132] width 113 height 13
type input "12"
click at [366, 91] on div "Ingredient * Amount * Unit * Waste * .a-a{fill:#347362;}.b-a{fill:#fff;} Grams …" at bounding box center [469, 136] width 785 height 131
click at [836, 96] on div "Ingredient * Amount * Unit * Waste * .a-a{fill:#347362;}.b-a{fill:#fff;} Grams …" at bounding box center [469, 136] width 785 height 131
click at [839, 95] on icon at bounding box center [838, 94] width 5 height 7
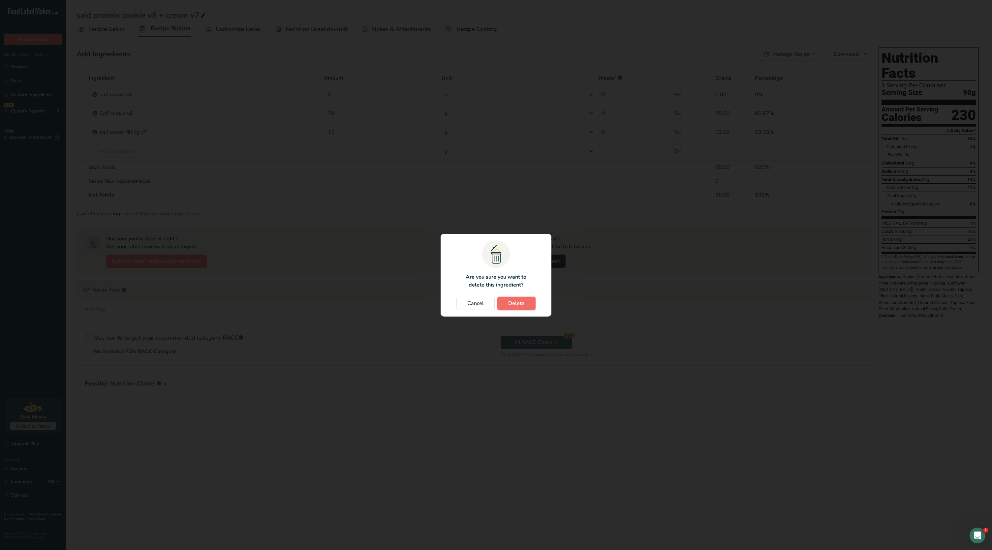
click at [532, 304] on button "Delete" at bounding box center [516, 303] width 38 height 13
type input "78"
type input "12"
